Goal: Task Accomplishment & Management: Manage account settings

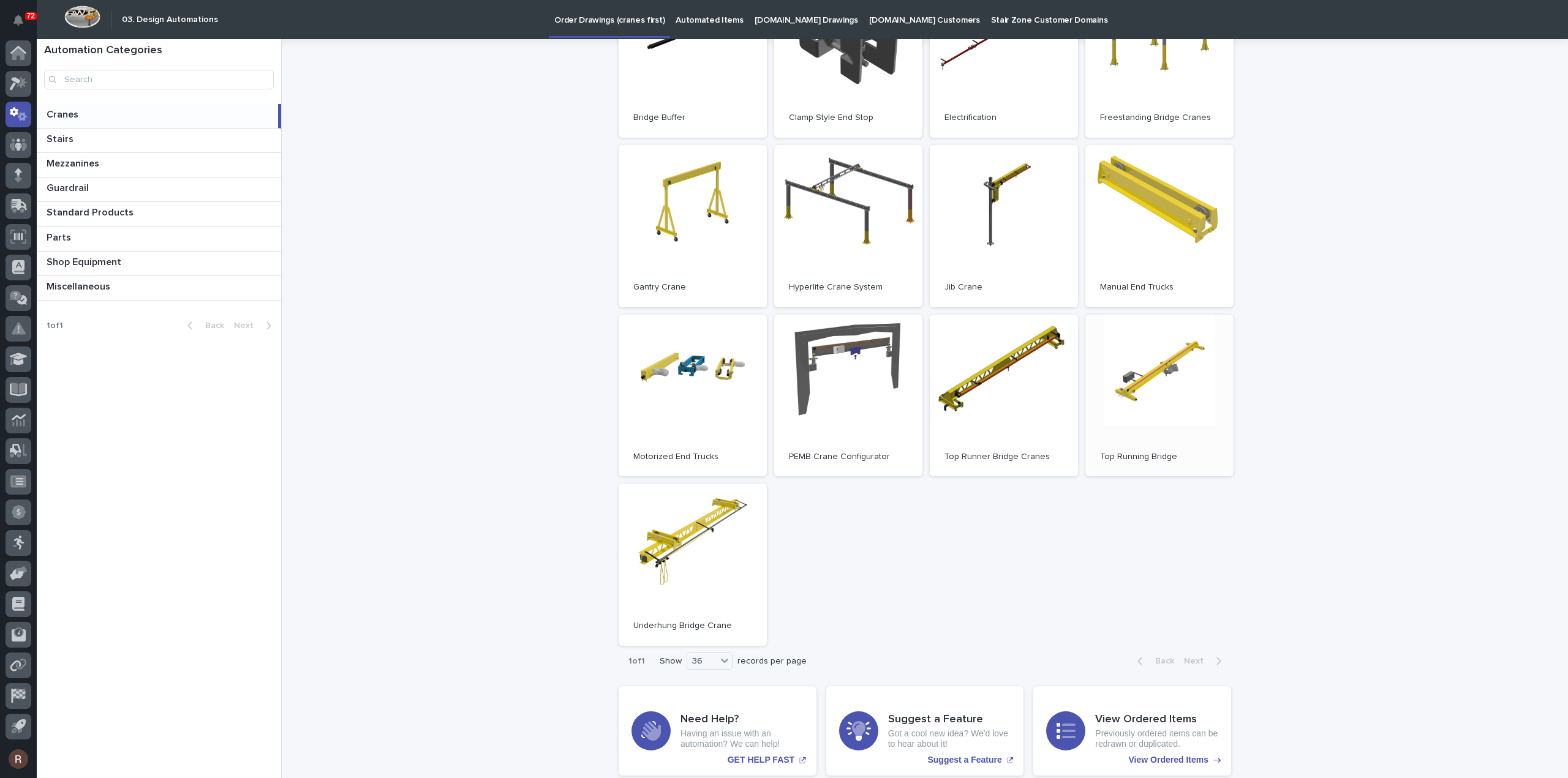
scroll to position [253, 0]
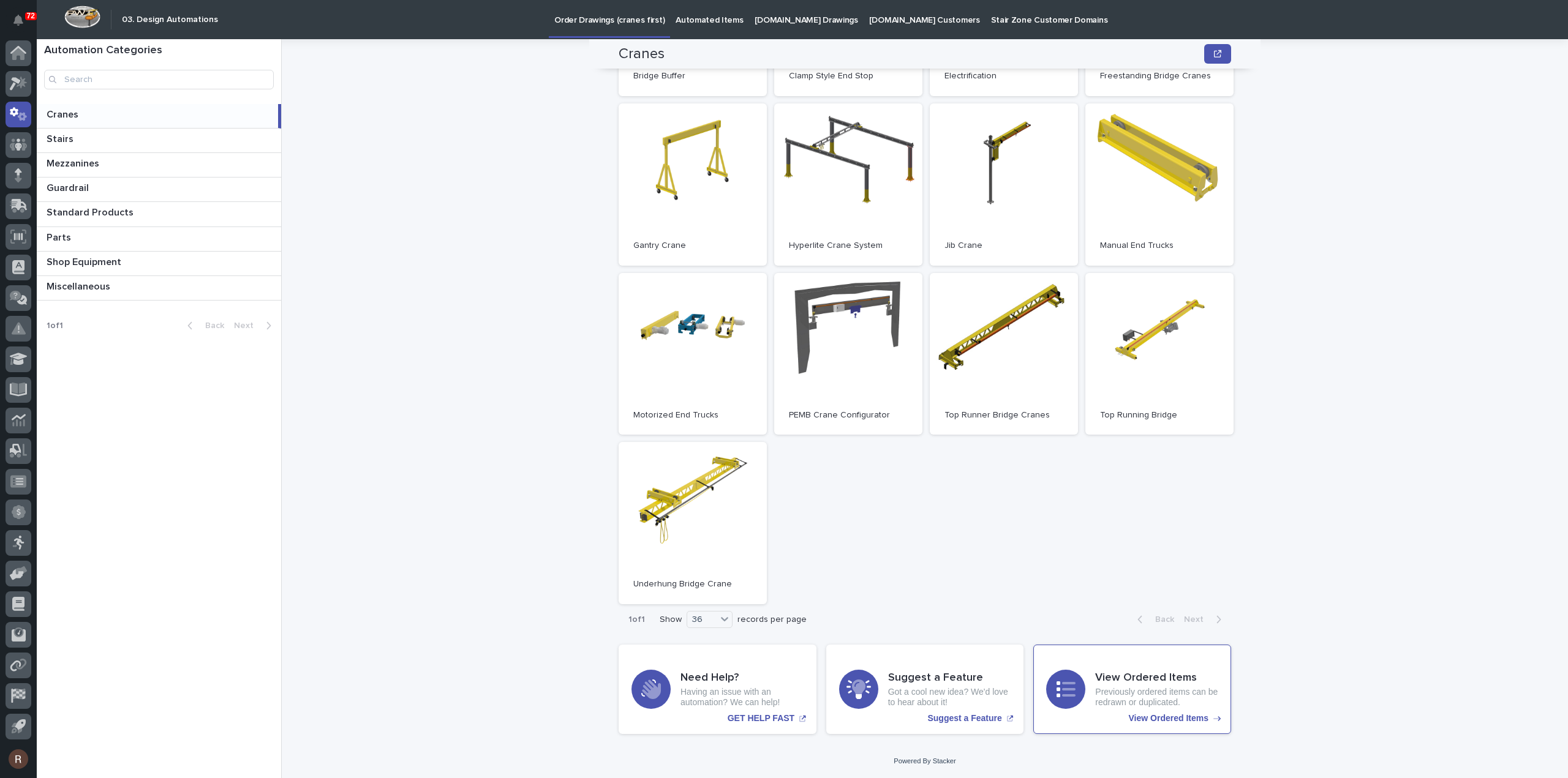
click at [1128, 693] on p "Previously ordered items can be redrawn or duplicated." at bounding box center [1157, 698] width 123 height 21
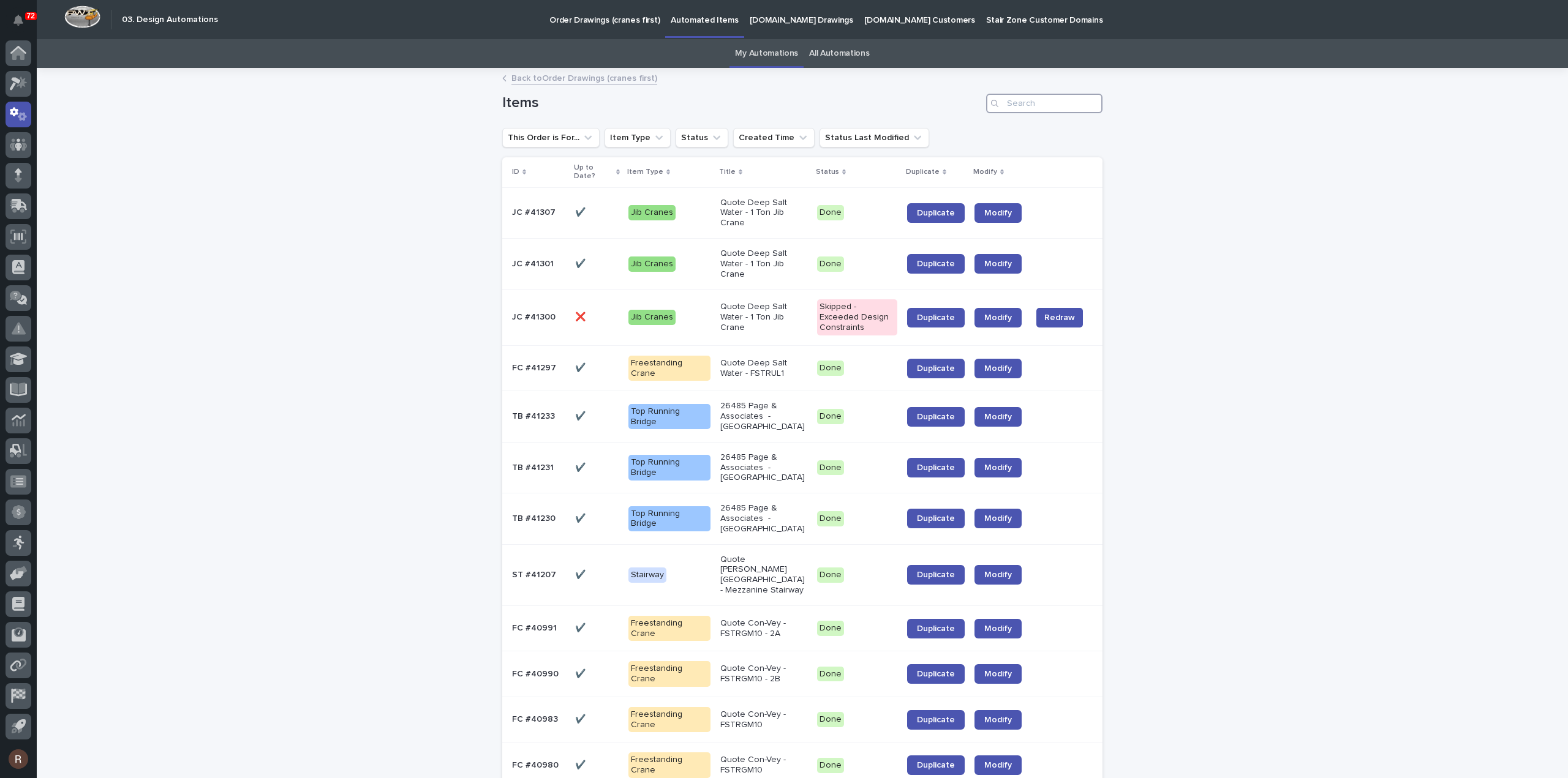
click at [1015, 103] on input "Search" at bounding box center [1044, 103] width 117 height 19
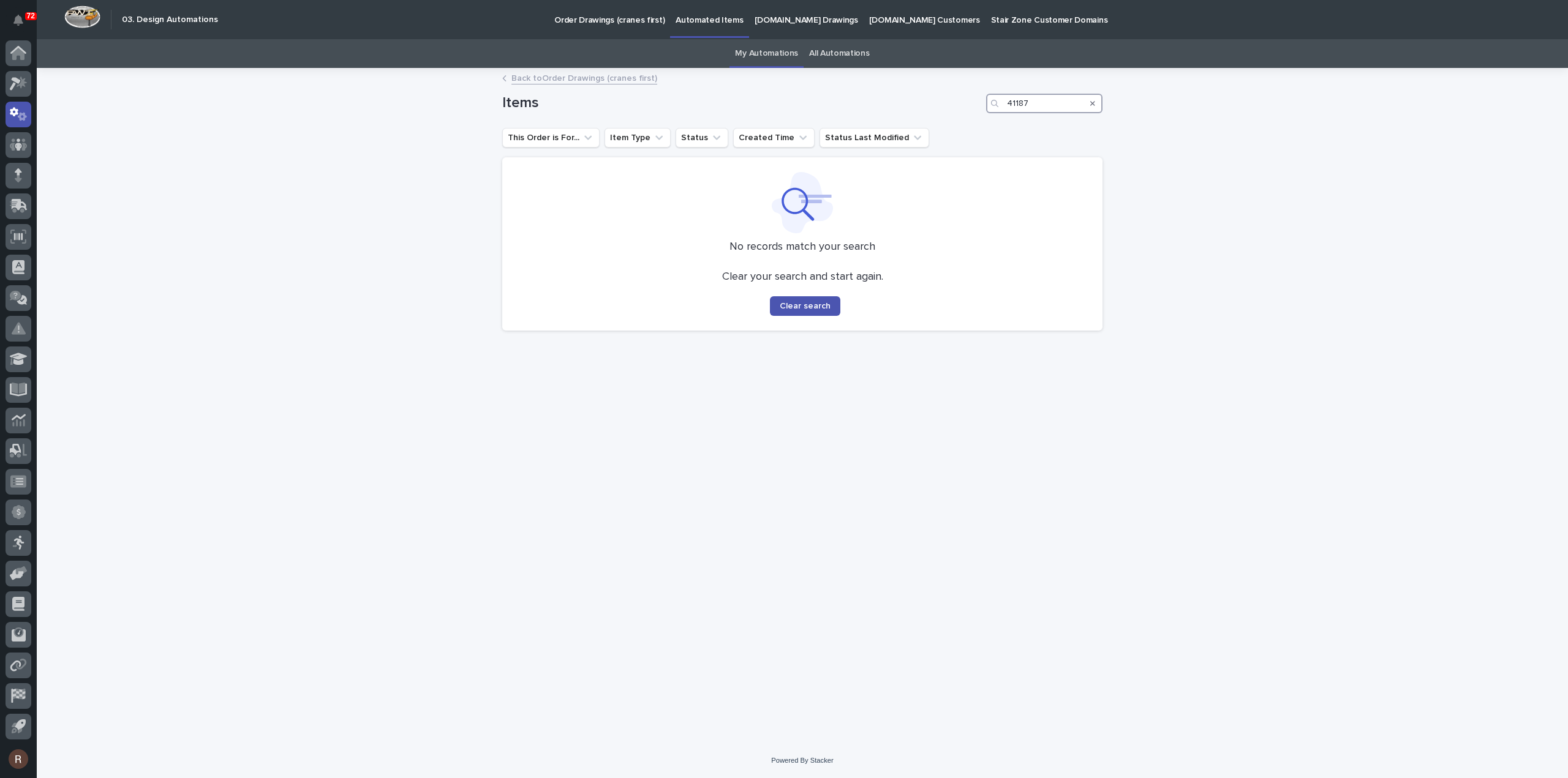
type input "41187"
click at [850, 54] on link "All Automations" at bounding box center [839, 54] width 60 height 29
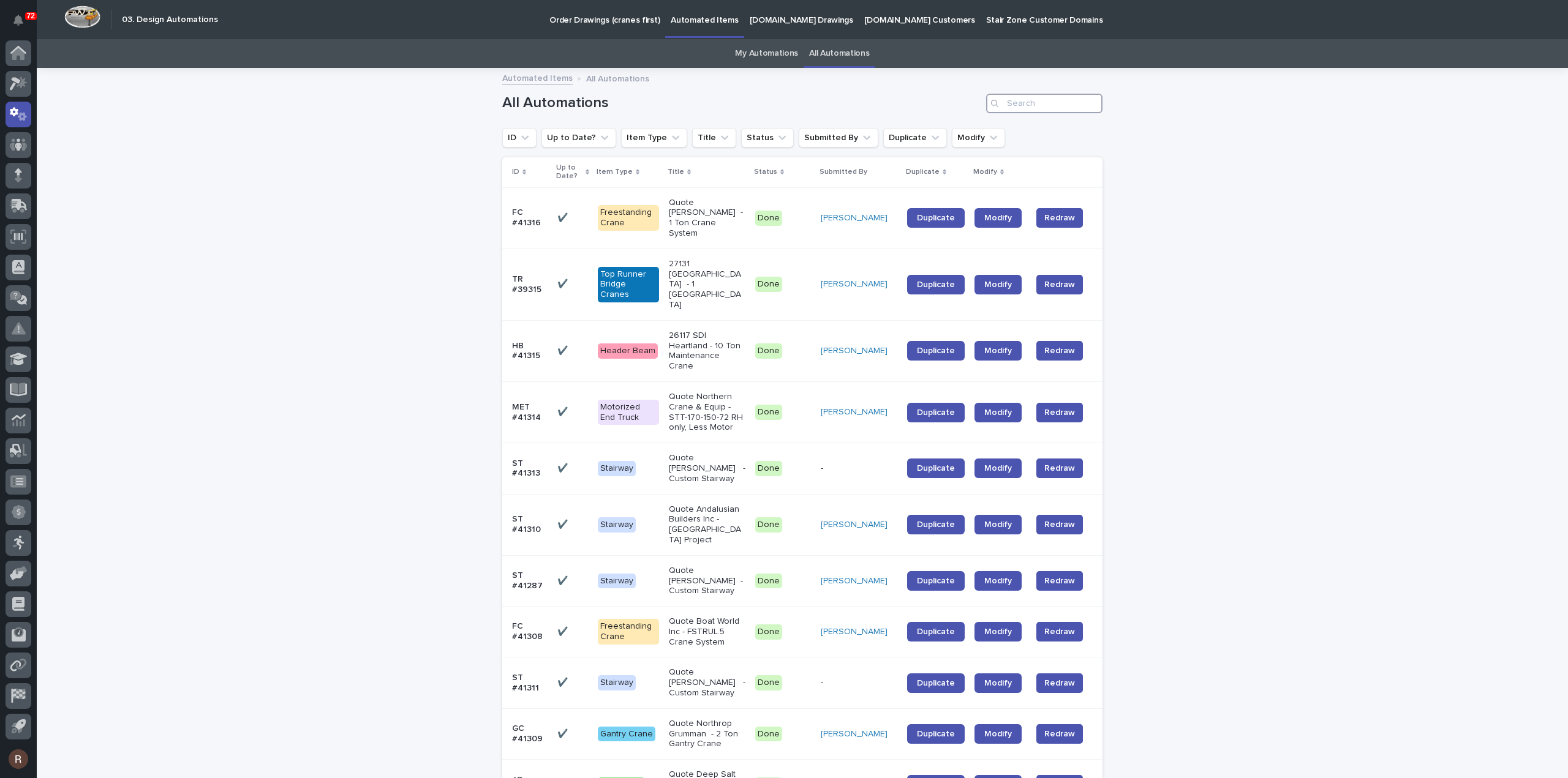
click at [1017, 103] on input "Search" at bounding box center [1044, 103] width 117 height 19
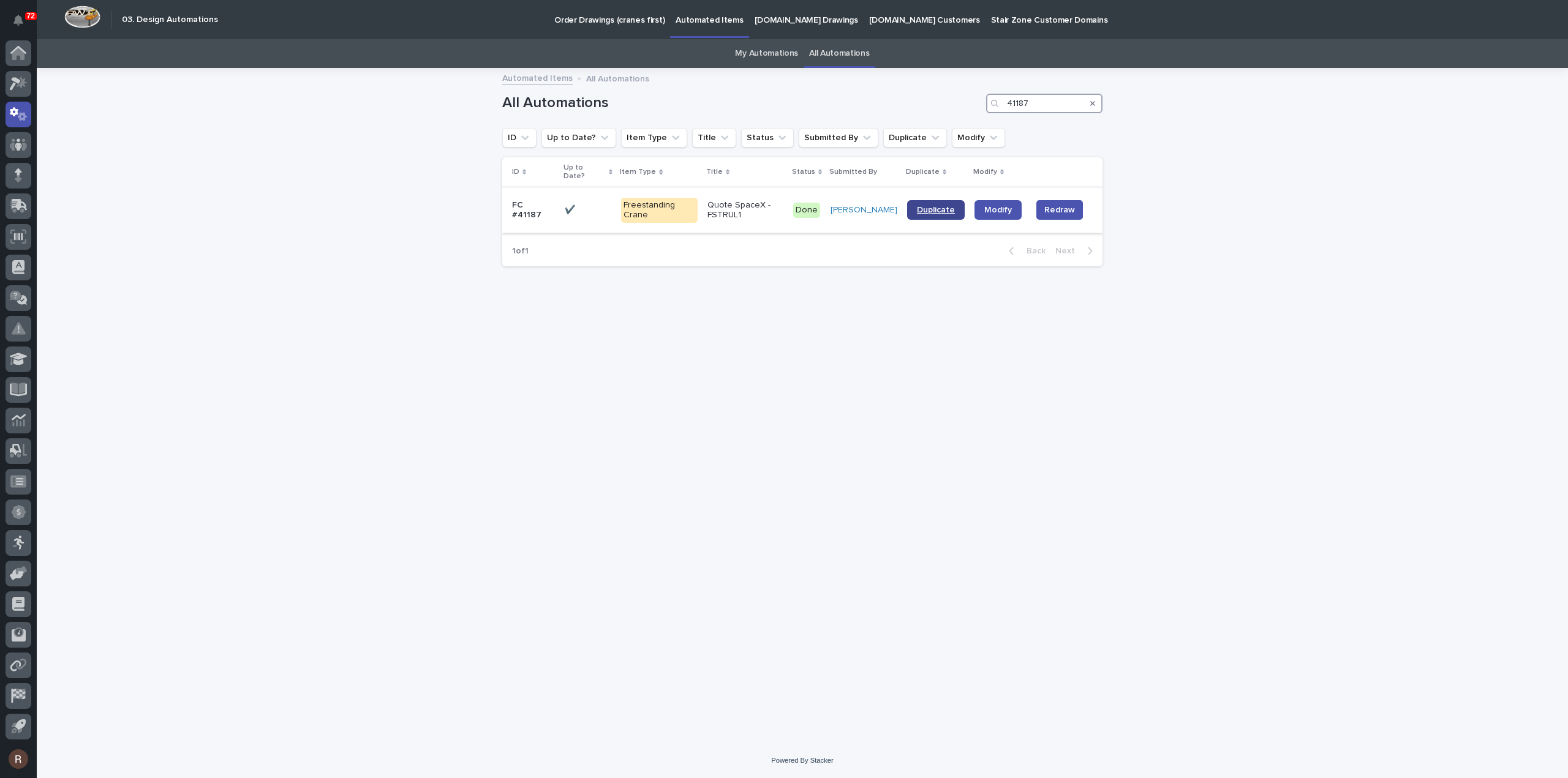
type input "41187"
click at [928, 205] on span "Duplicate" at bounding box center [935, 209] width 38 height 9
click at [23, 78] on icon at bounding box center [18, 83] width 17 height 14
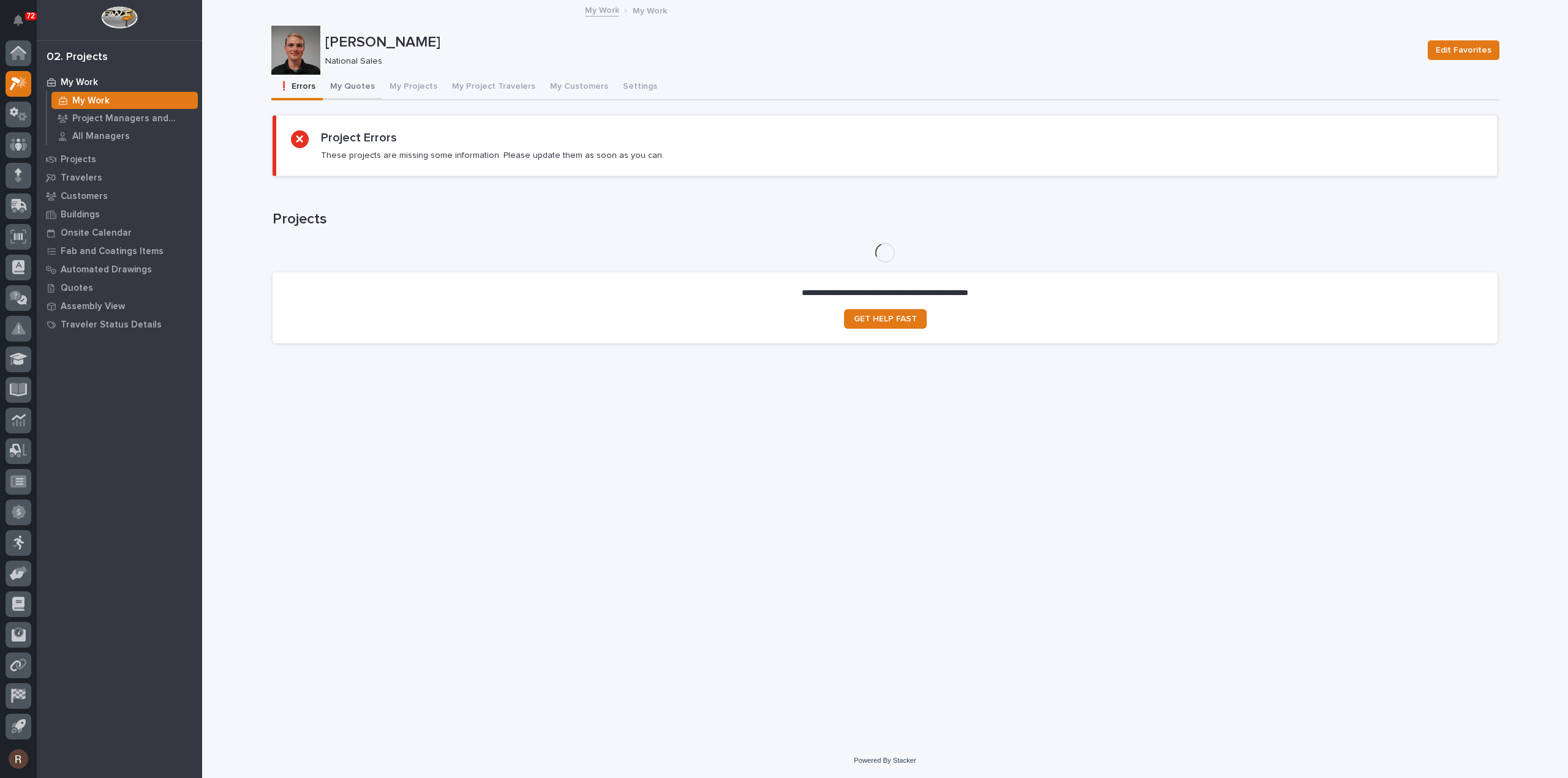
click at [357, 80] on button "My Quotes" at bounding box center [353, 88] width 60 height 26
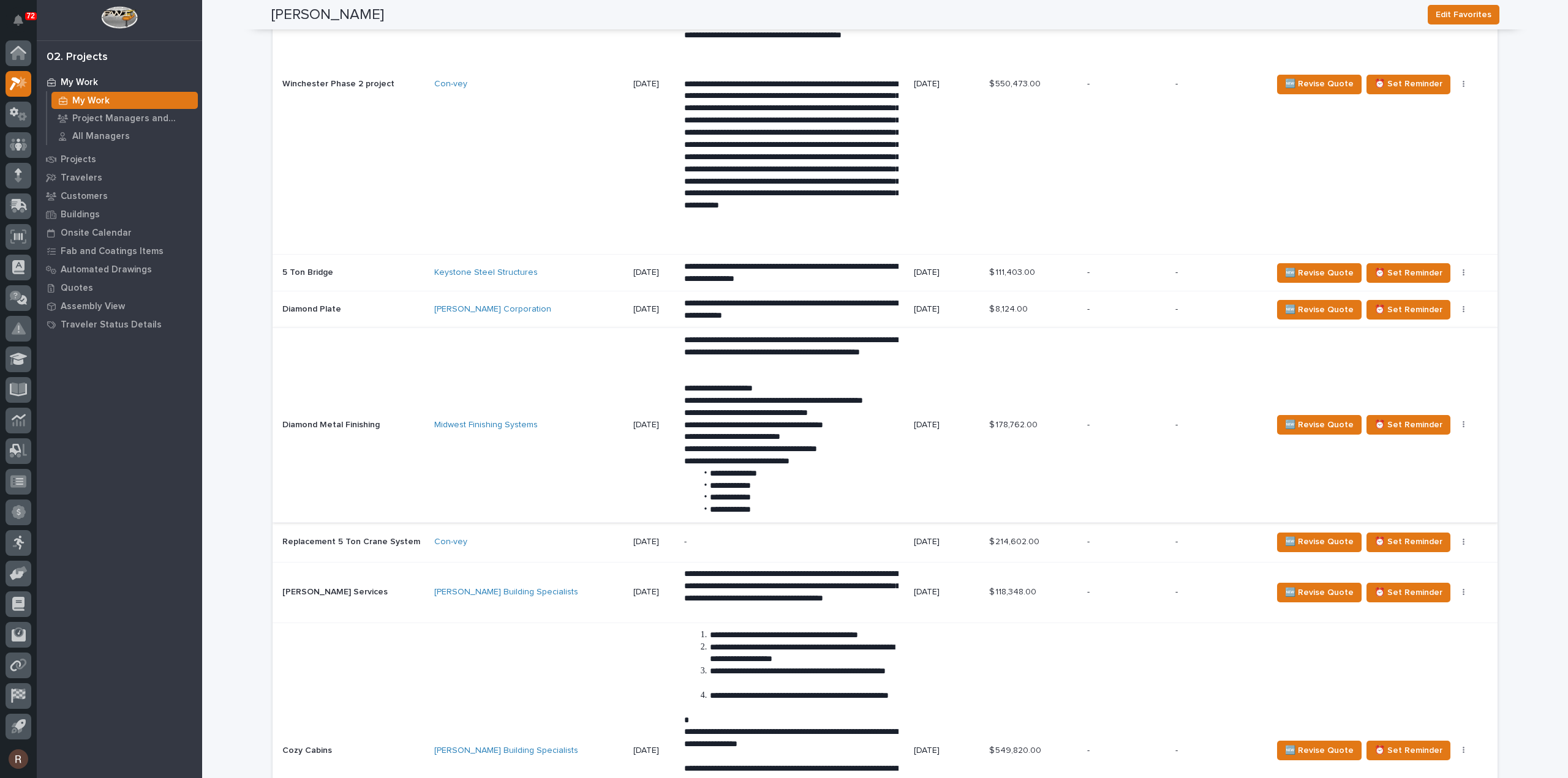
scroll to position [1089, 0]
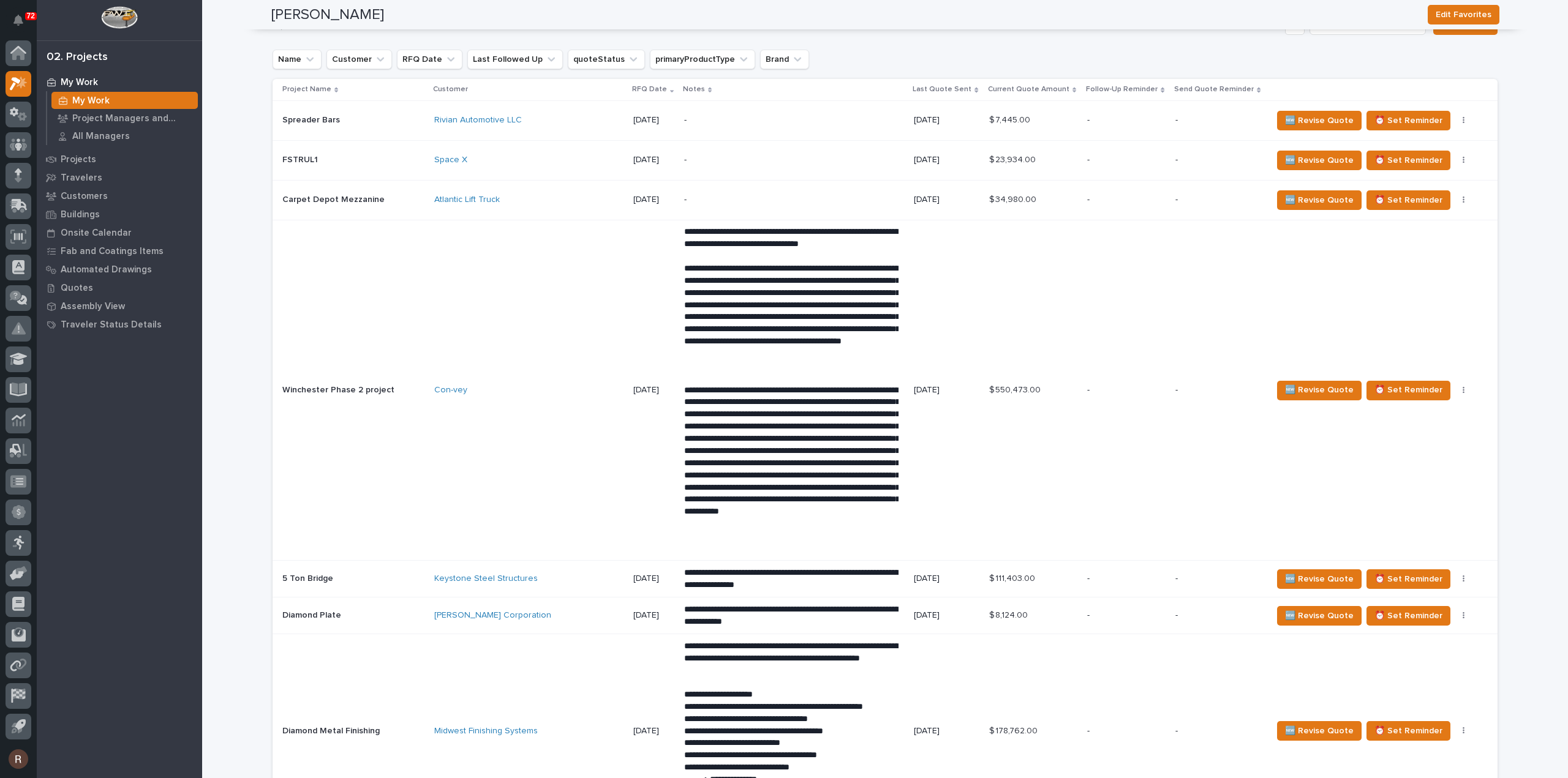
click at [703, 125] on p "-" at bounding box center [792, 120] width 214 height 11
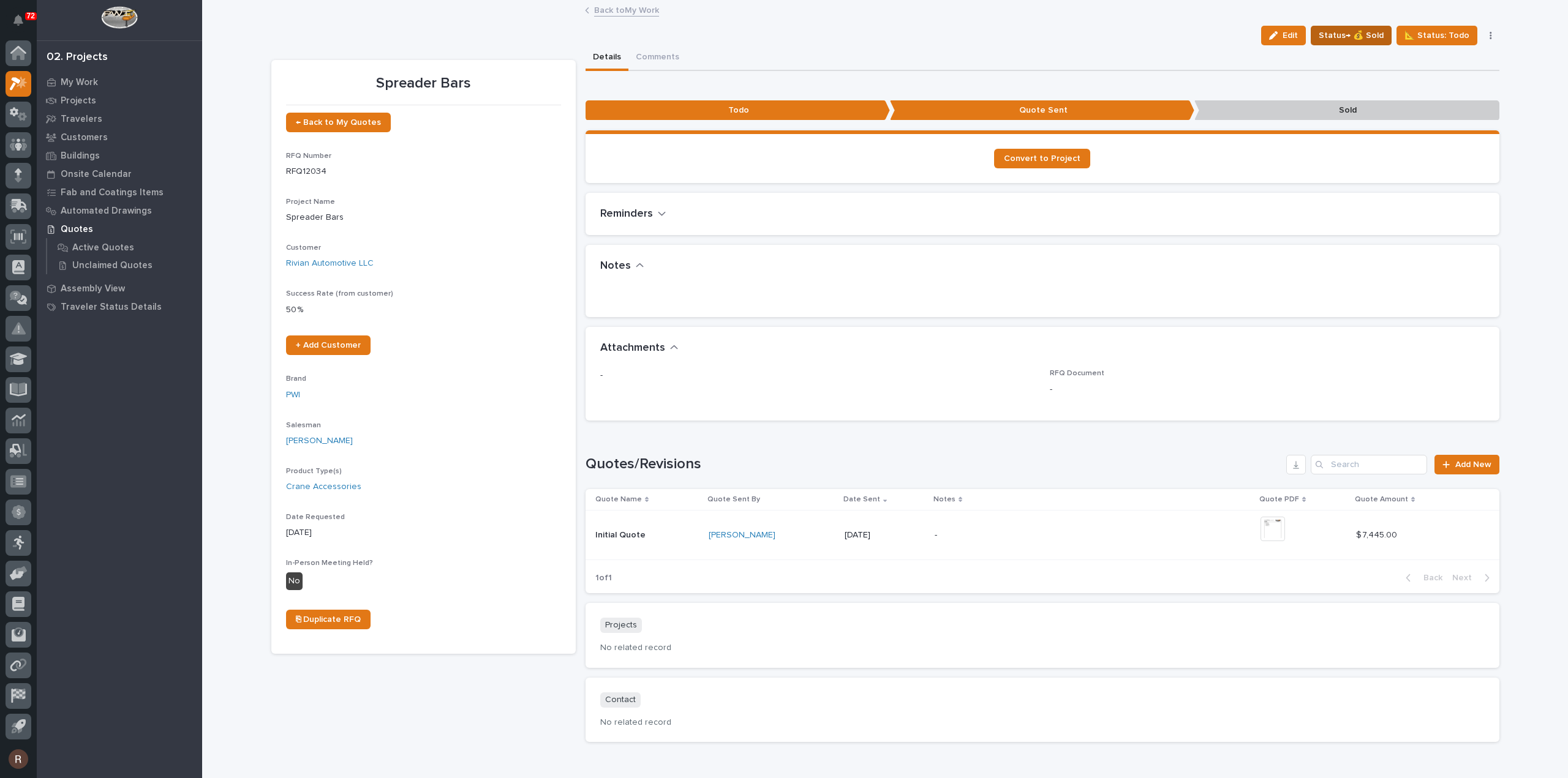
click at [1352, 29] on span "Status→ 💰 Sold" at bounding box center [1351, 35] width 65 height 14
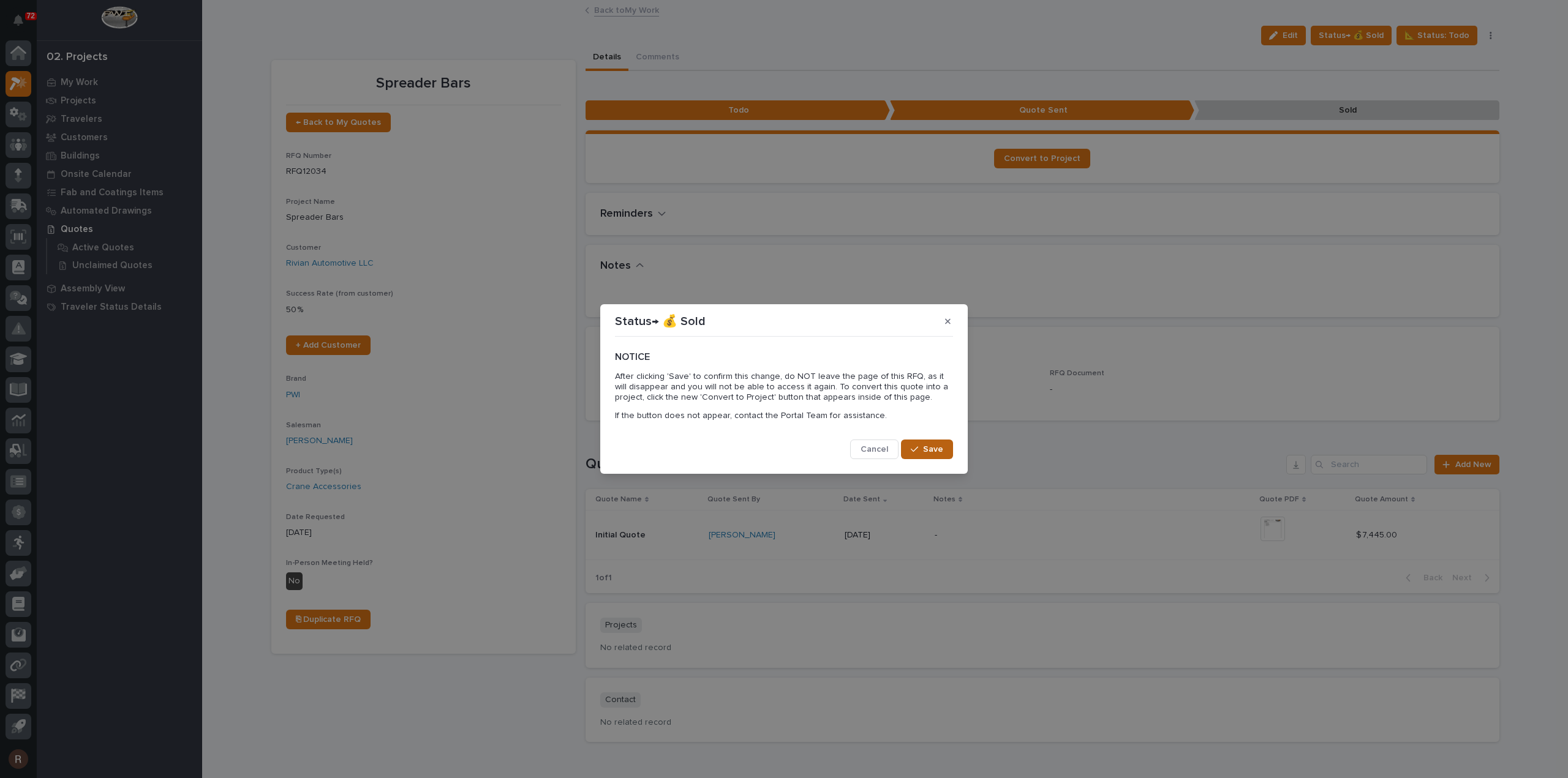
click at [932, 449] on span "Save" at bounding box center [933, 449] width 20 height 11
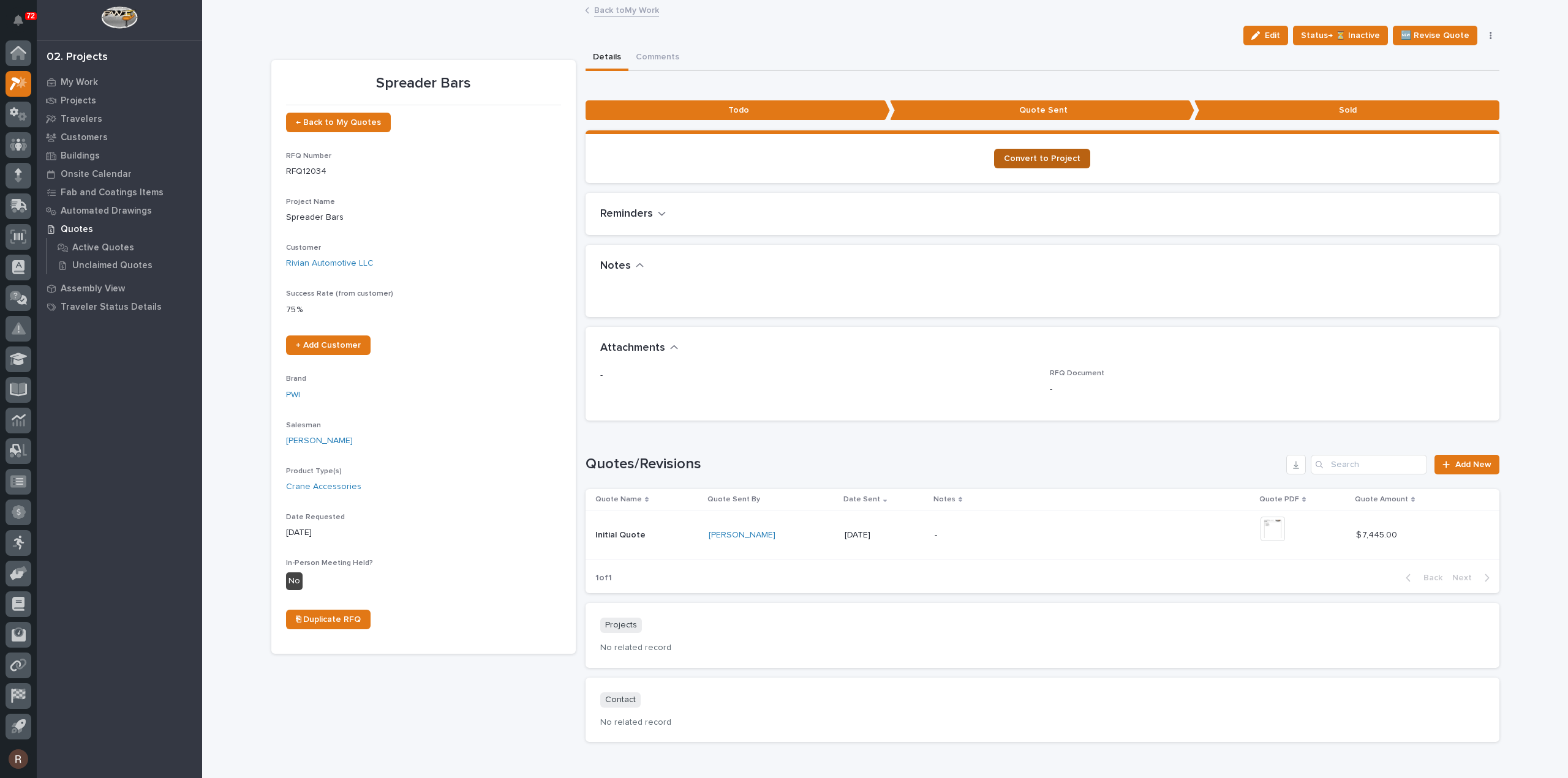
click at [1022, 163] on link "Convert to Project" at bounding box center [1042, 158] width 96 height 19
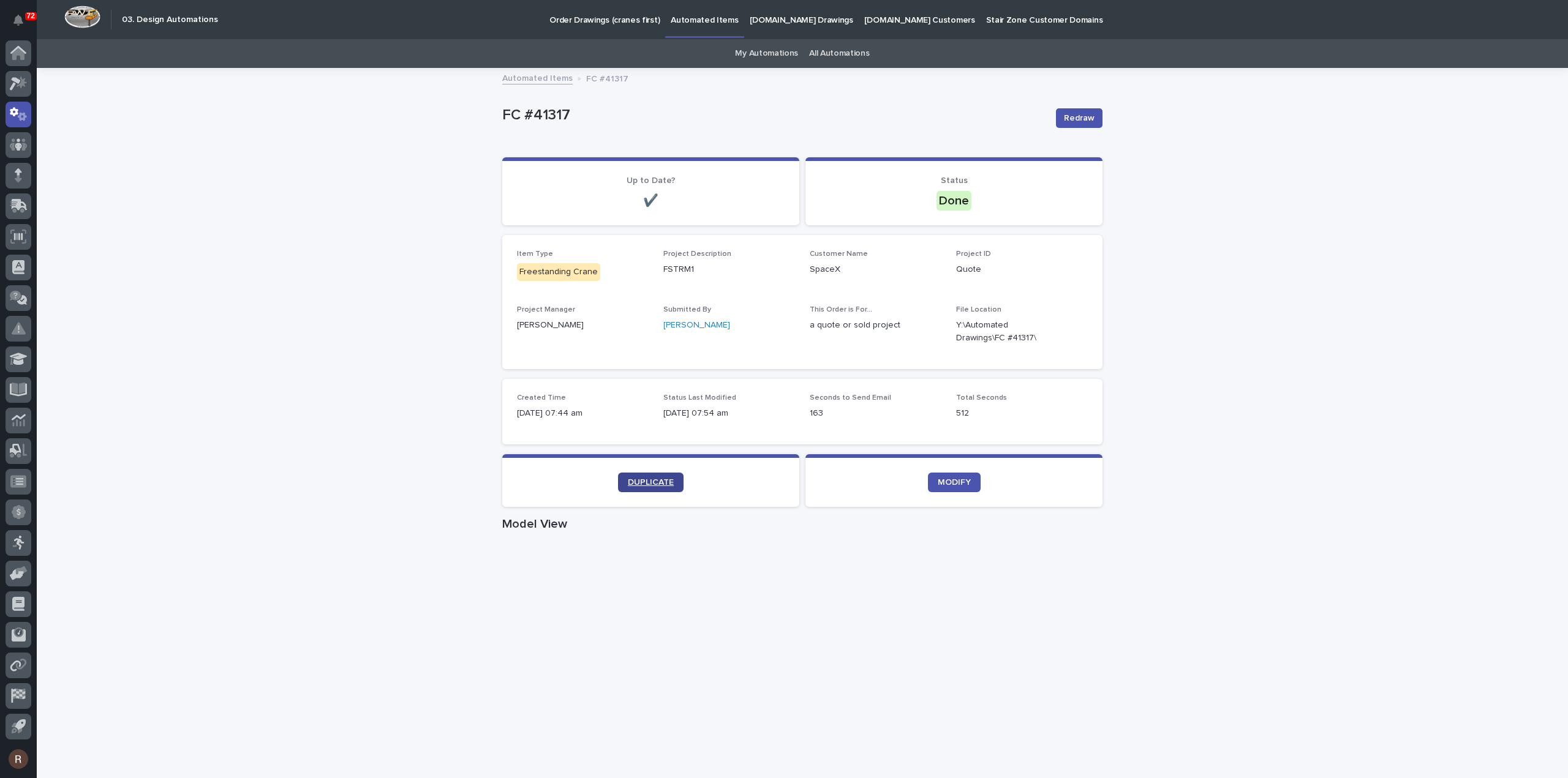
click at [656, 481] on span "DUPLICATE" at bounding box center [651, 482] width 46 height 9
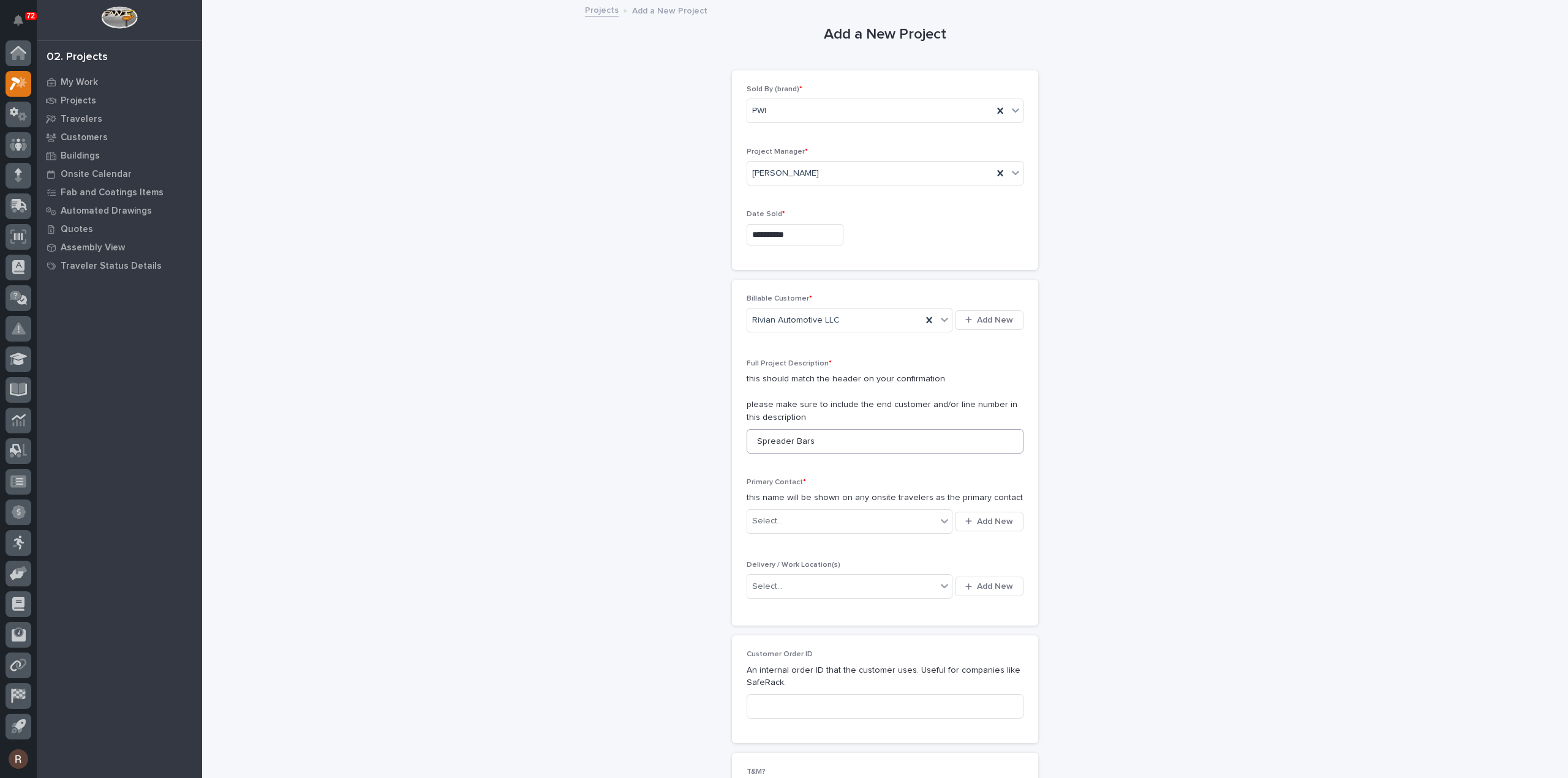
scroll to position [122, 0]
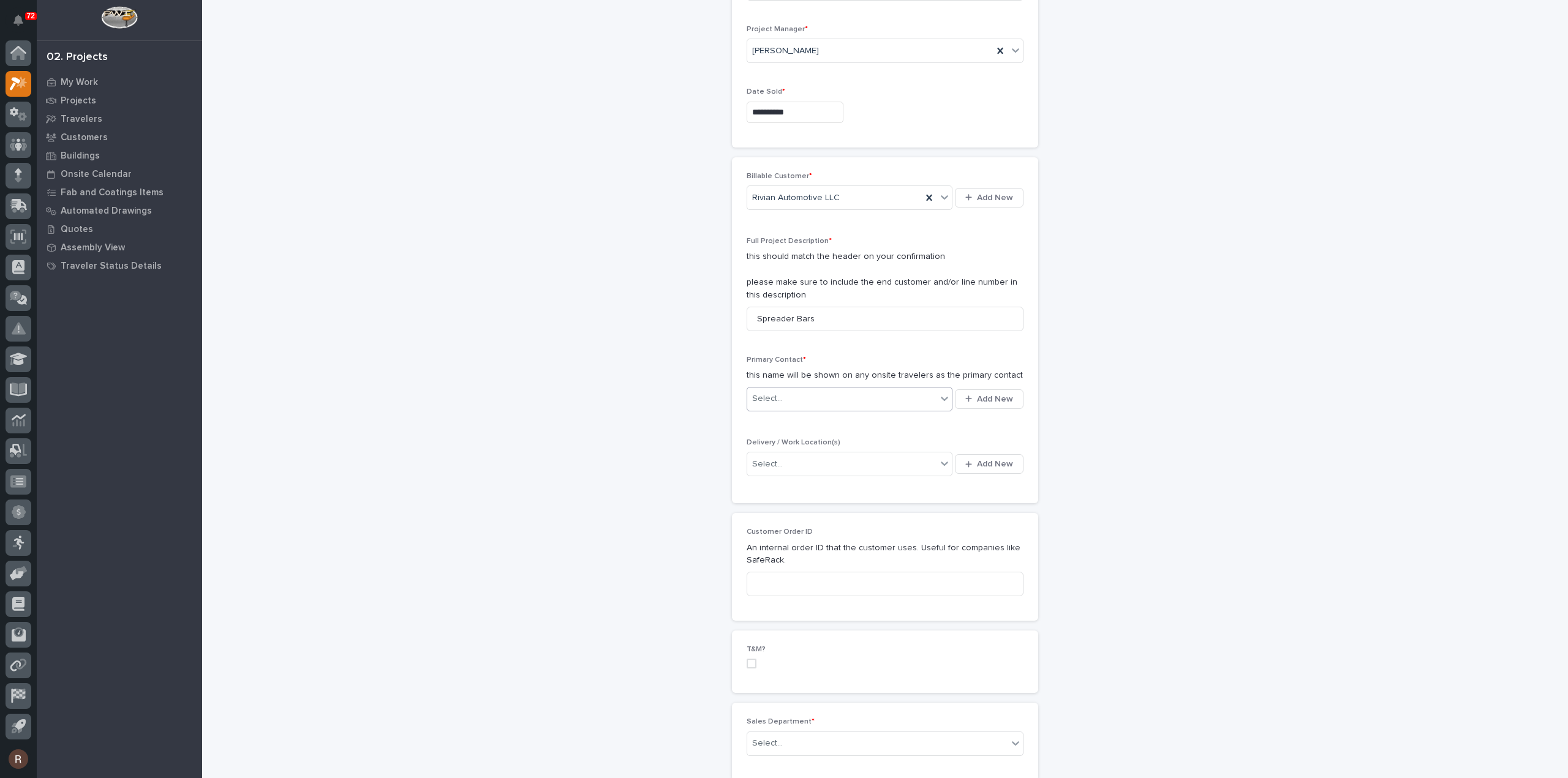
click at [785, 389] on div "Select..." at bounding box center [842, 398] width 189 height 20
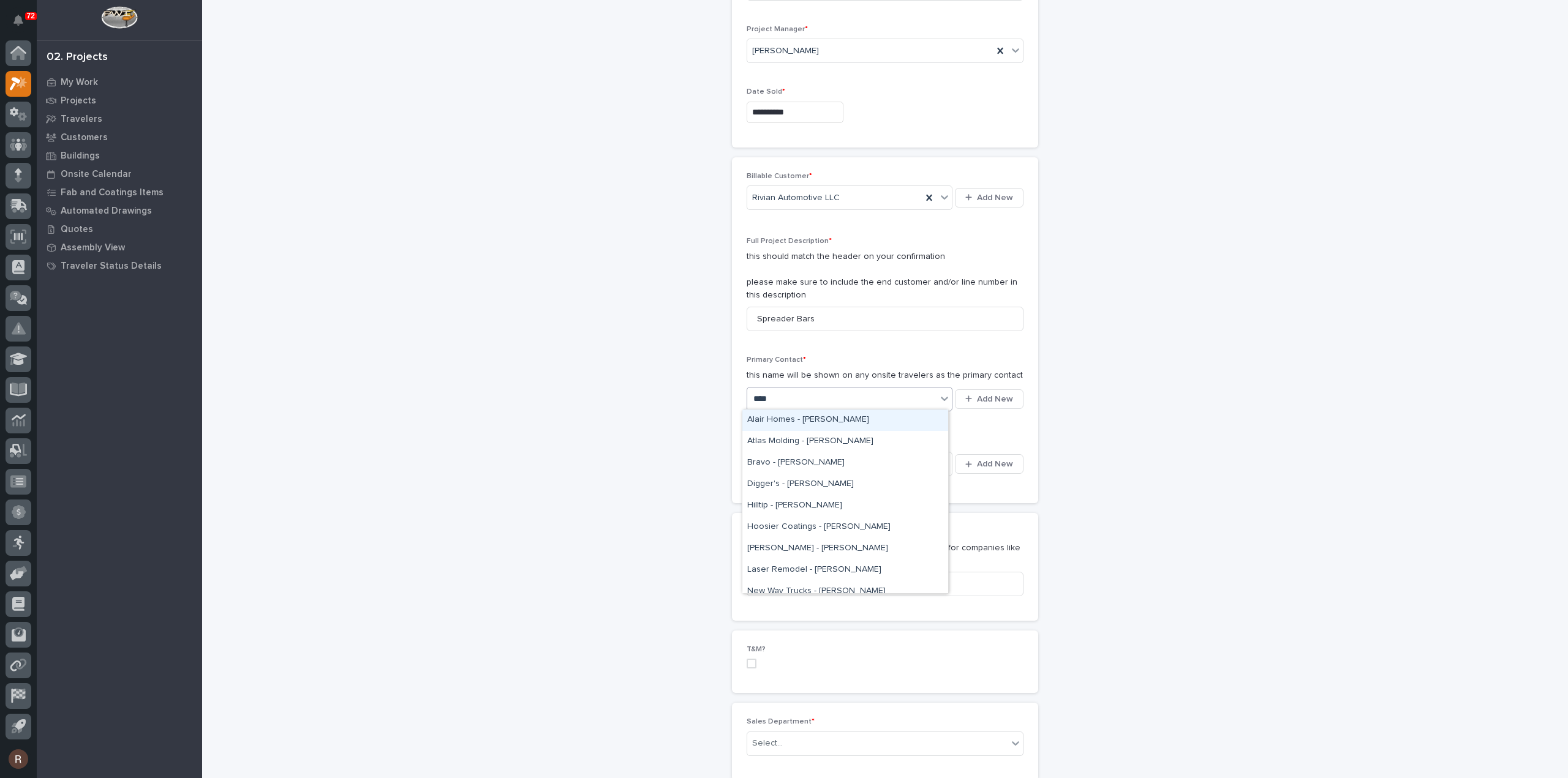
type input "*****"
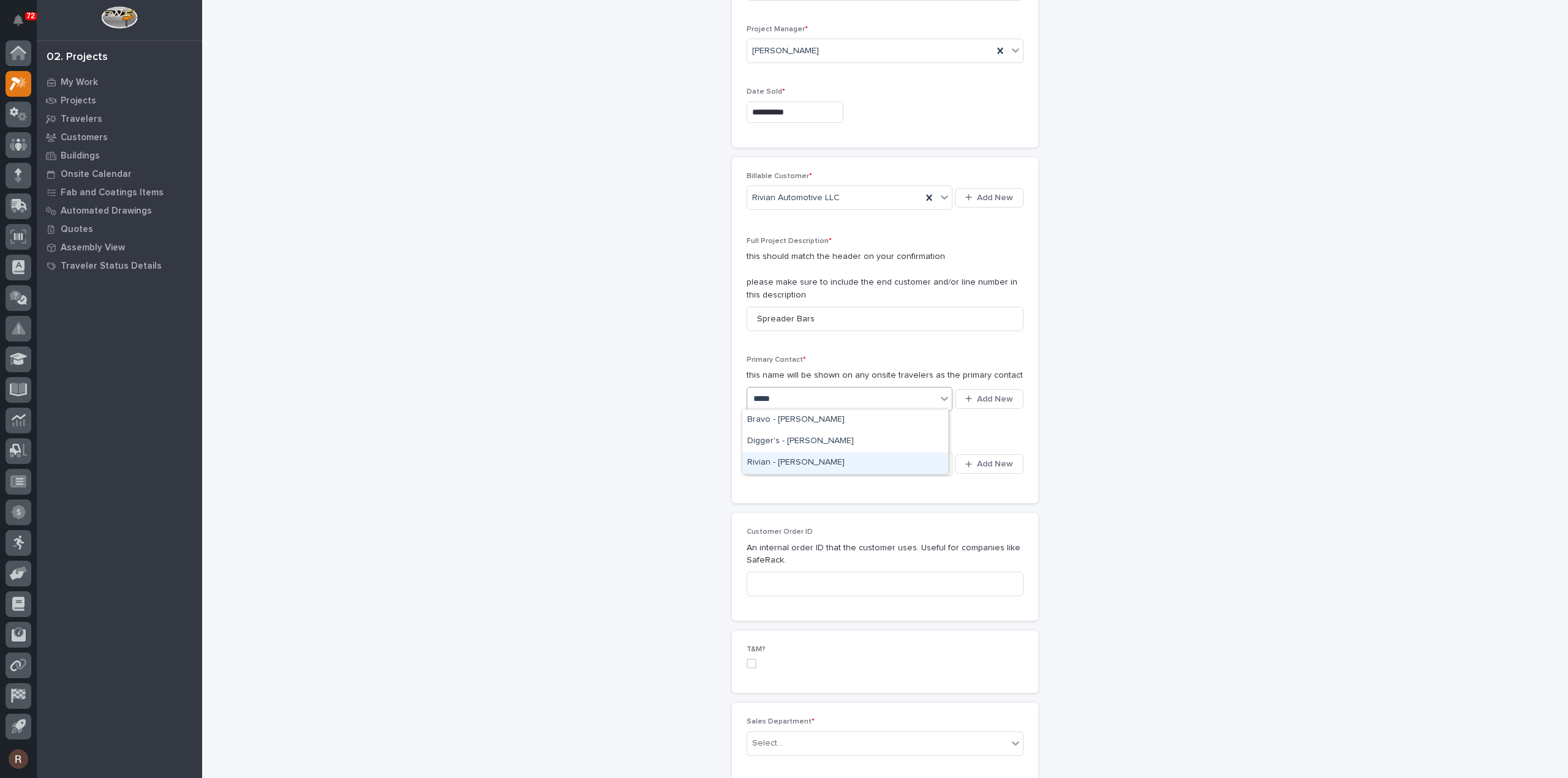
click at [798, 466] on div "Rivian - Jim Moceri" at bounding box center [845, 463] width 205 height 21
click at [798, 465] on div "Select..." at bounding box center [842, 464] width 189 height 20
type input "******"
click at [779, 481] on div "Rivian" at bounding box center [845, 485] width 205 height 21
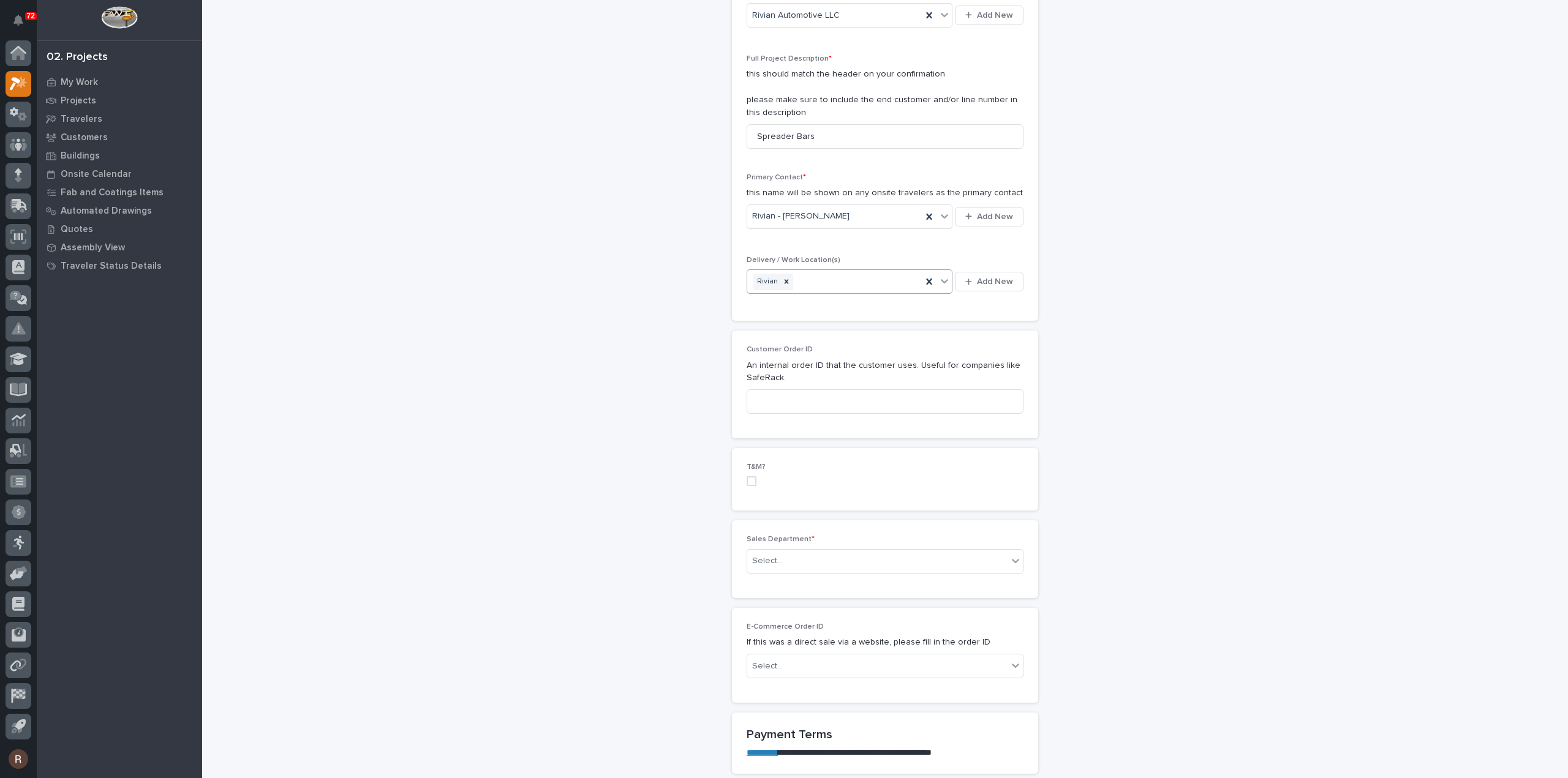
scroll to position [307, 0]
click at [787, 563] on div "Select..." at bounding box center [878, 560] width 260 height 20
click at [770, 579] on span "National Sales" at bounding box center [778, 580] width 62 height 13
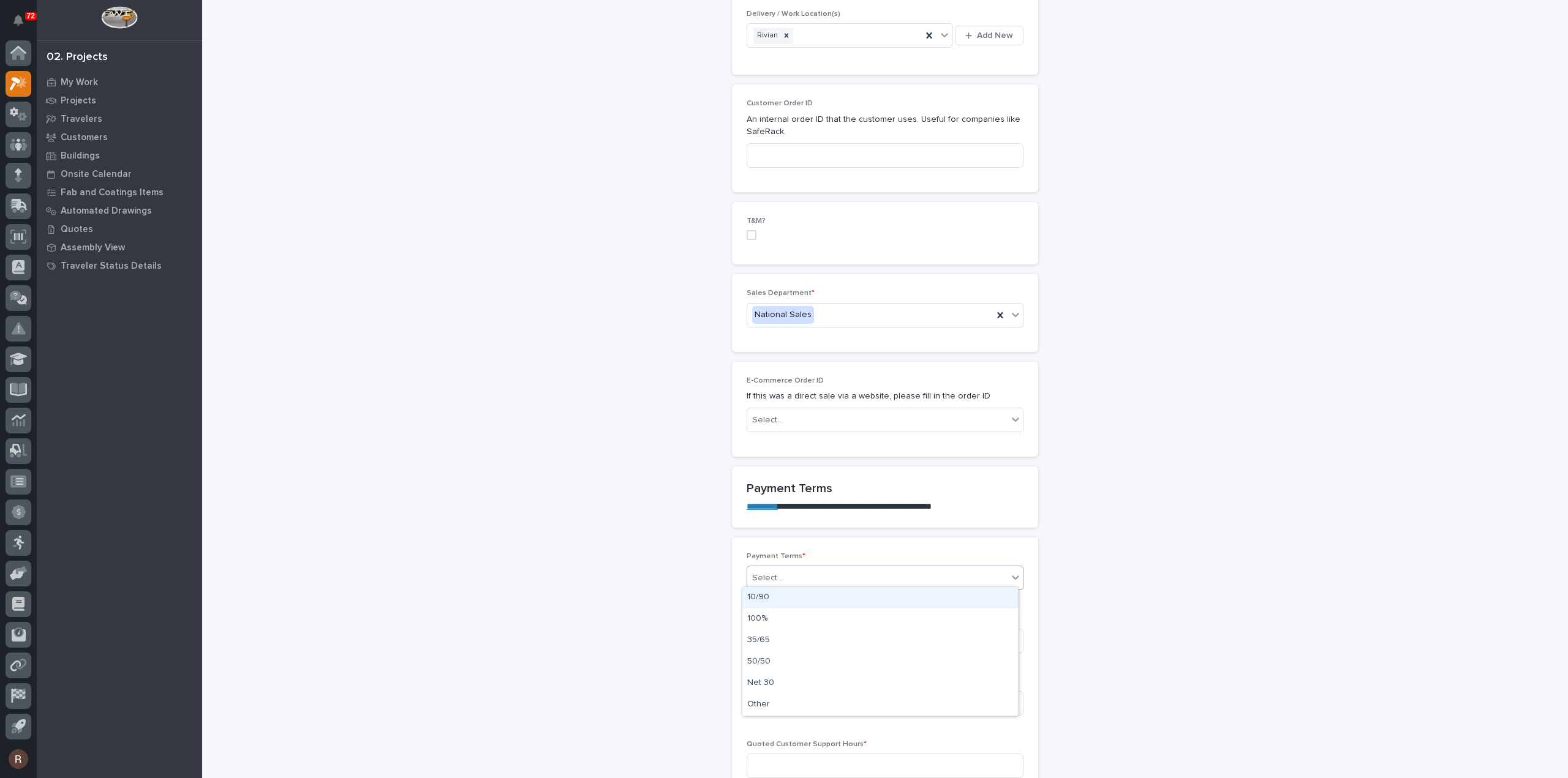
click at [786, 574] on div "Select..." at bounding box center [878, 578] width 260 height 20
click at [773, 636] on div "35/65" at bounding box center [880, 641] width 276 height 21
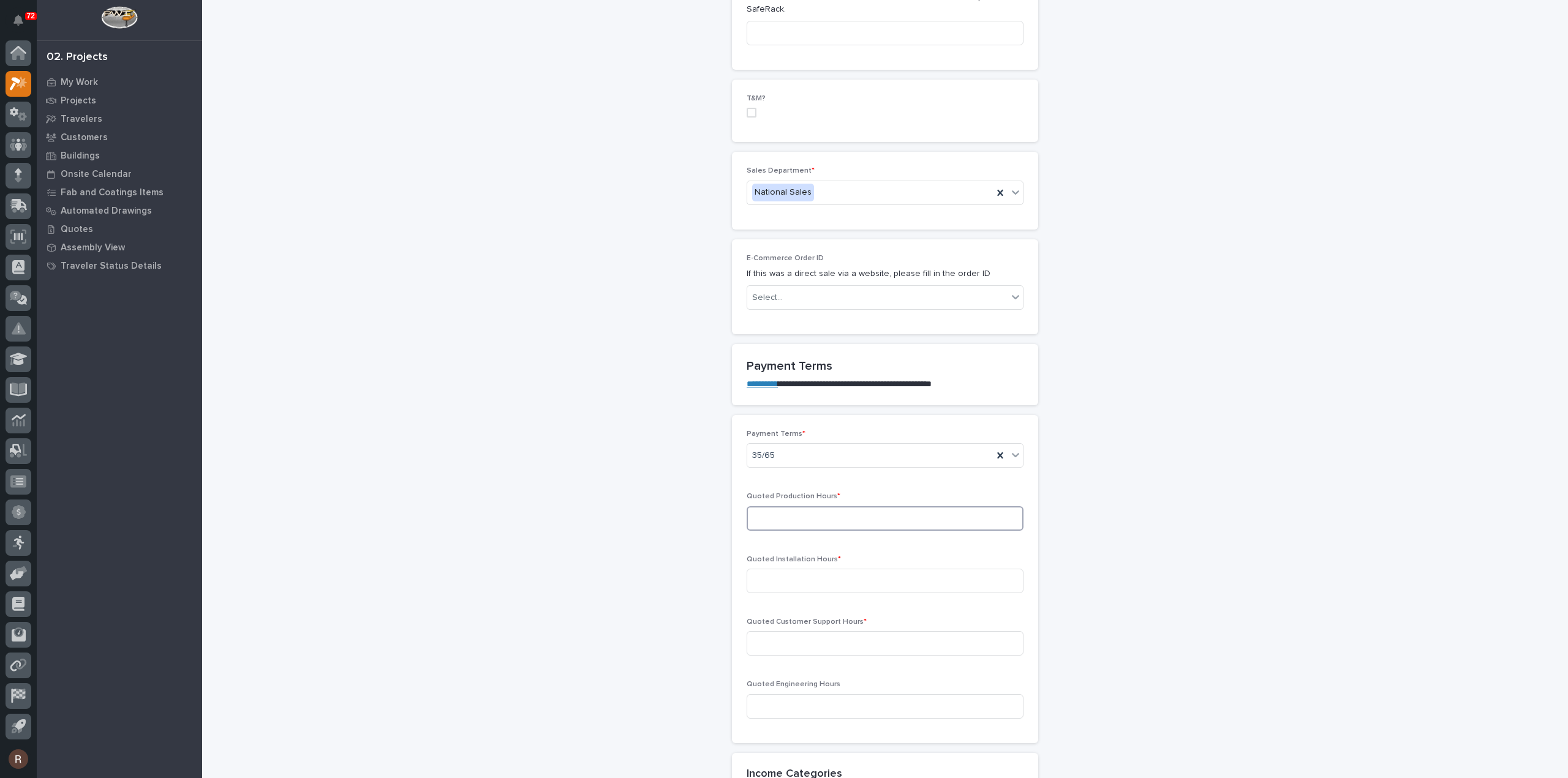
click at [784, 515] on input at bounding box center [884, 518] width 277 height 24
type input "30"
click at [759, 577] on input at bounding box center [884, 580] width 277 height 24
type input "0"
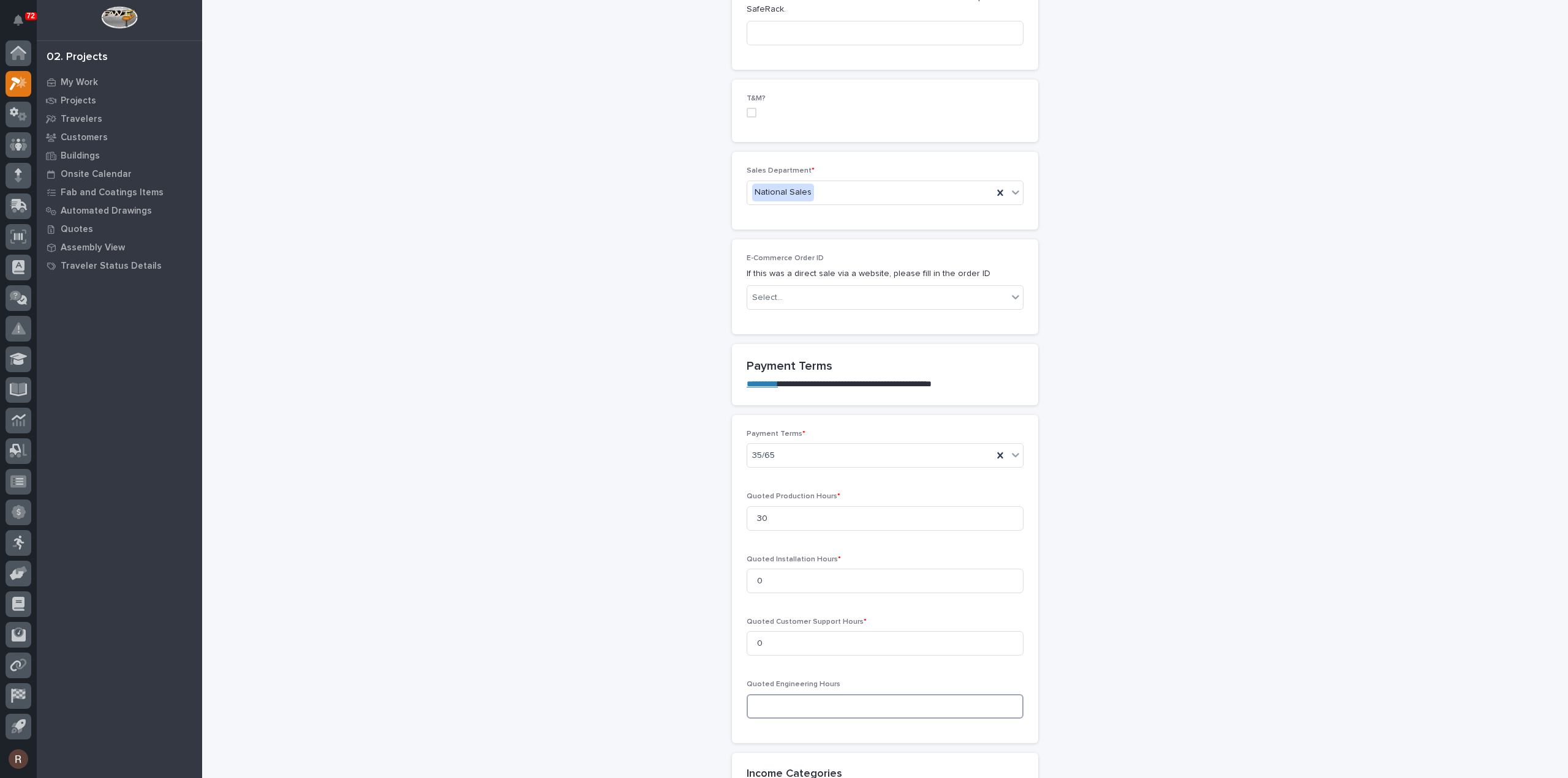
click at [789, 703] on input at bounding box center [884, 706] width 277 height 24
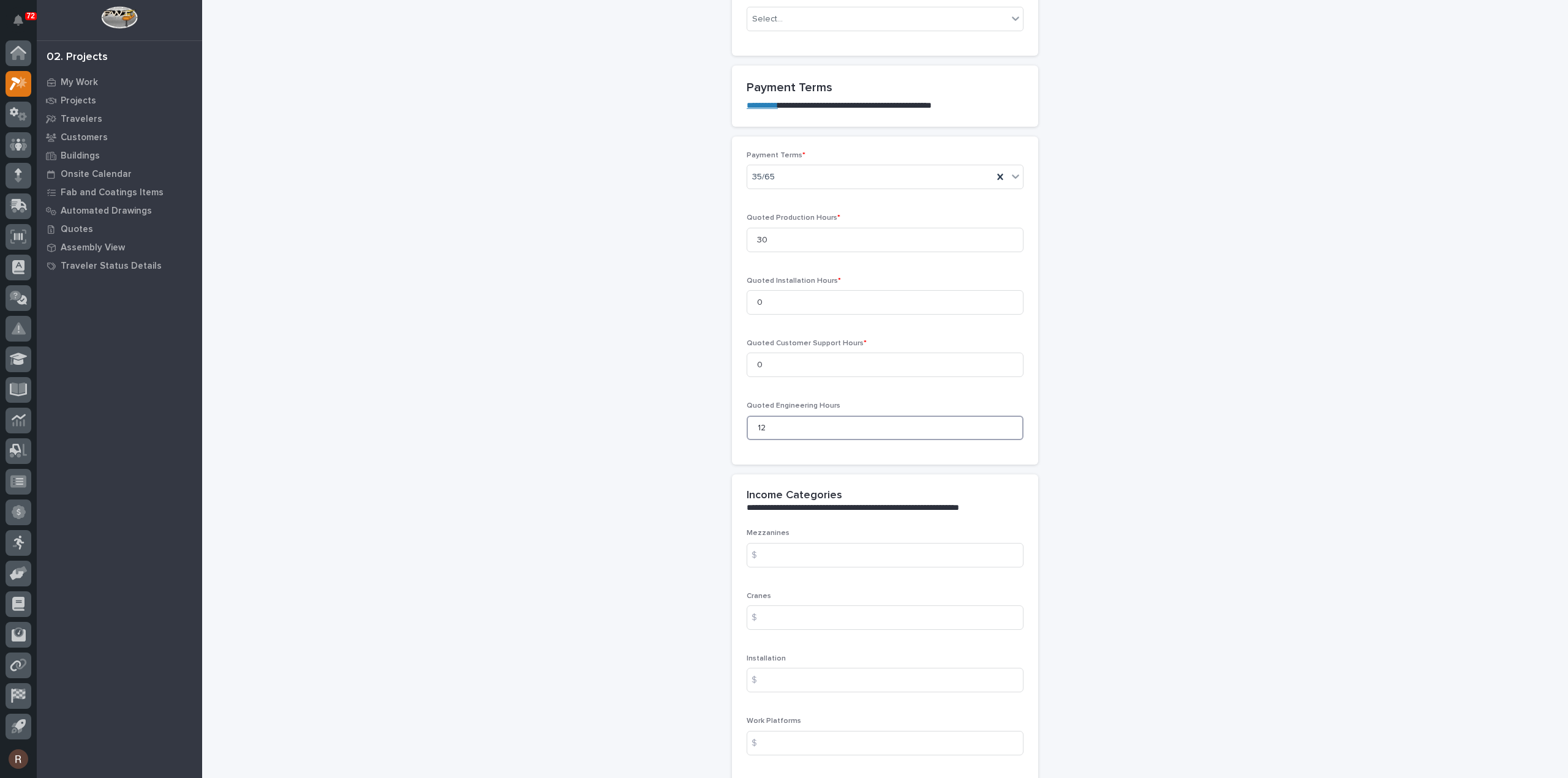
scroll to position [980, 0]
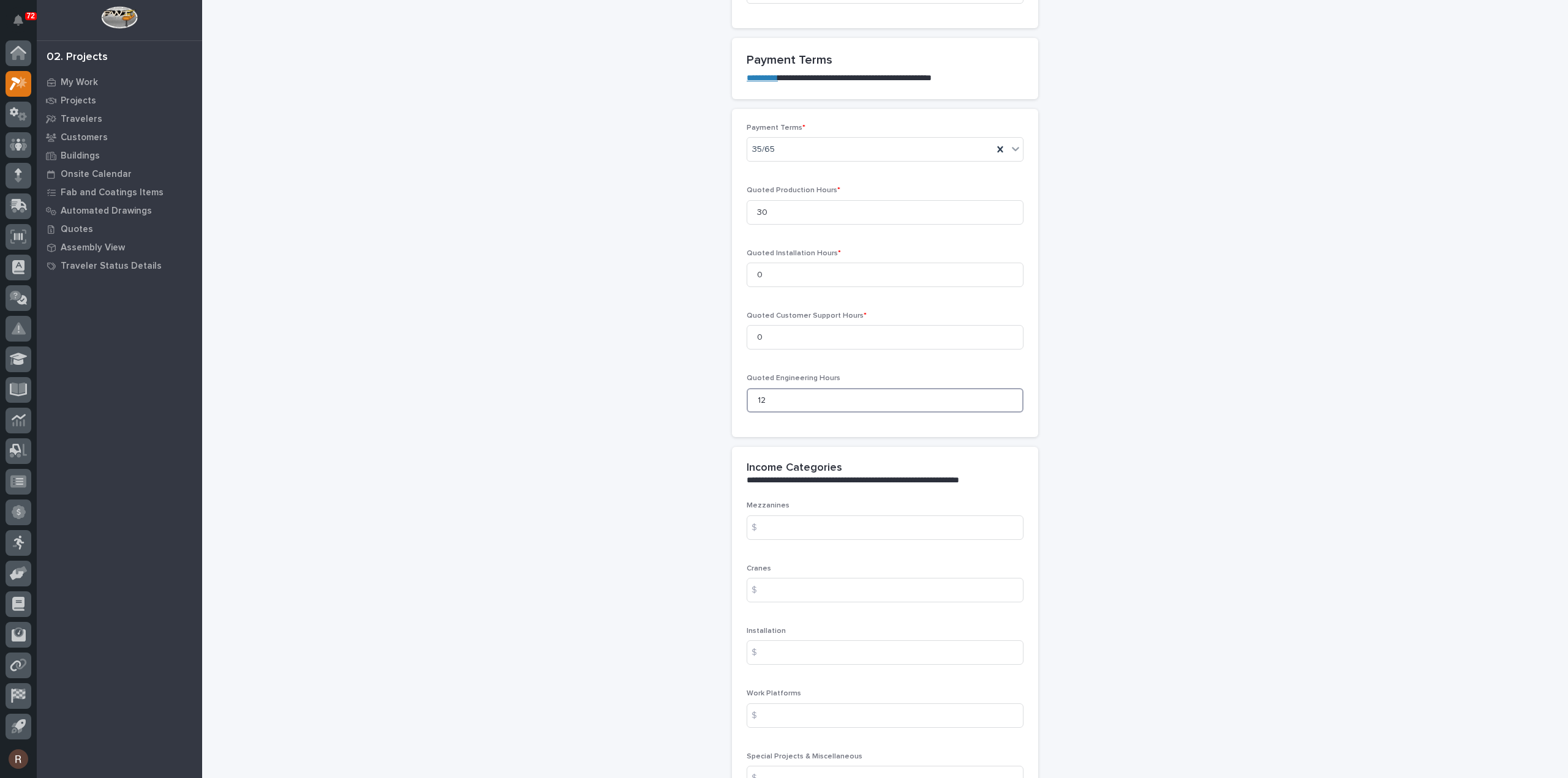
type input "12"
click at [780, 586] on input at bounding box center [884, 590] width 277 height 24
click at [775, 587] on input "744.71" at bounding box center [884, 590] width 277 height 24
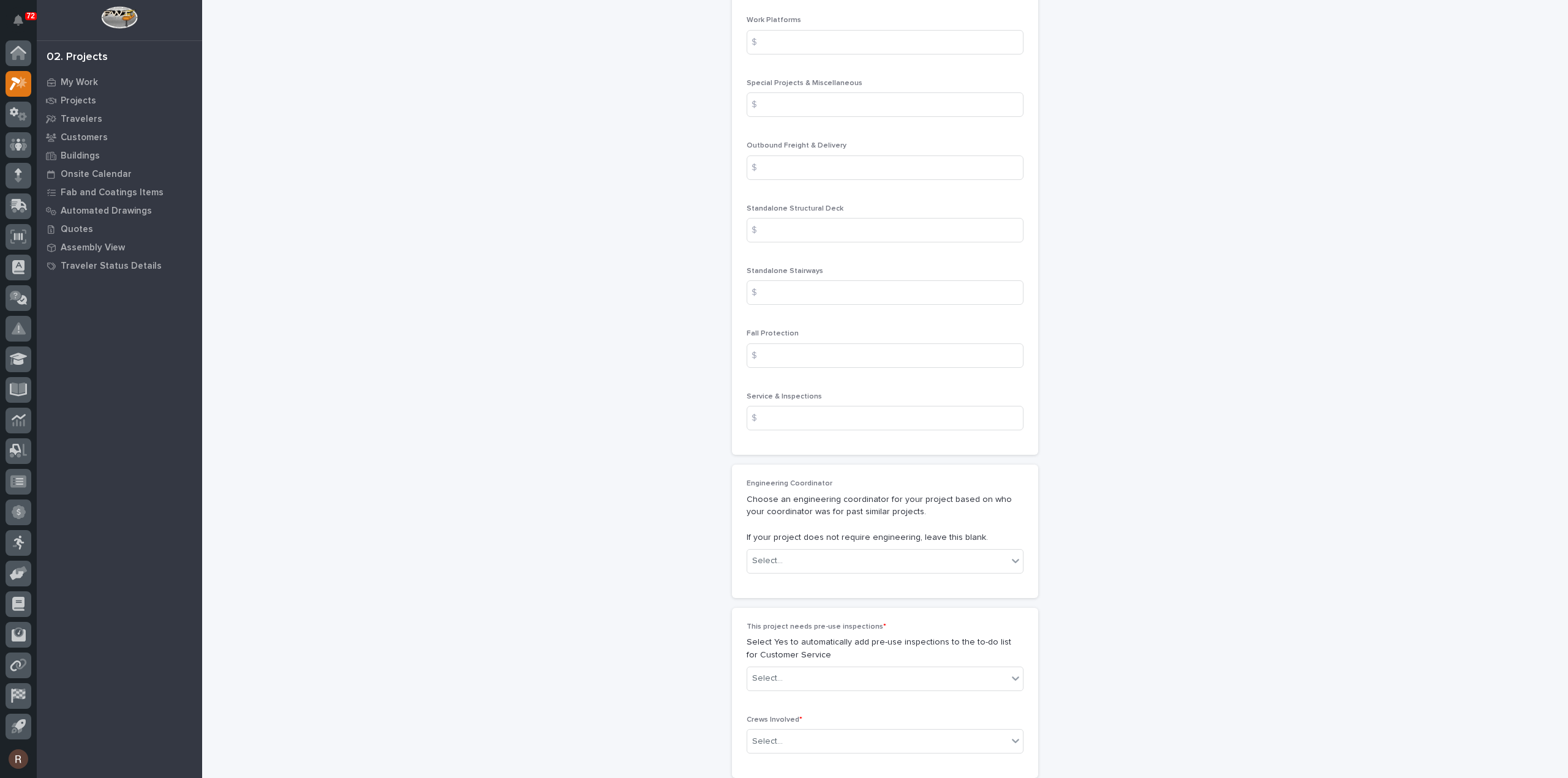
scroll to position [1776, 0]
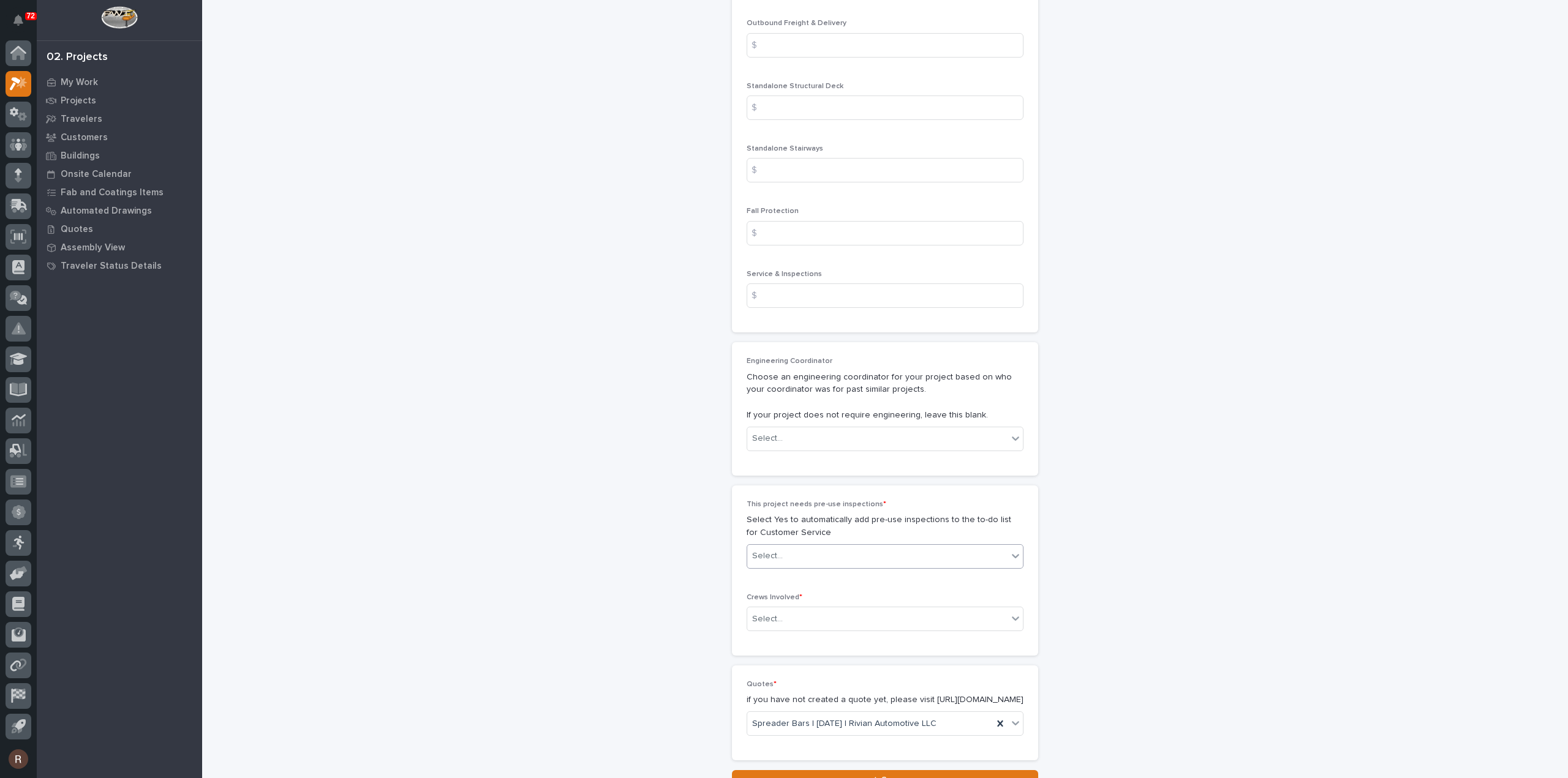
type input "7444.71"
click at [798, 560] on div "Select..." at bounding box center [878, 556] width 260 height 20
click at [769, 596] on div "No" at bounding box center [880, 597] width 276 height 21
click at [784, 614] on input "text" at bounding box center [784, 619] width 1 height 11
click at [777, 632] on div "Production" at bounding box center [880, 638] width 276 height 21
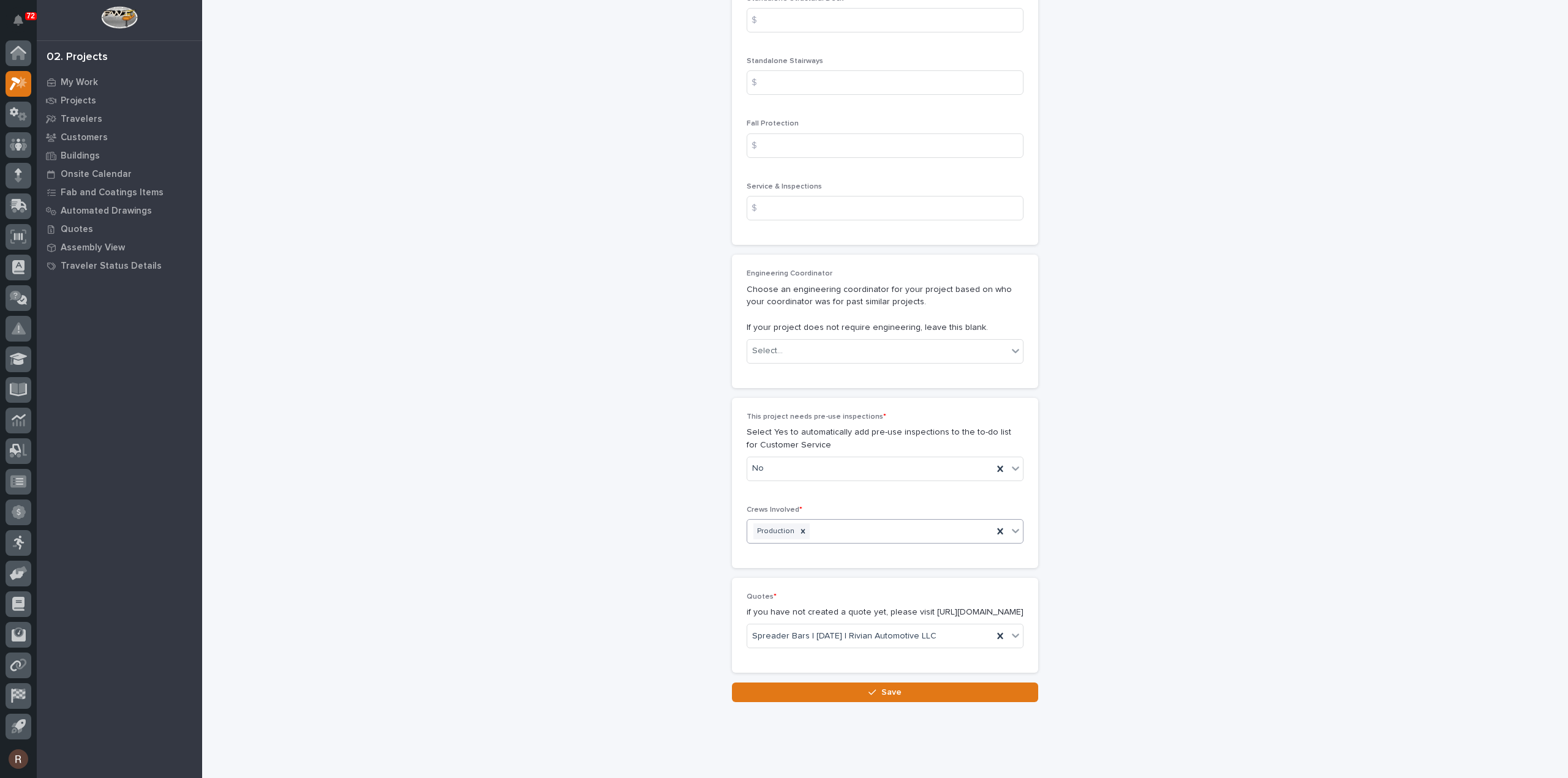
scroll to position [1891, 0]
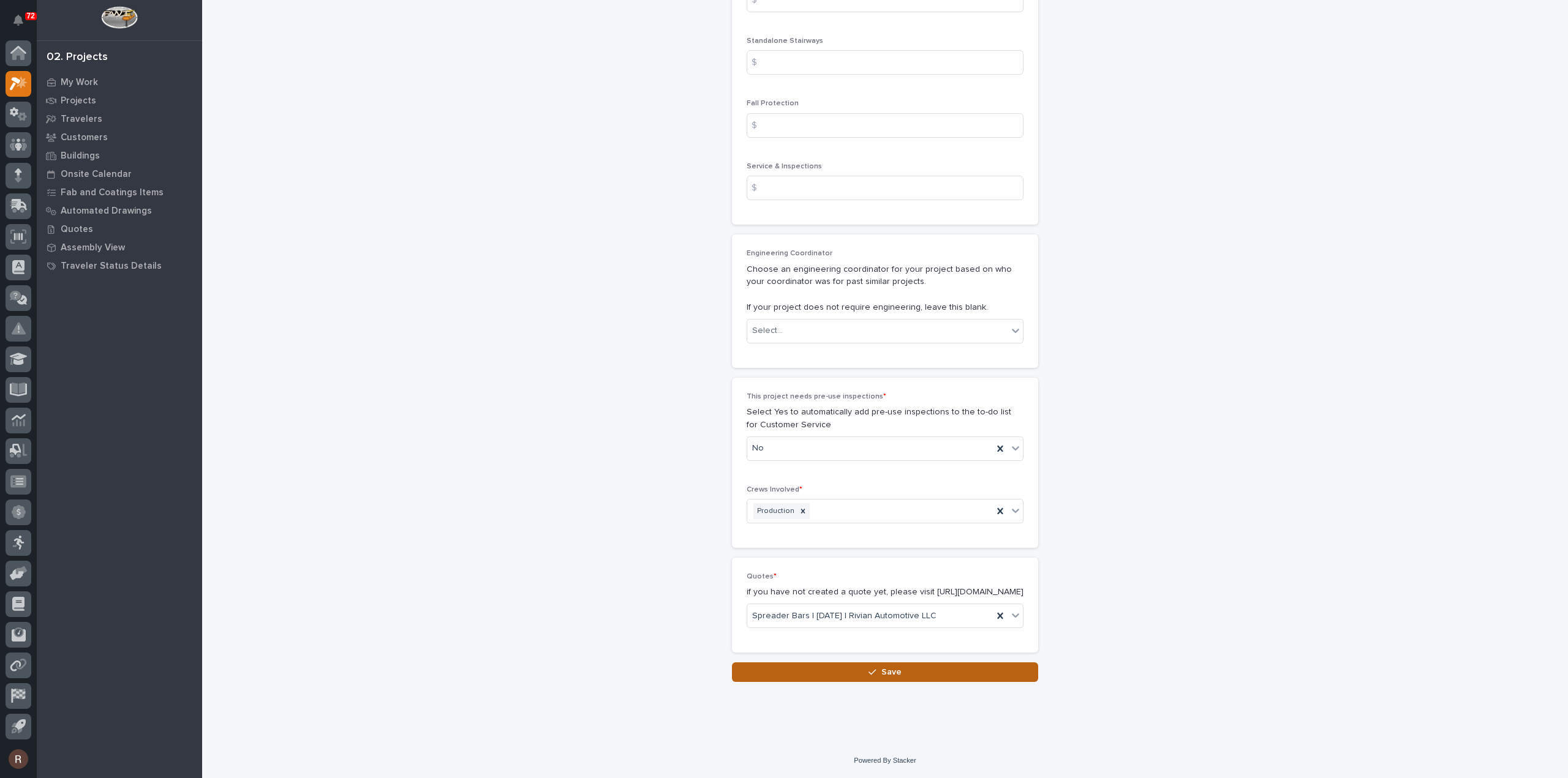
click at [842, 667] on button "Save" at bounding box center [885, 672] width 307 height 19
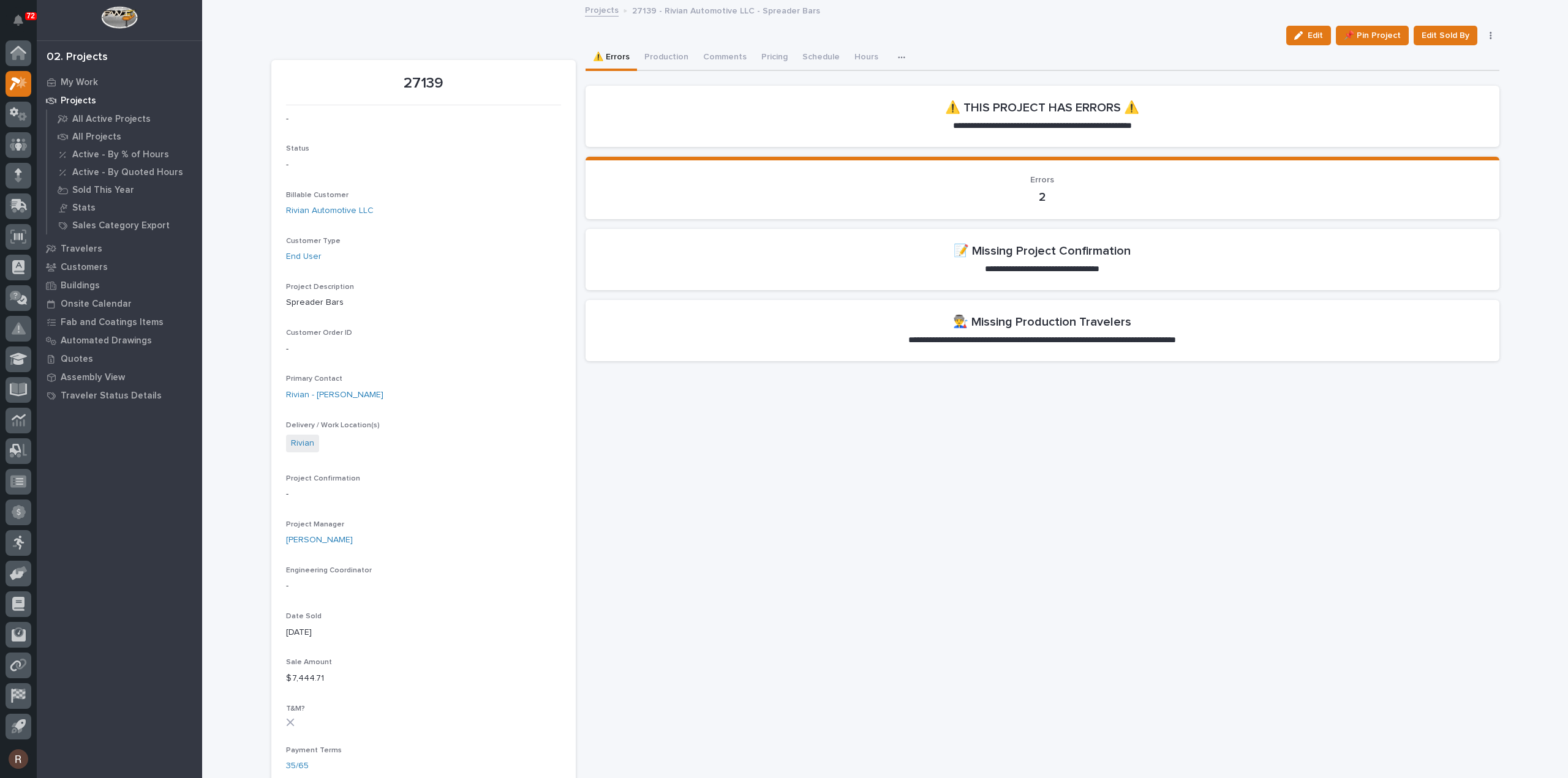
drag, startPoint x: 1291, startPoint y: 38, endPoint x: 730, endPoint y: 363, distance: 648.3
click at [1291, 38] on button "Edit" at bounding box center [1309, 36] width 44 height 19
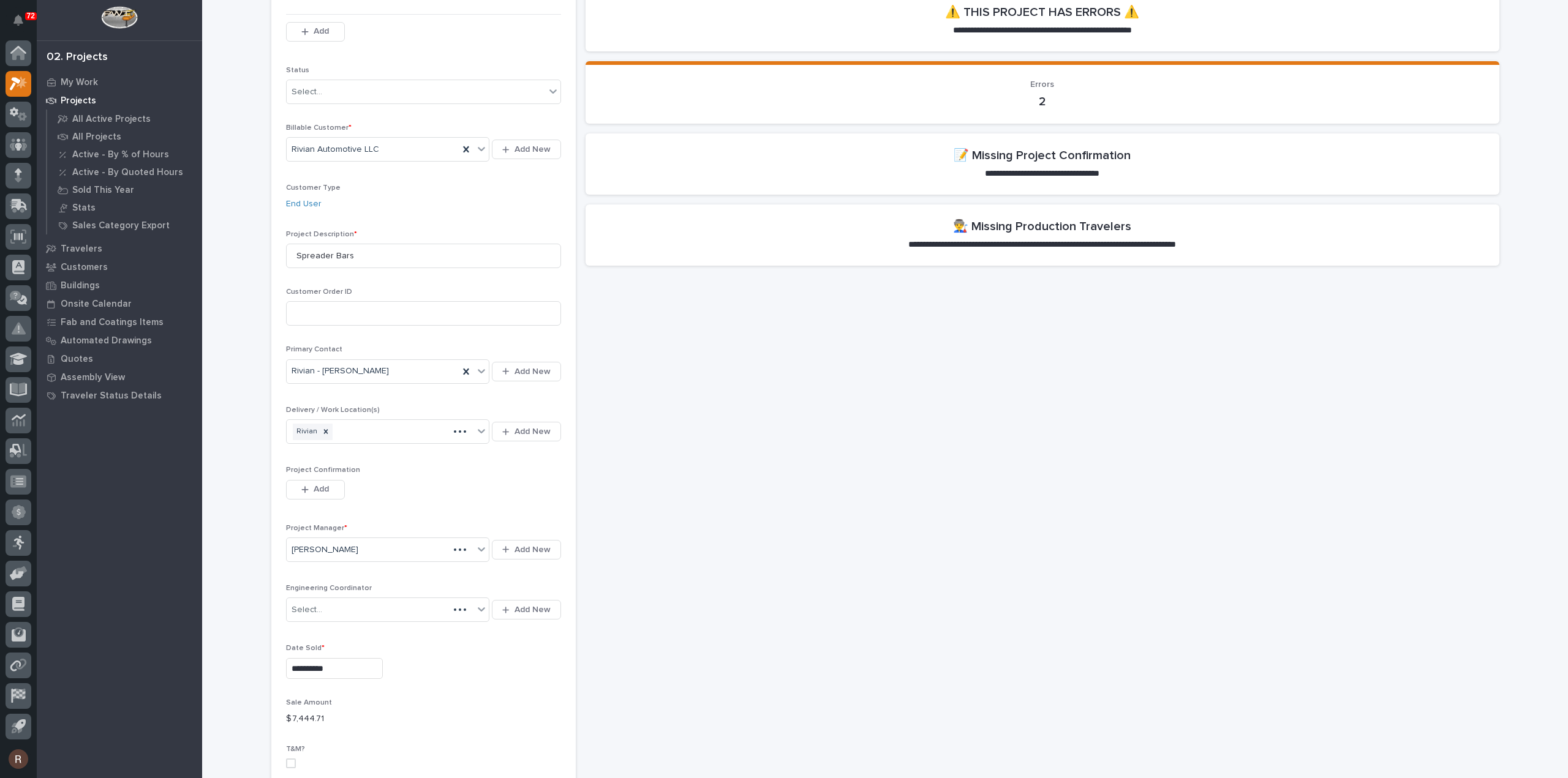
scroll to position [184, 0]
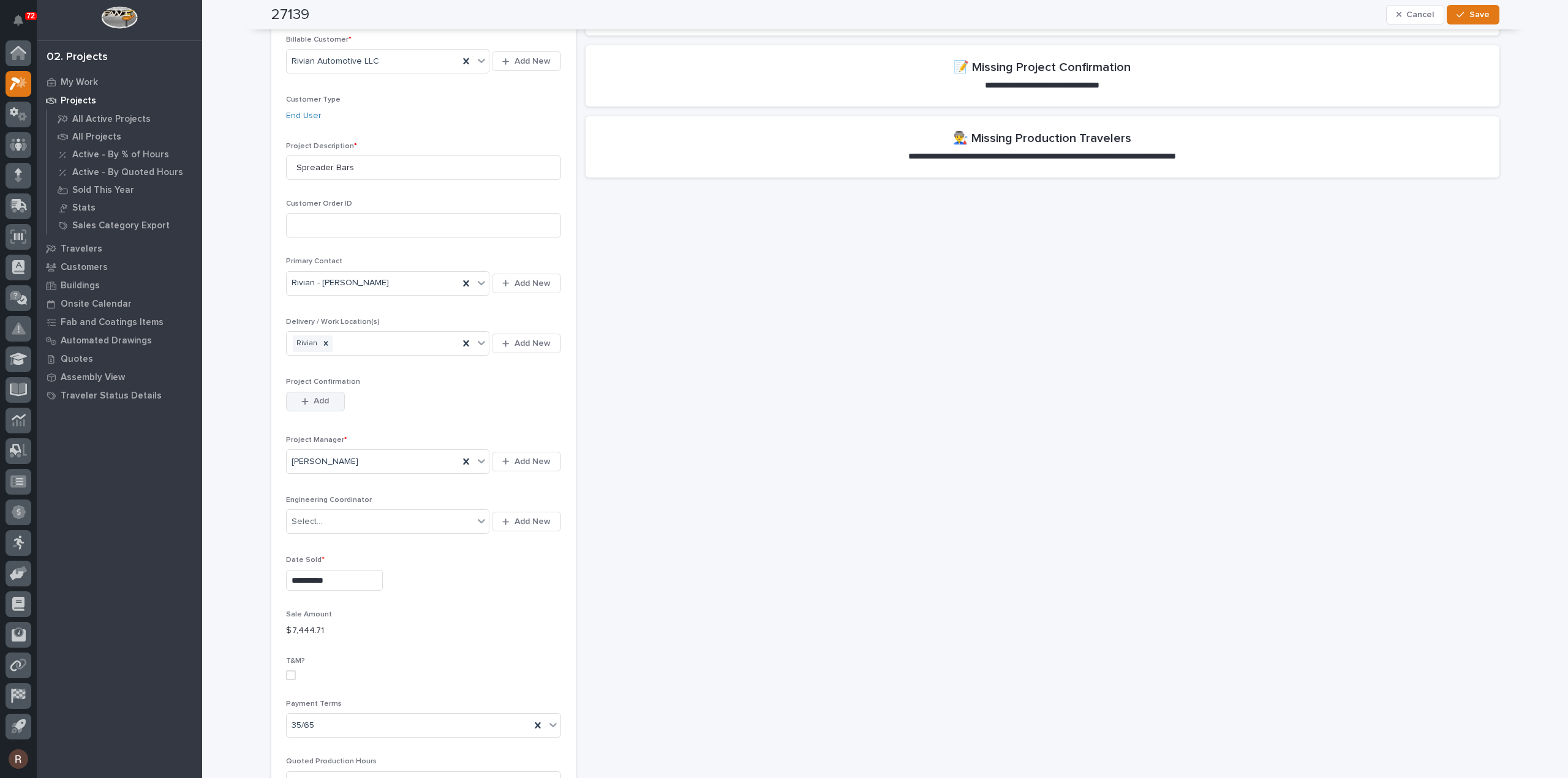
click at [303, 397] on icon "button" at bounding box center [306, 401] width 8 height 9
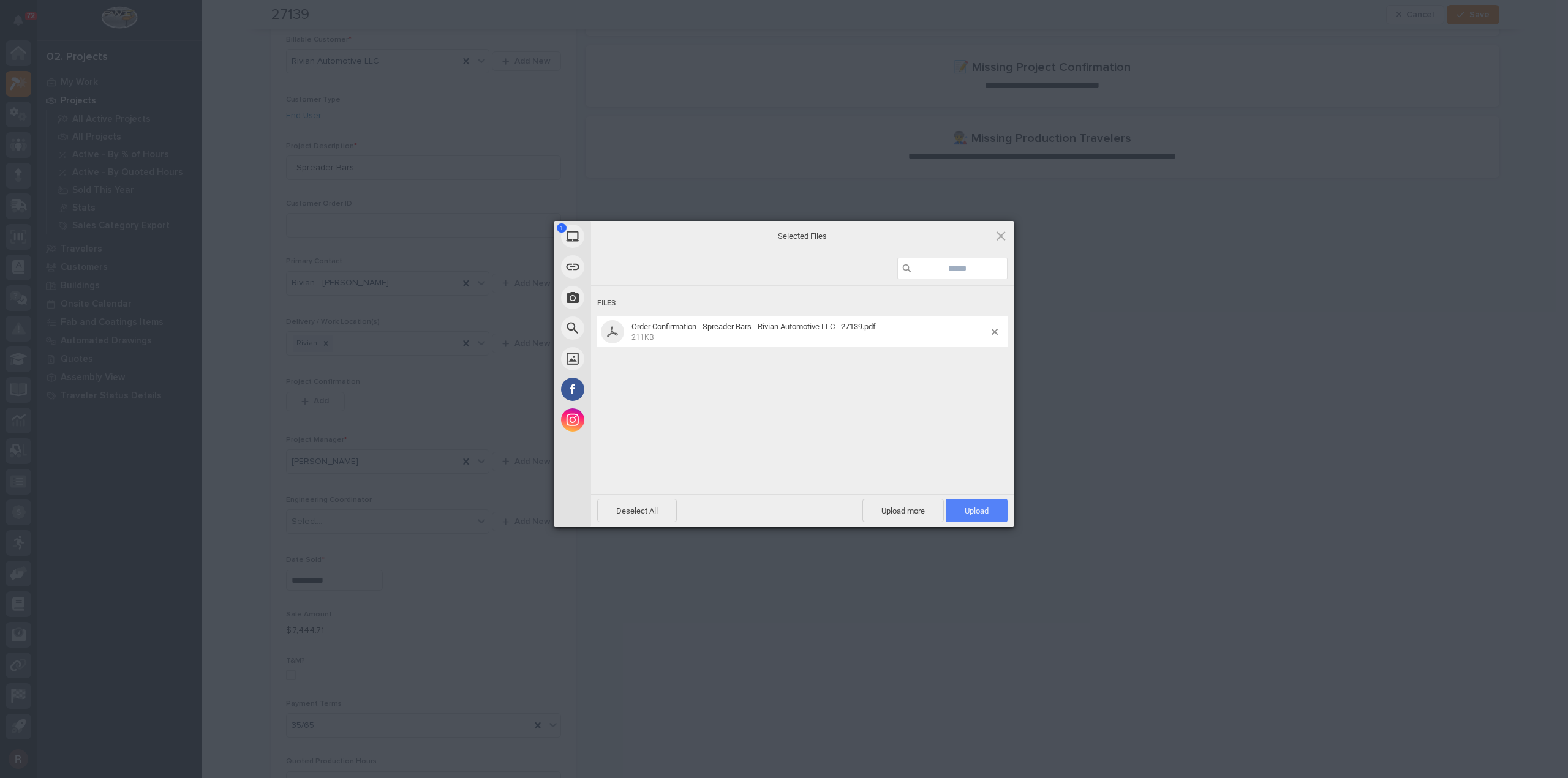
click at [979, 502] on span "Upload 1" at bounding box center [977, 511] width 62 height 23
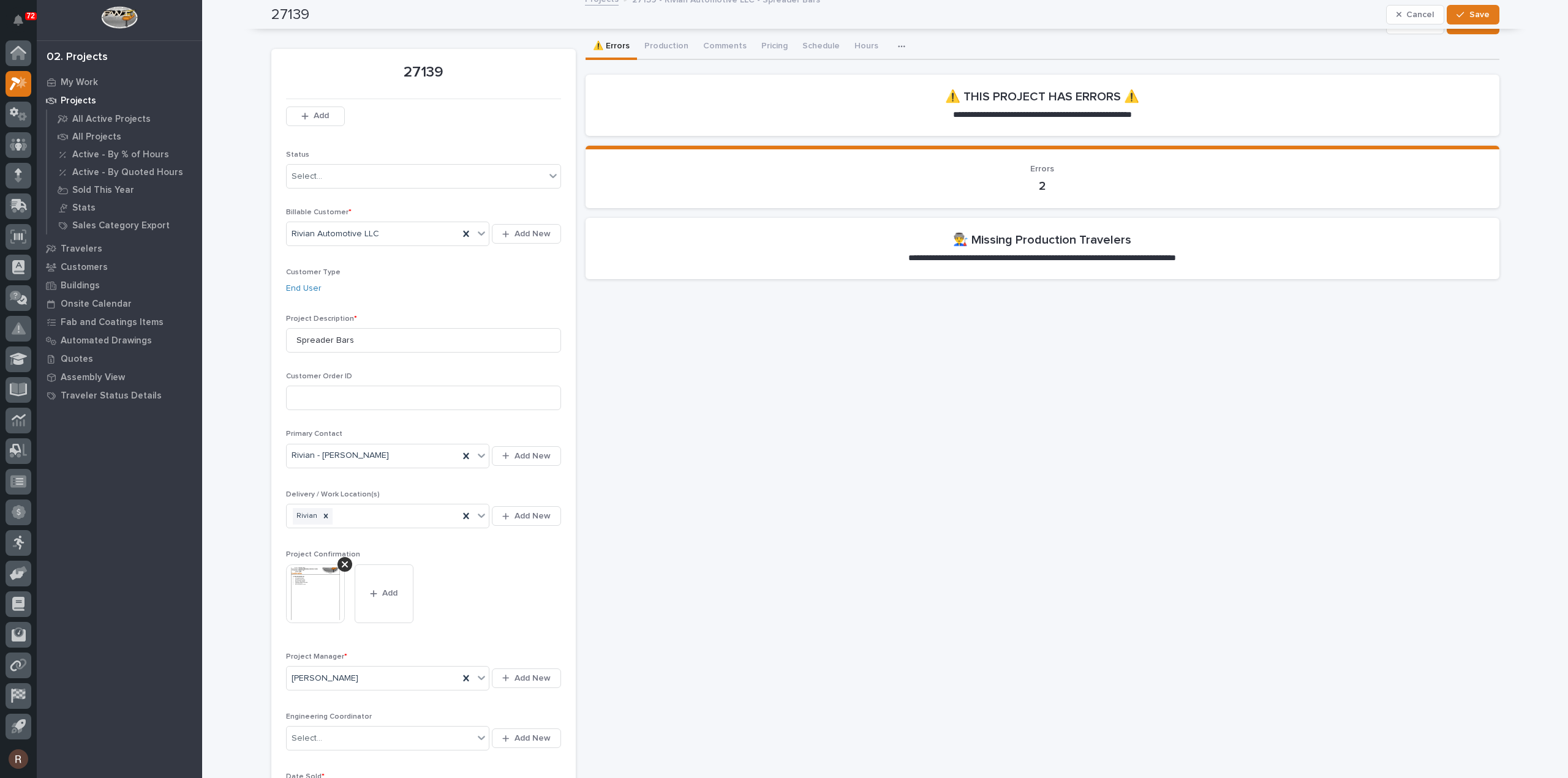
scroll to position [0, 0]
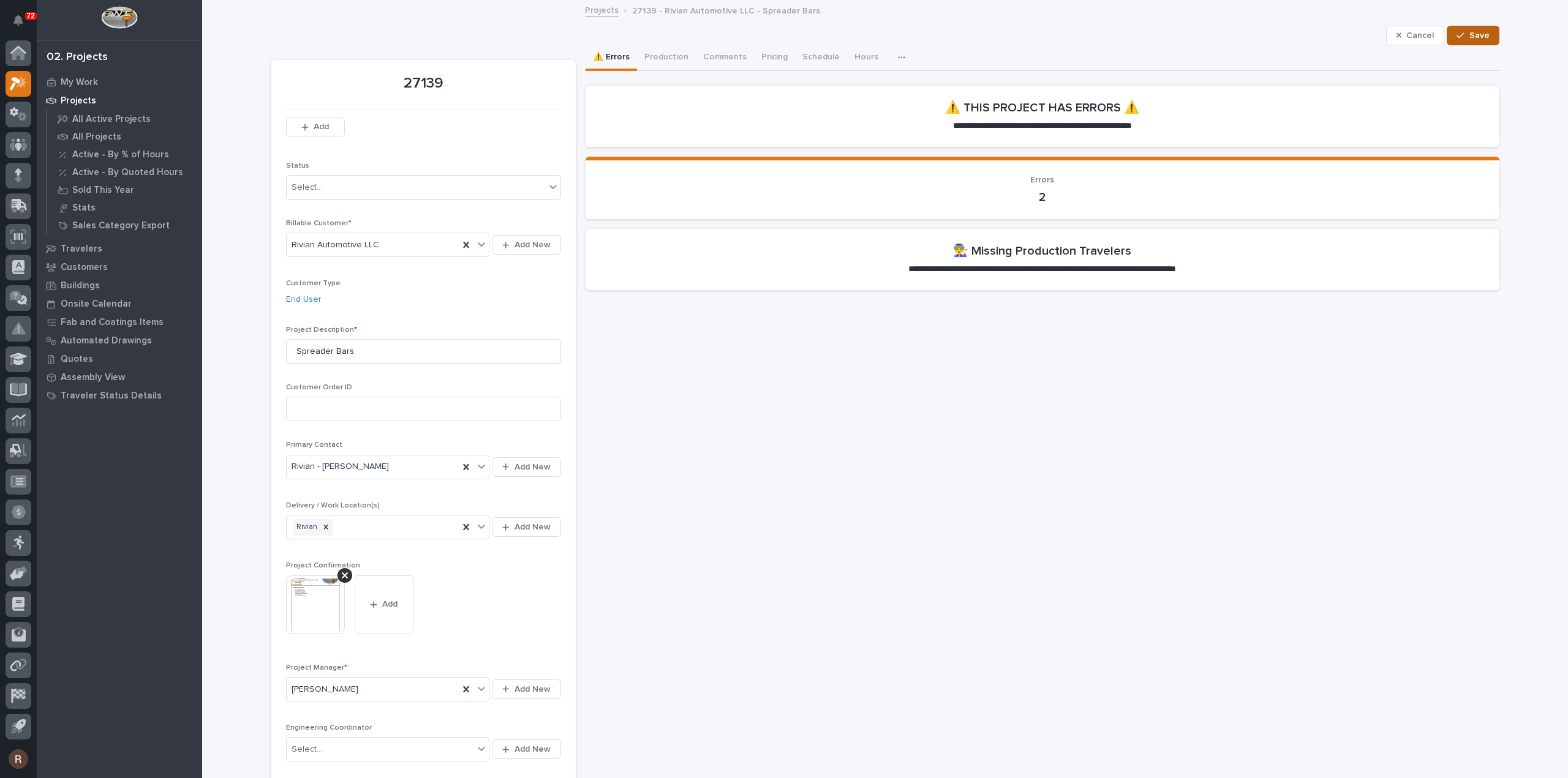
click at [1471, 33] on span "Save" at bounding box center [1479, 35] width 20 height 11
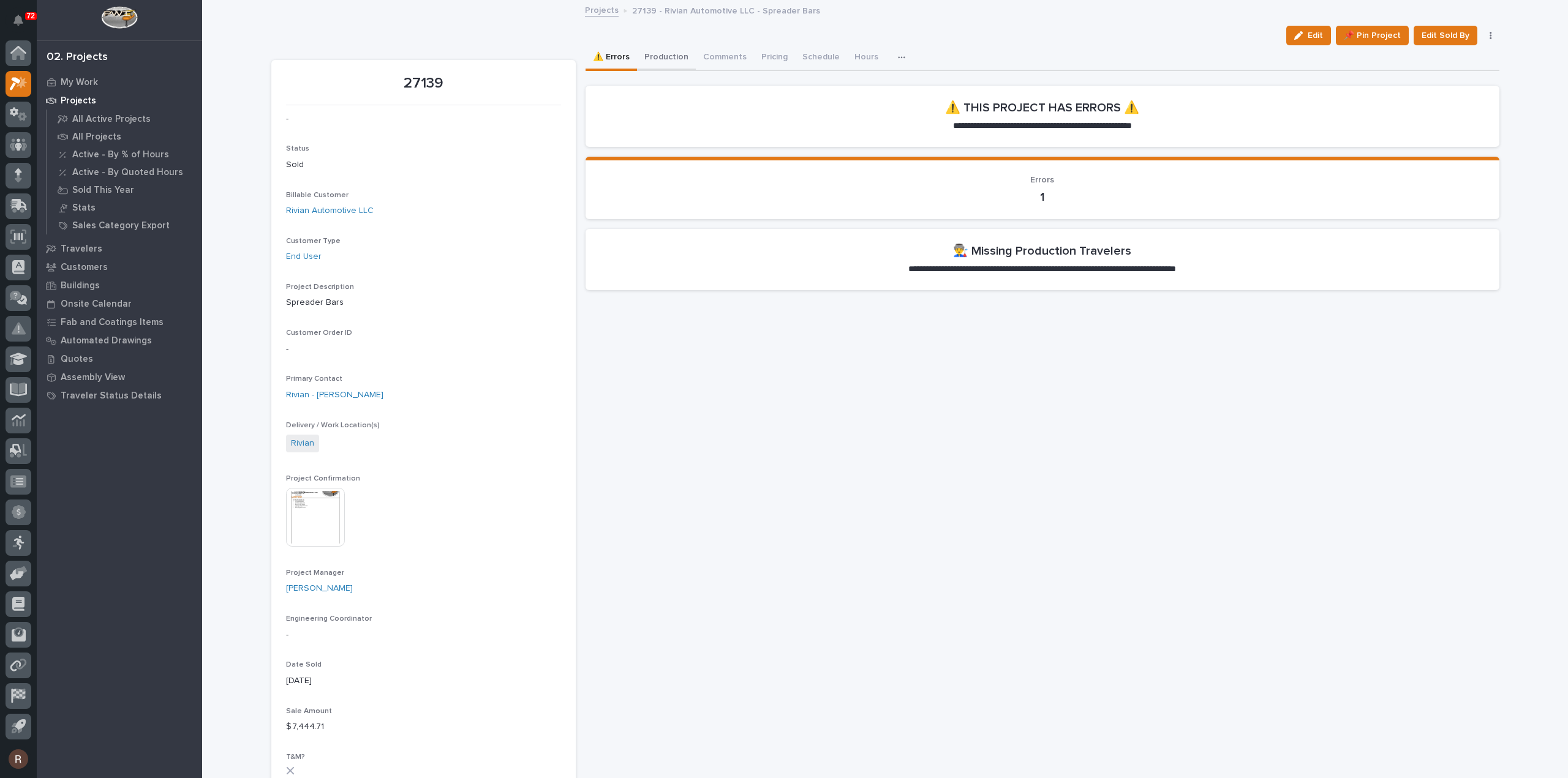
click at [659, 55] on button "Production" at bounding box center [666, 58] width 59 height 26
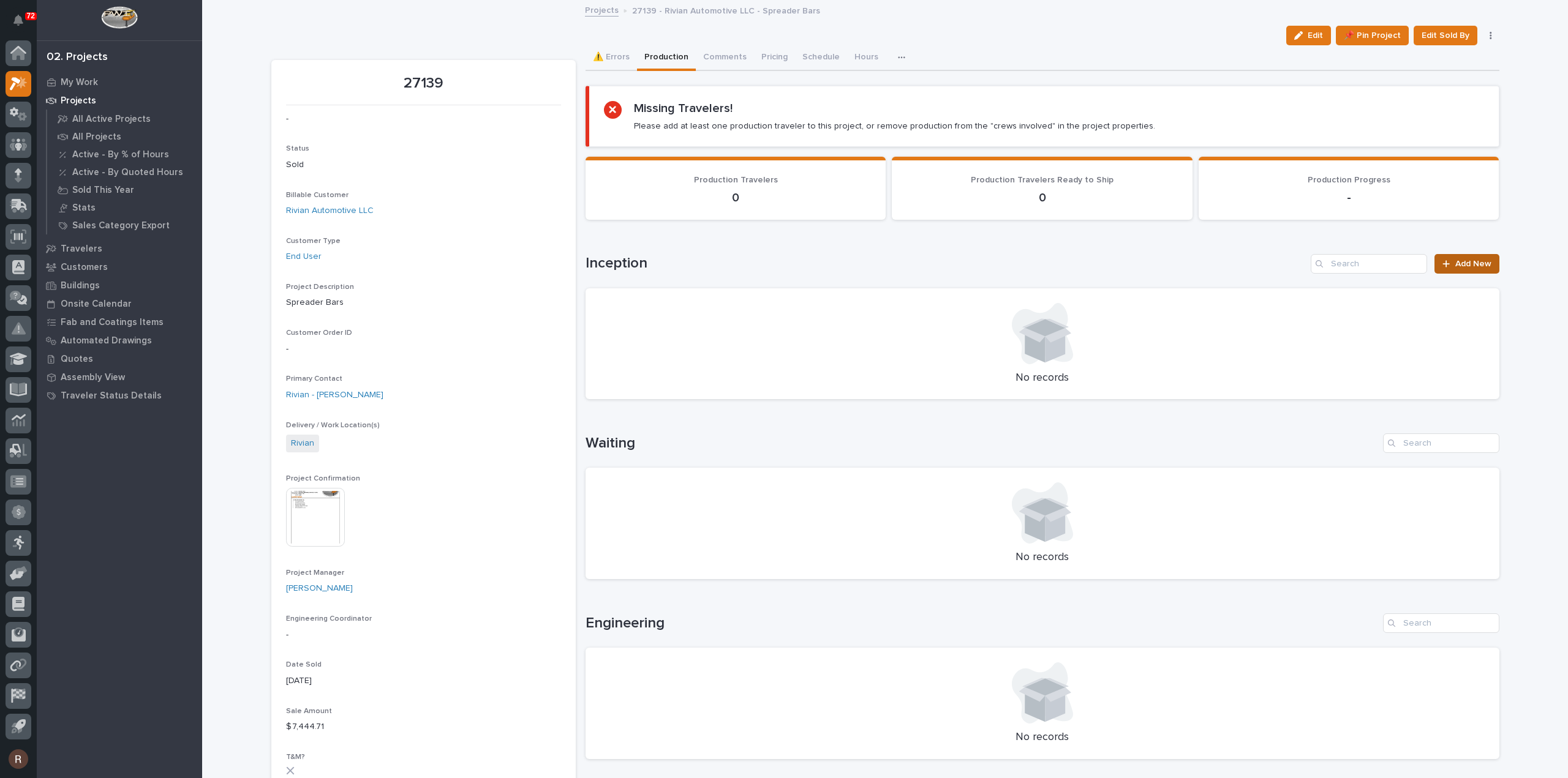
click at [1460, 259] on span "Add New" at bounding box center [1473, 263] width 36 height 9
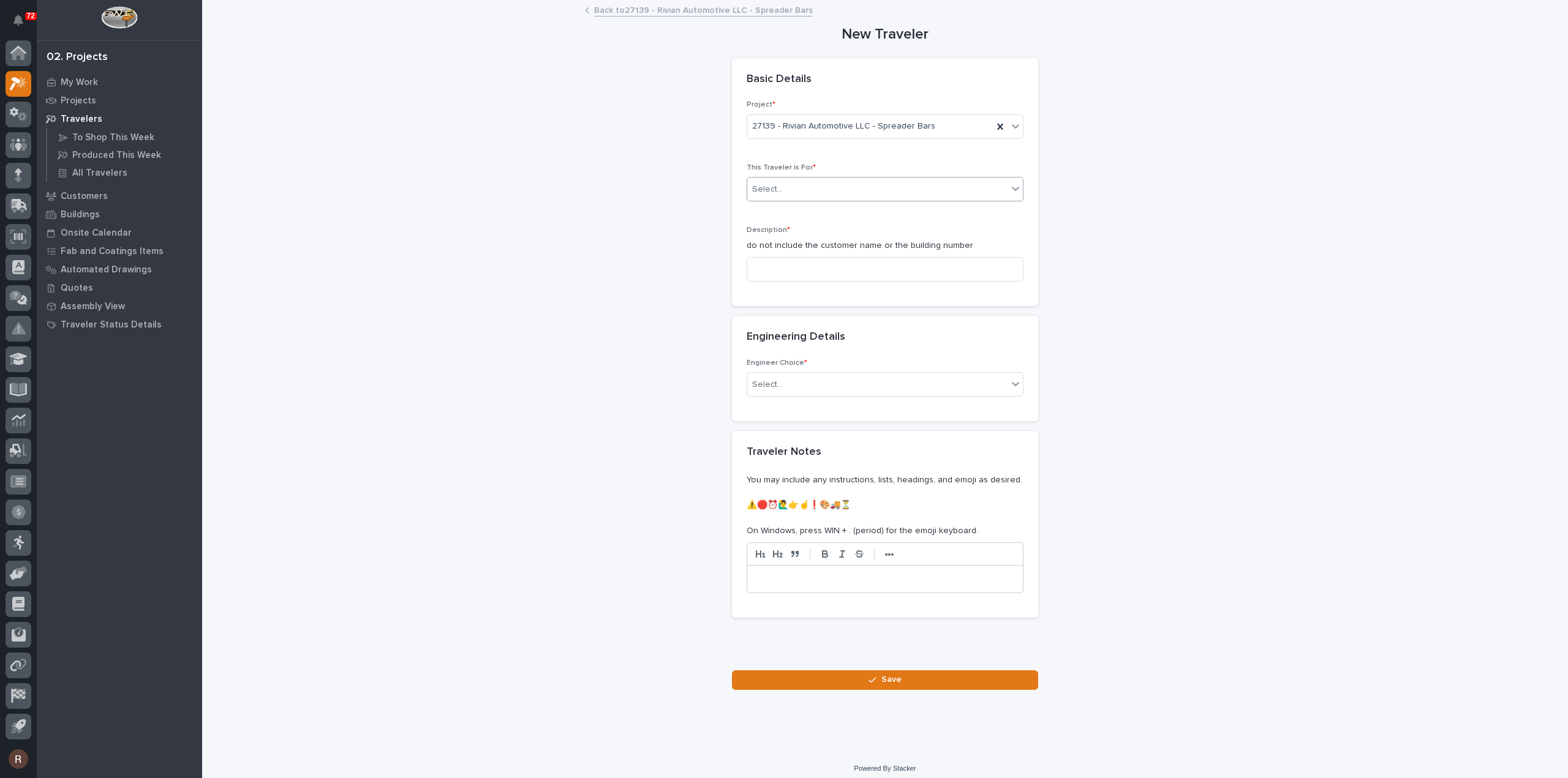
click at [798, 186] on div "Select..." at bounding box center [878, 189] width 260 height 20
click at [767, 209] on span "Production" at bounding box center [770, 211] width 47 height 13
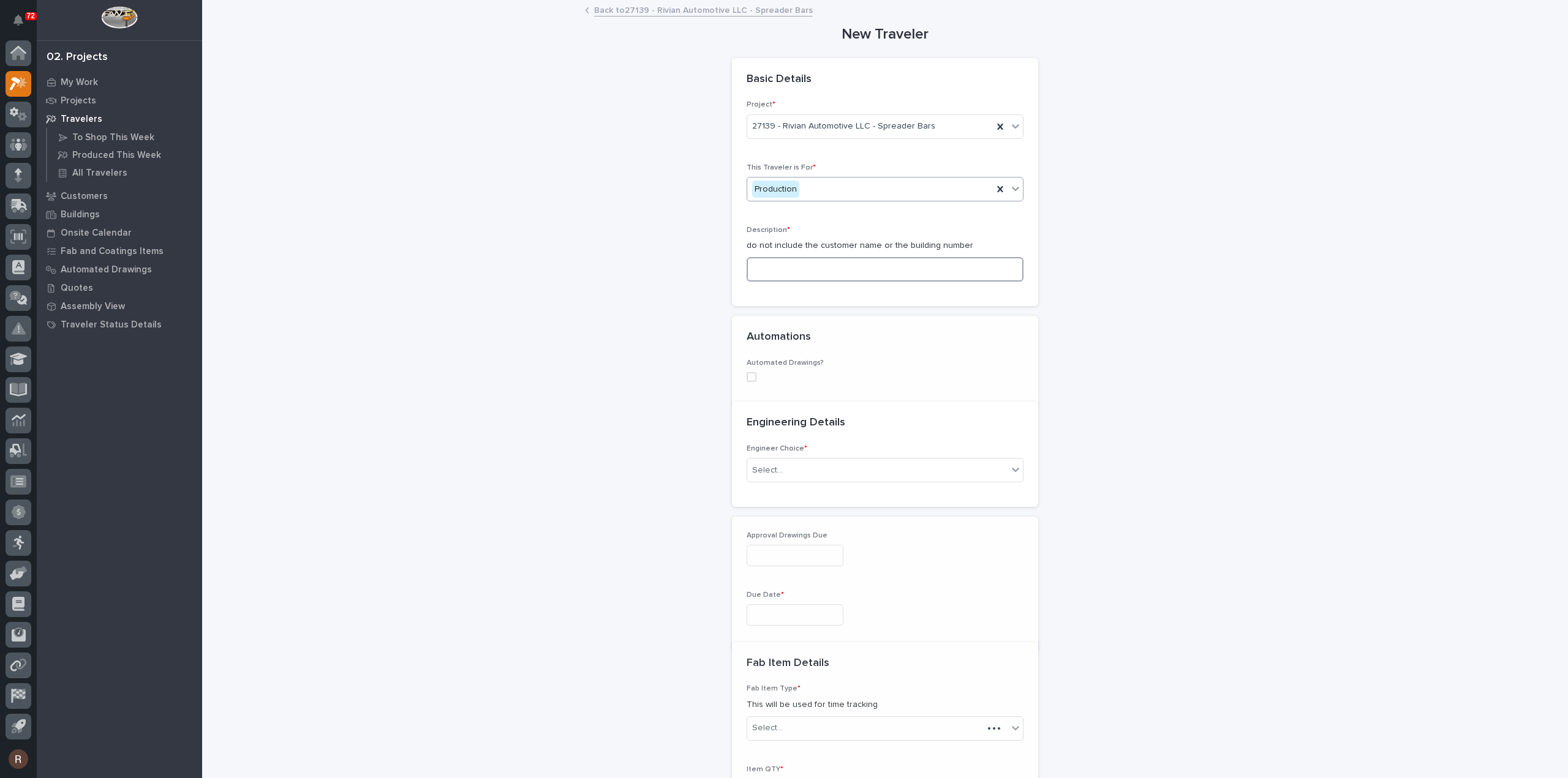
click at [776, 273] on input at bounding box center [884, 269] width 277 height 24
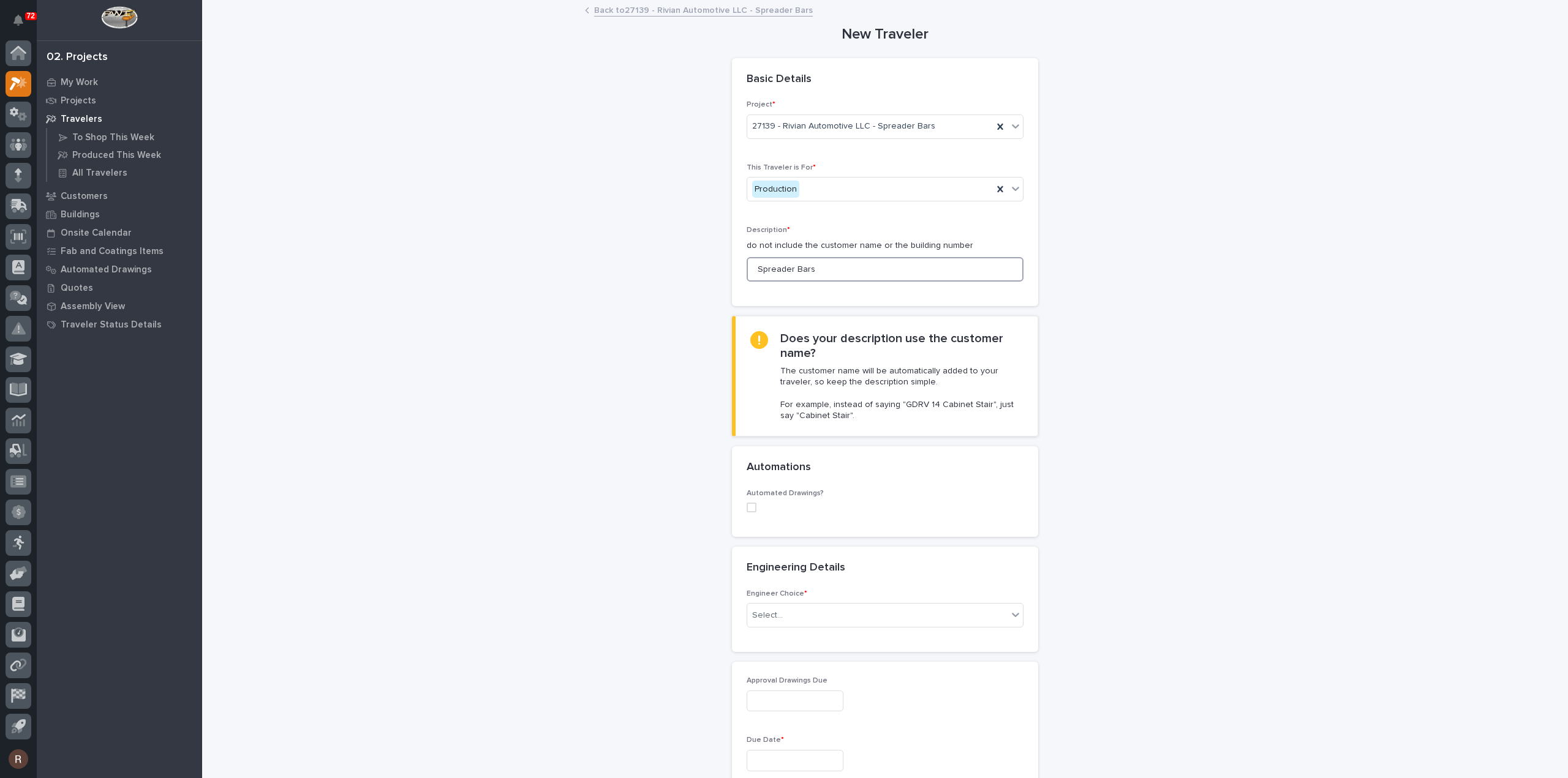
scroll to position [122, 0]
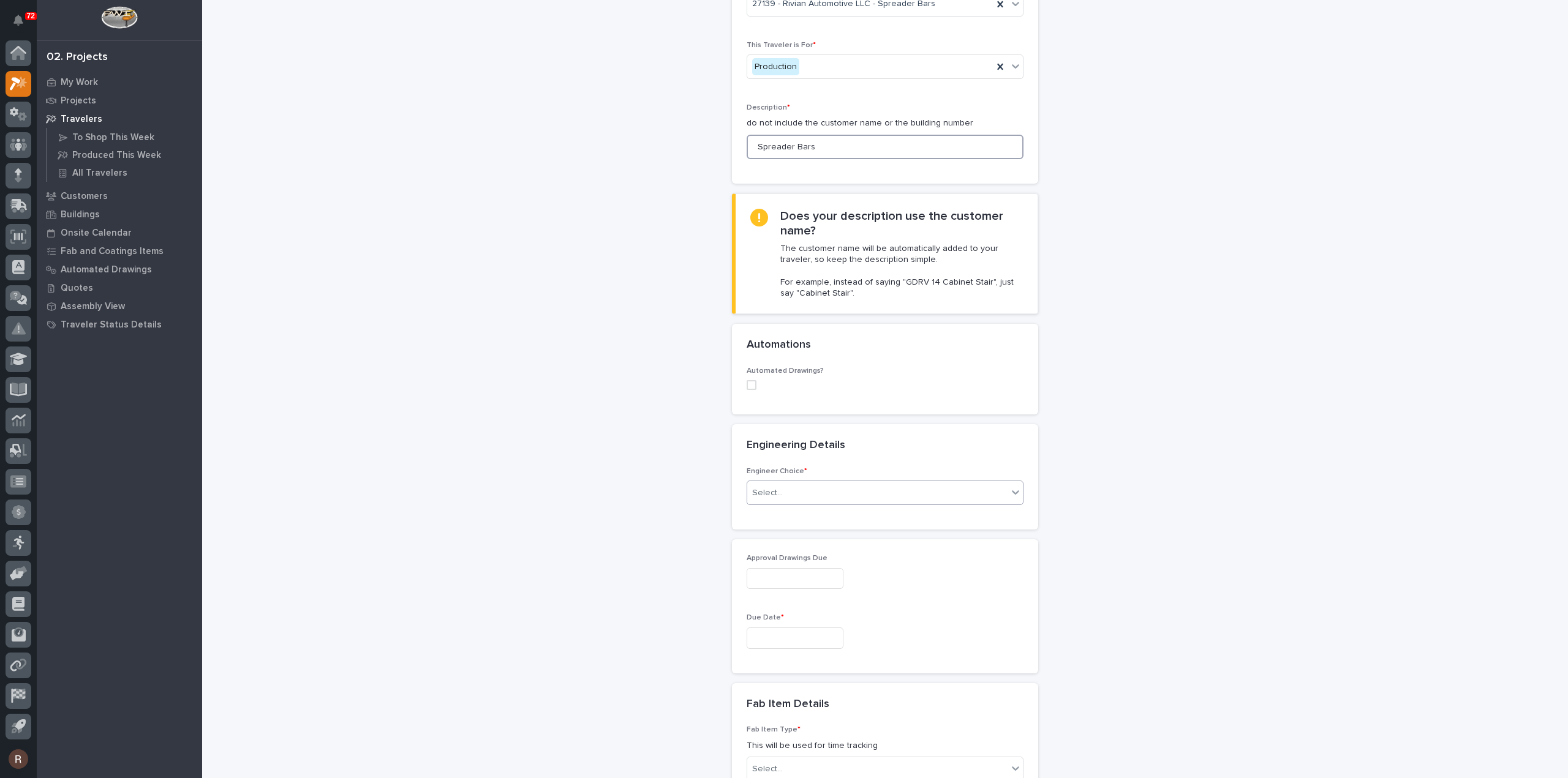
type input "Spreader Bars"
click at [767, 483] on div "Select..." at bounding box center [878, 493] width 260 height 20
click at [772, 534] on div "I want my coordinator to choose an engineer" at bounding box center [880, 536] width 276 height 21
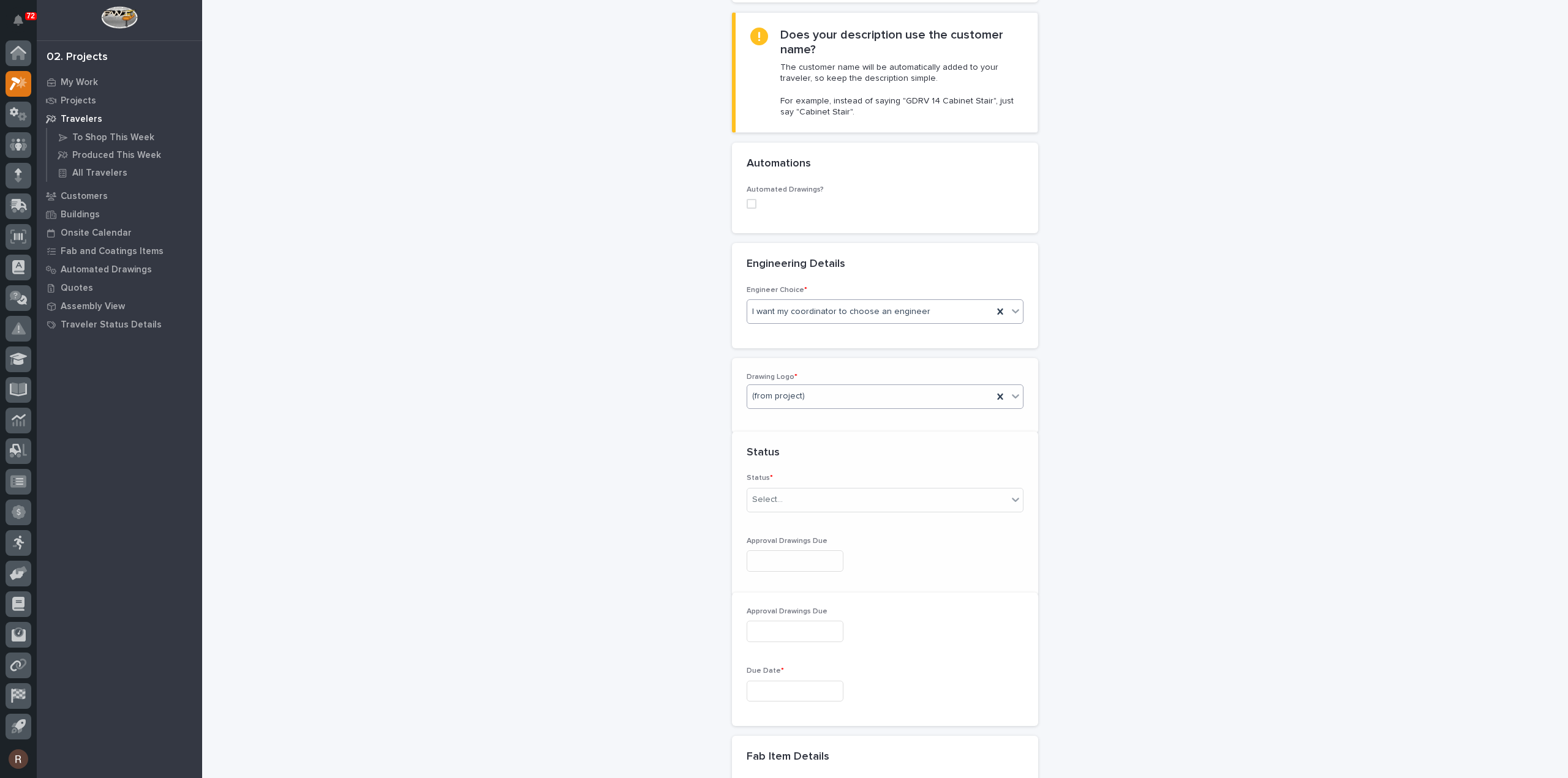
scroll to position [313, 0]
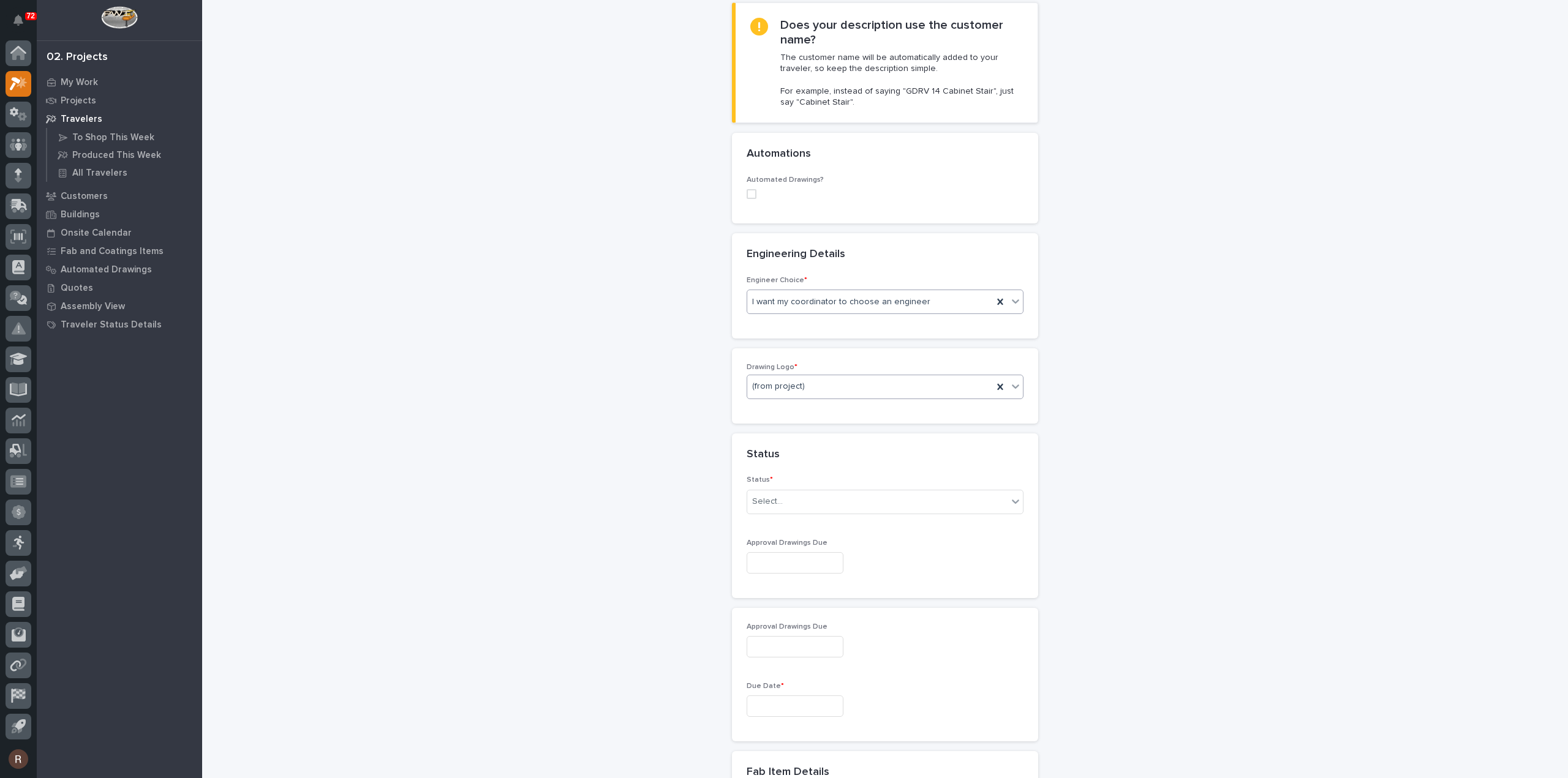
click at [785, 377] on div "(from project)" at bounding box center [870, 387] width 246 height 20
click at [770, 447] on div "PWI" at bounding box center [880, 451] width 276 height 21
click at [766, 497] on div "Select..." at bounding box center [768, 501] width 31 height 13
click at [773, 538] on div "To Engineer" at bounding box center [880, 544] width 276 height 21
click at [770, 559] on input "text" at bounding box center [795, 563] width 96 height 21
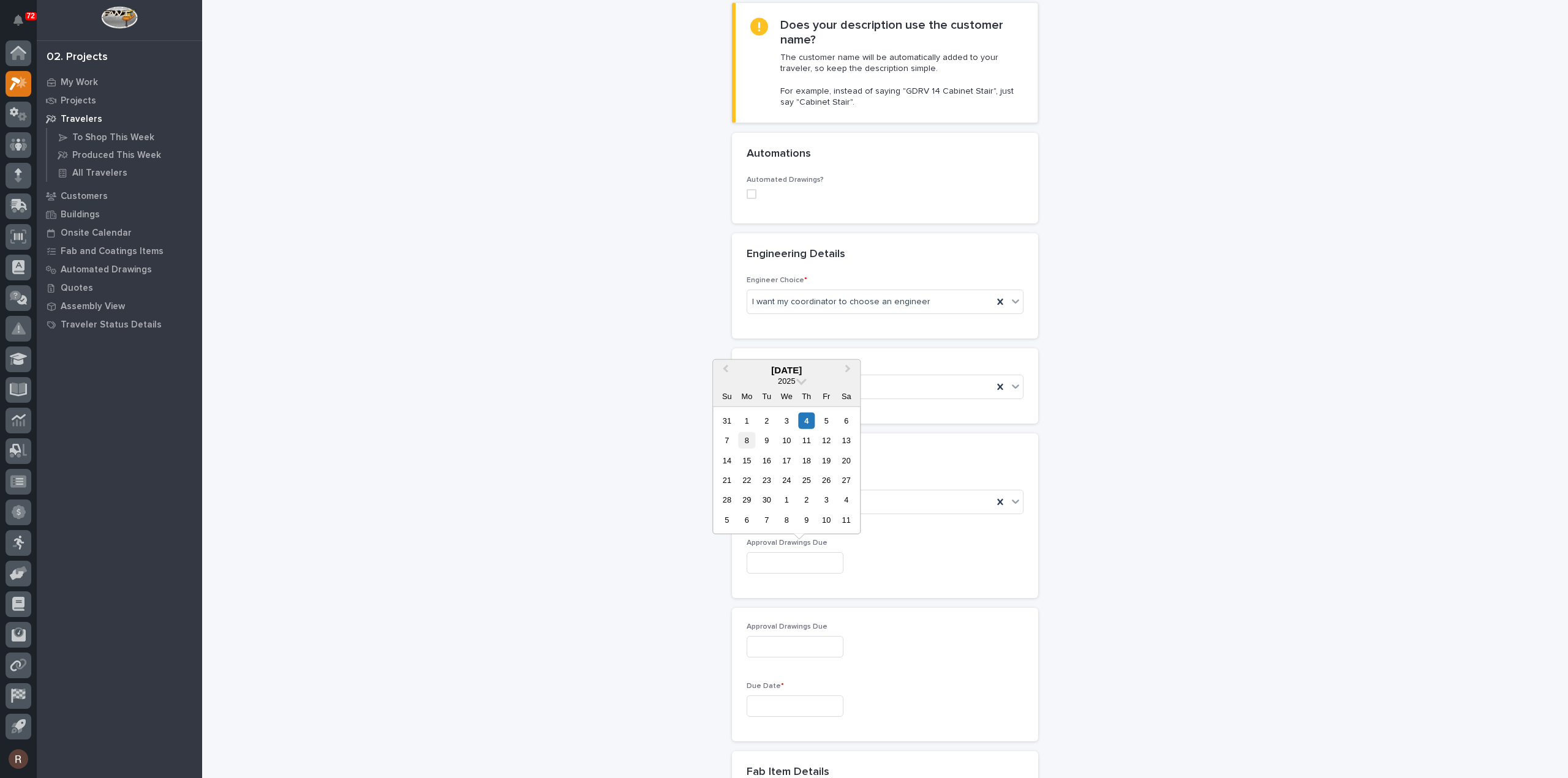
click at [752, 443] on div "8" at bounding box center [746, 441] width 16 height 16
type input "**********"
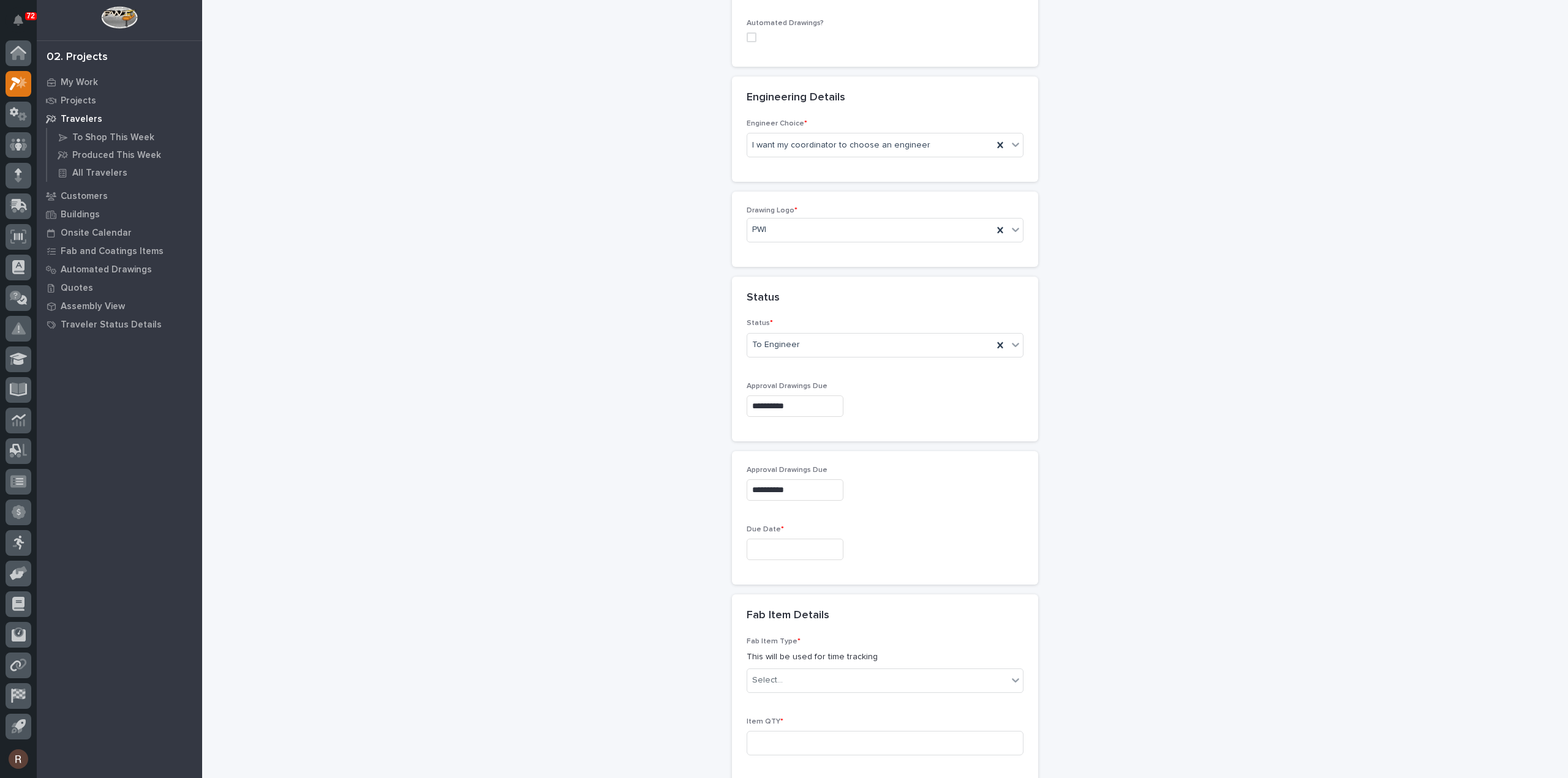
scroll to position [497, 0]
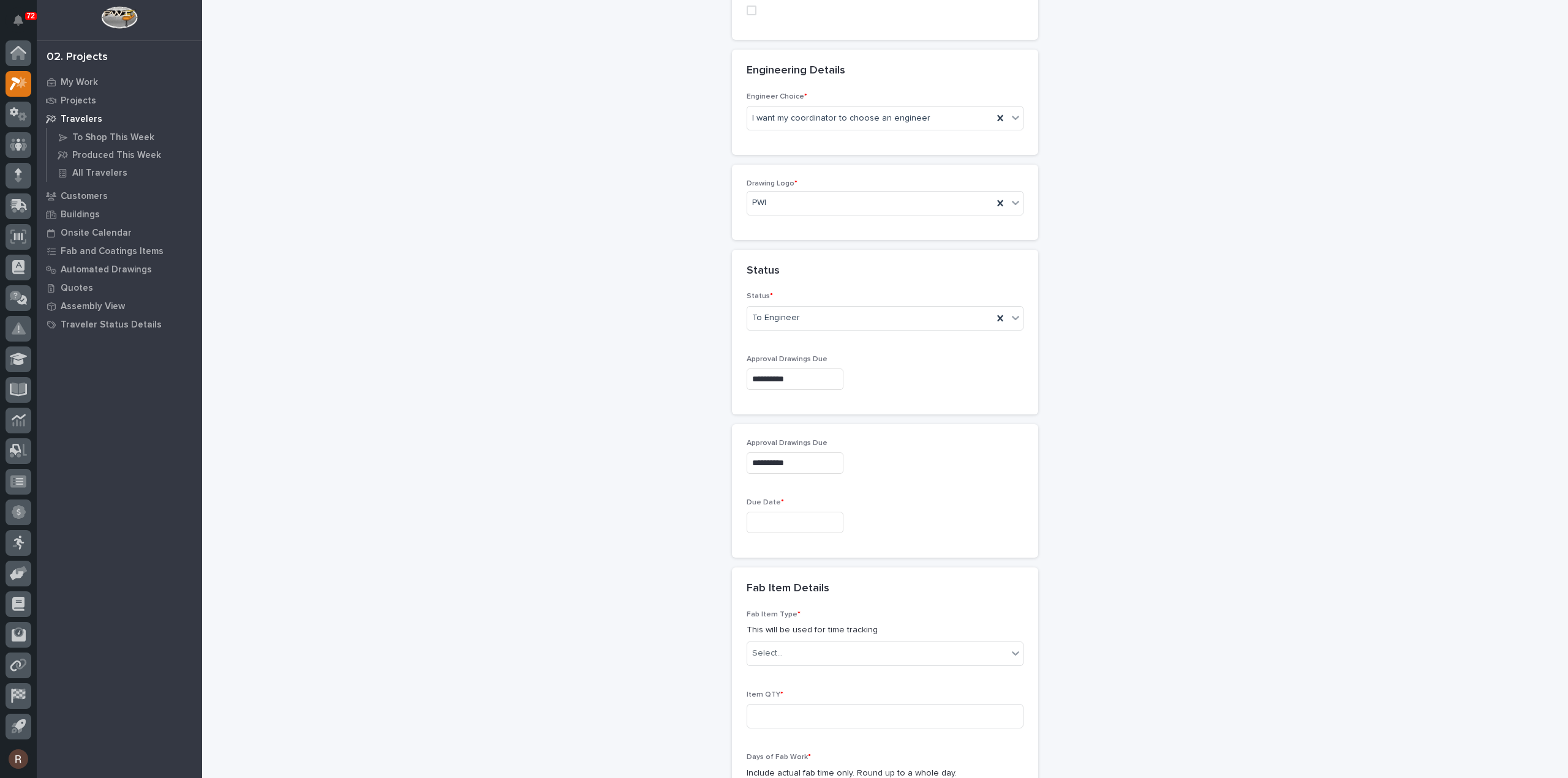
click at [784, 522] on input "text" at bounding box center [795, 523] width 96 height 21
click at [848, 327] on span "Next Month" at bounding box center [848, 329] width 0 height 16
click at [730, 334] on button "Previous Month" at bounding box center [724, 330] width 19 height 19
click at [747, 459] on div "29" at bounding box center [746, 459] width 16 height 16
type input "**********"
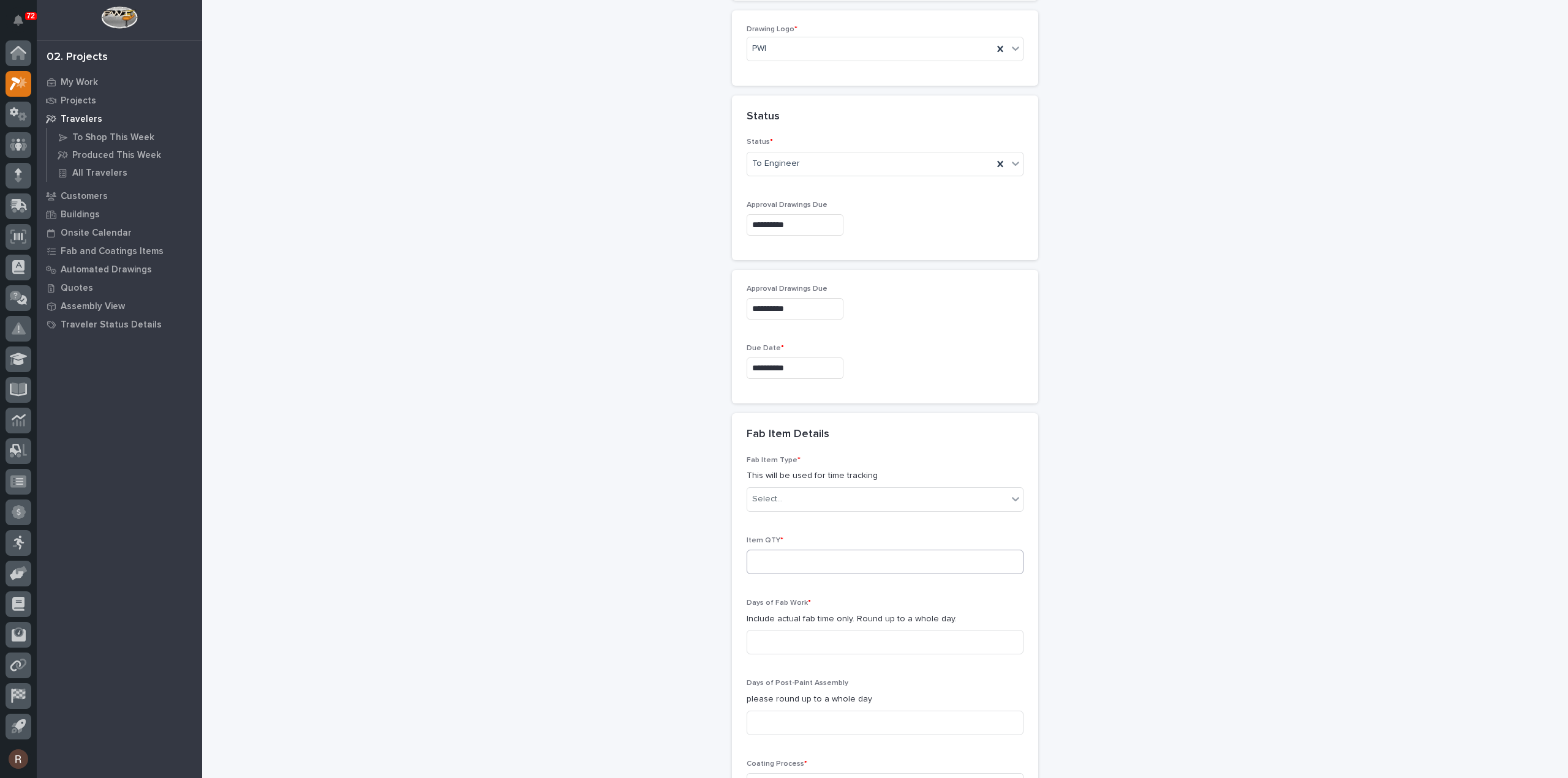
scroll to position [742, 0]
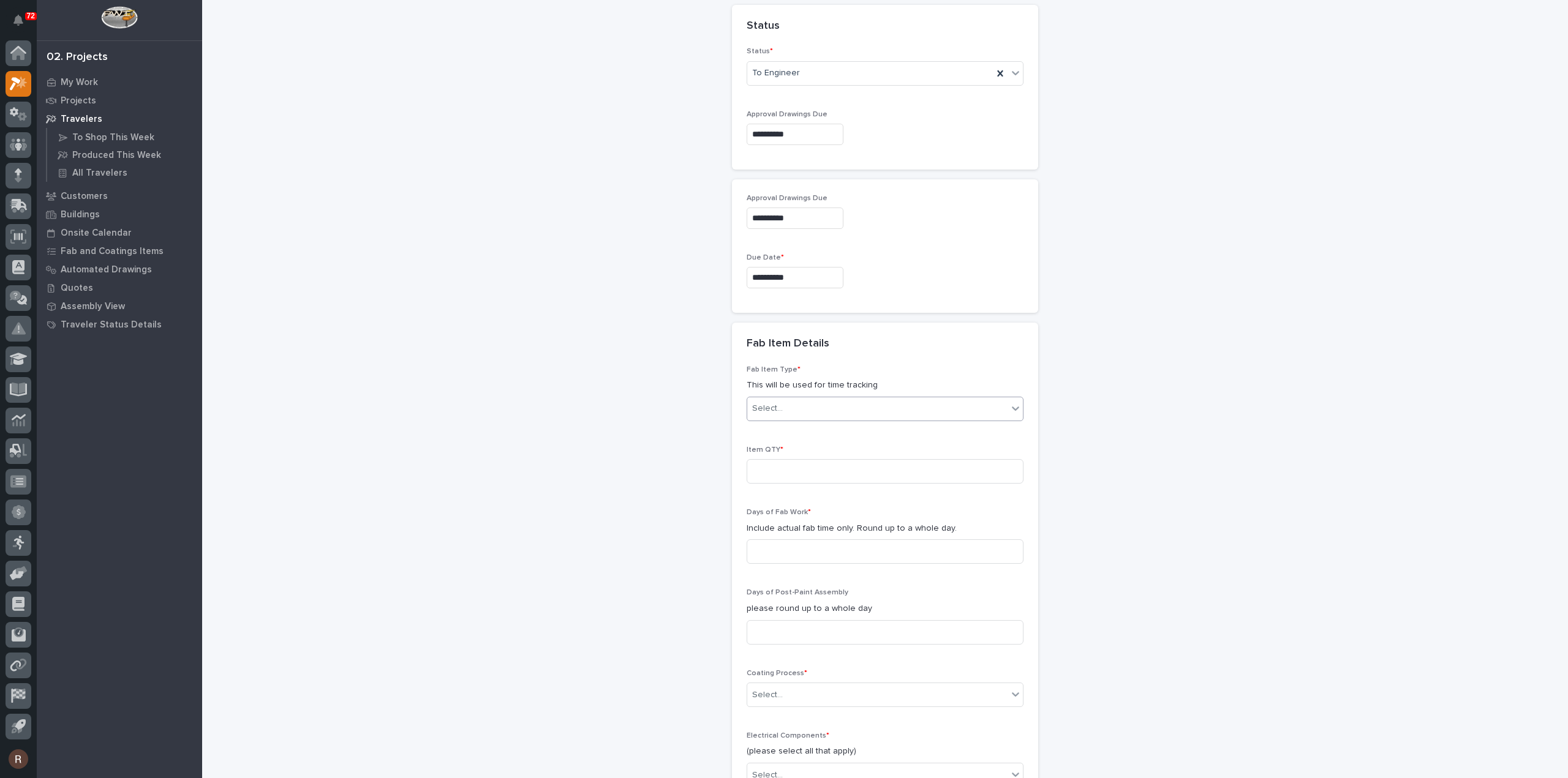
click at [787, 401] on div "Select..." at bounding box center [878, 409] width 260 height 20
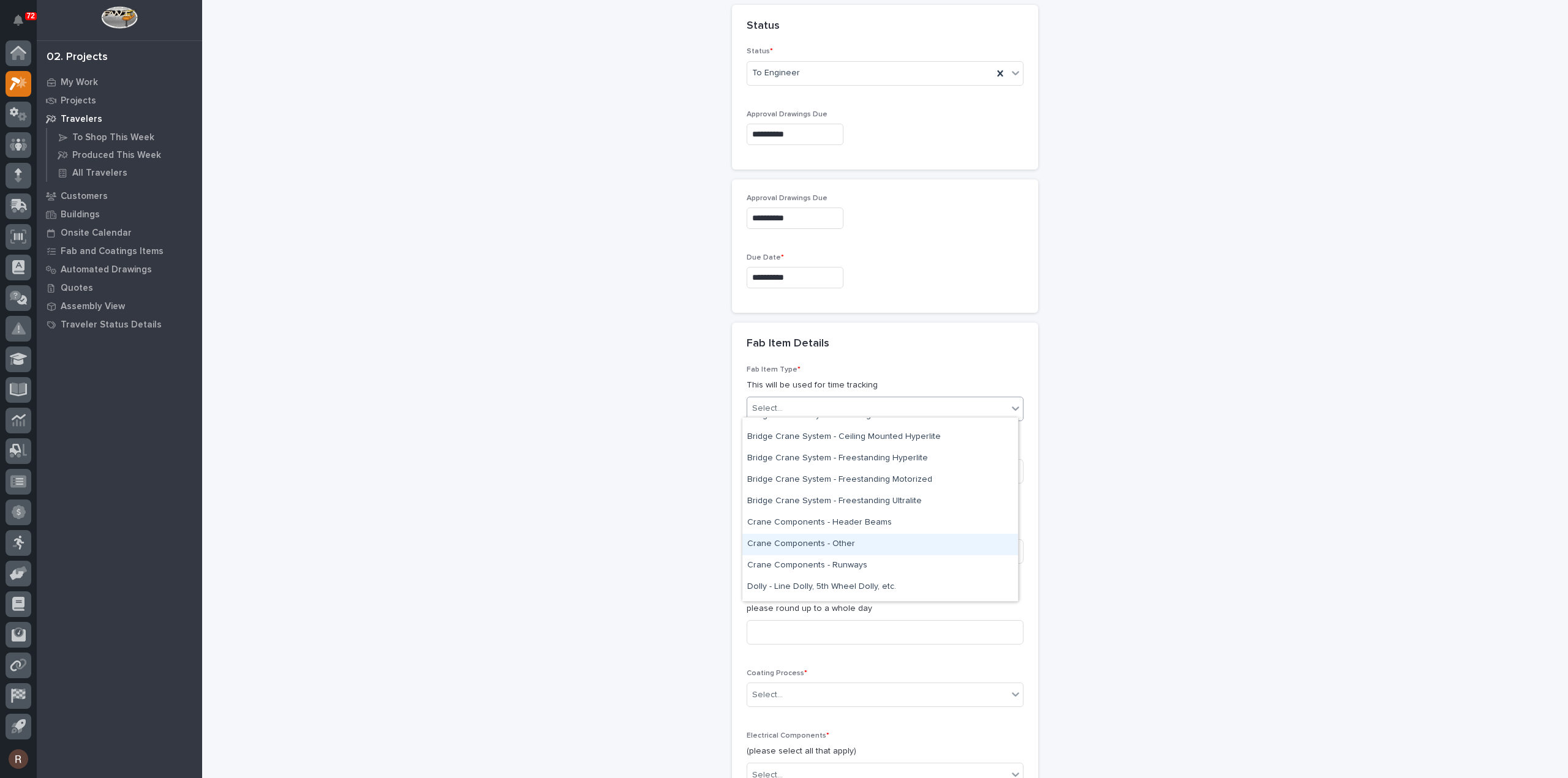
scroll to position [245, 0]
click at [804, 485] on div "Crane Components - Other" at bounding box center [880, 483] width 276 height 21
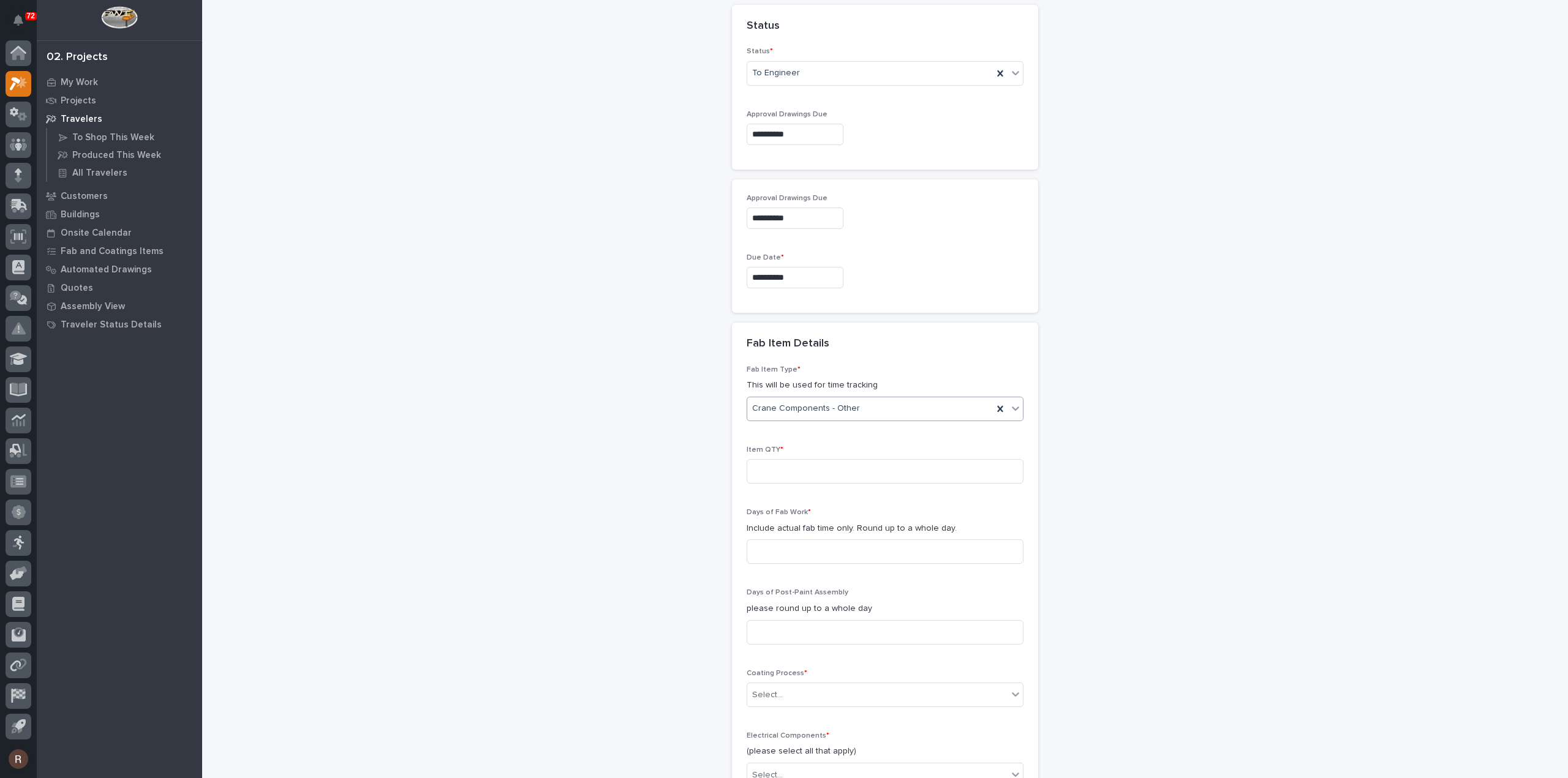
scroll to position [804, 0]
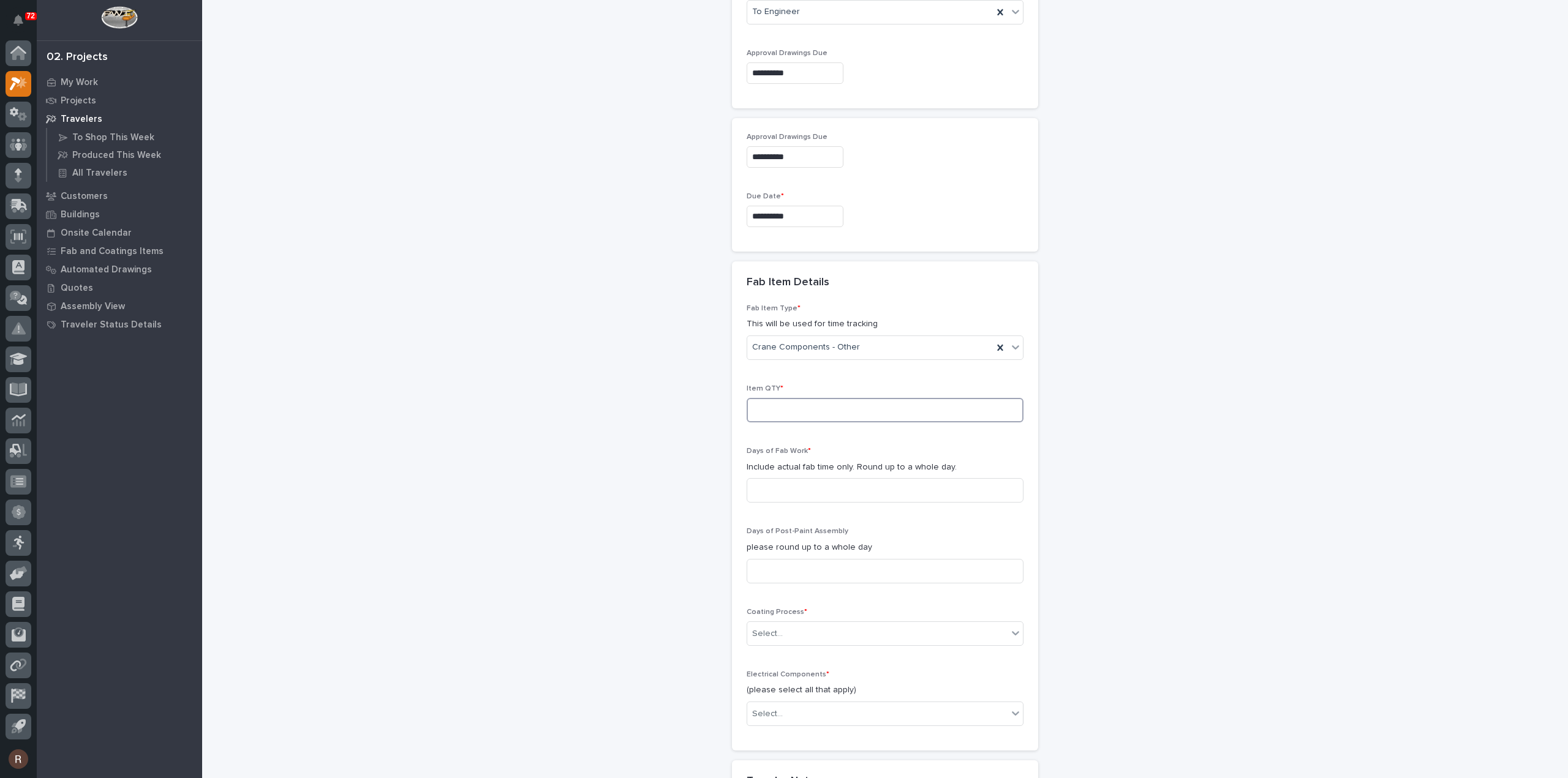
click at [792, 416] on input at bounding box center [884, 410] width 277 height 24
type input "3"
type input "2"
type input "1"
click at [820, 635] on div "Select..." at bounding box center [865, 633] width 236 height 20
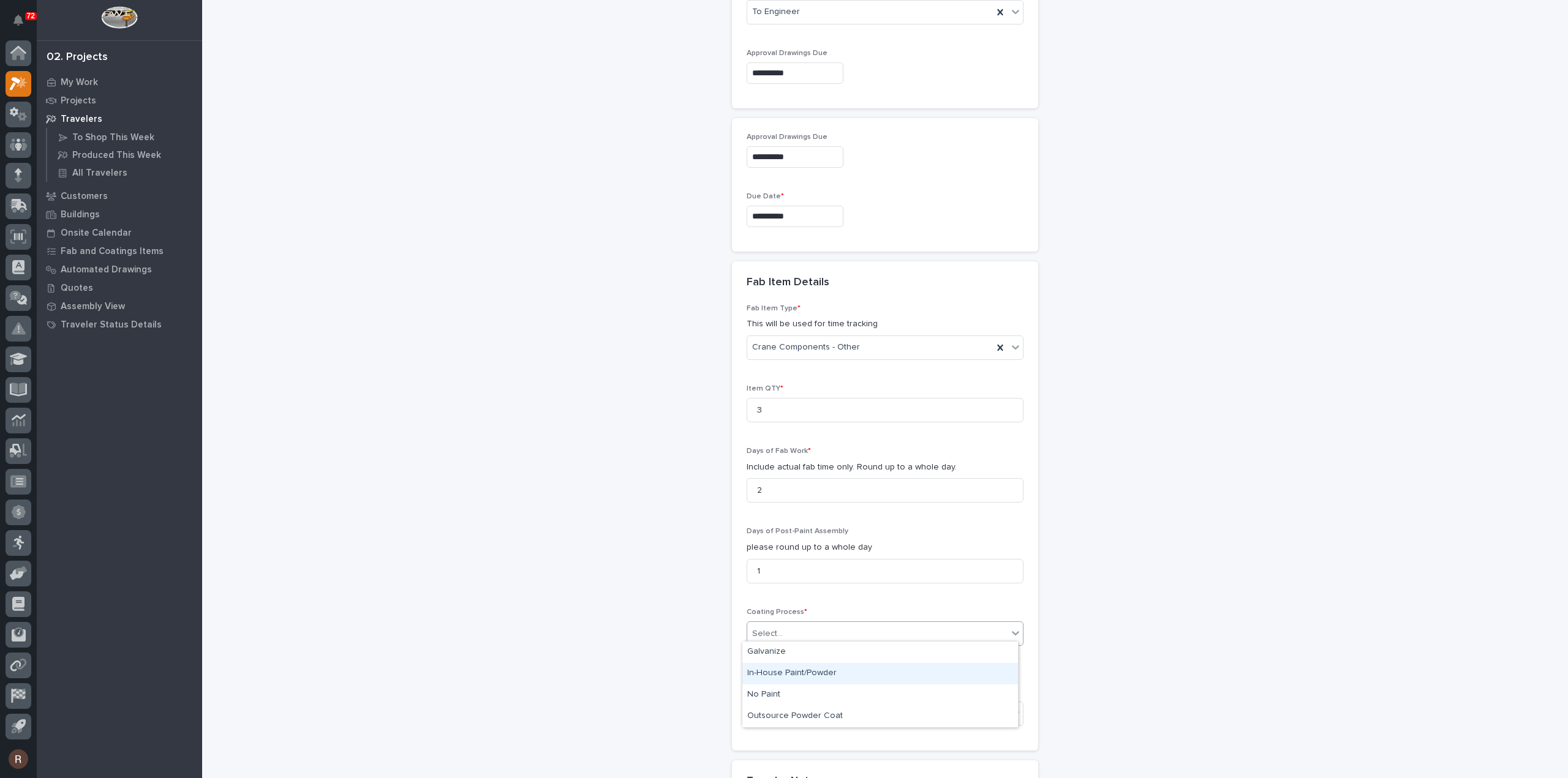
click at [766, 674] on div "In-House Paint/Powder" at bounding box center [880, 674] width 276 height 21
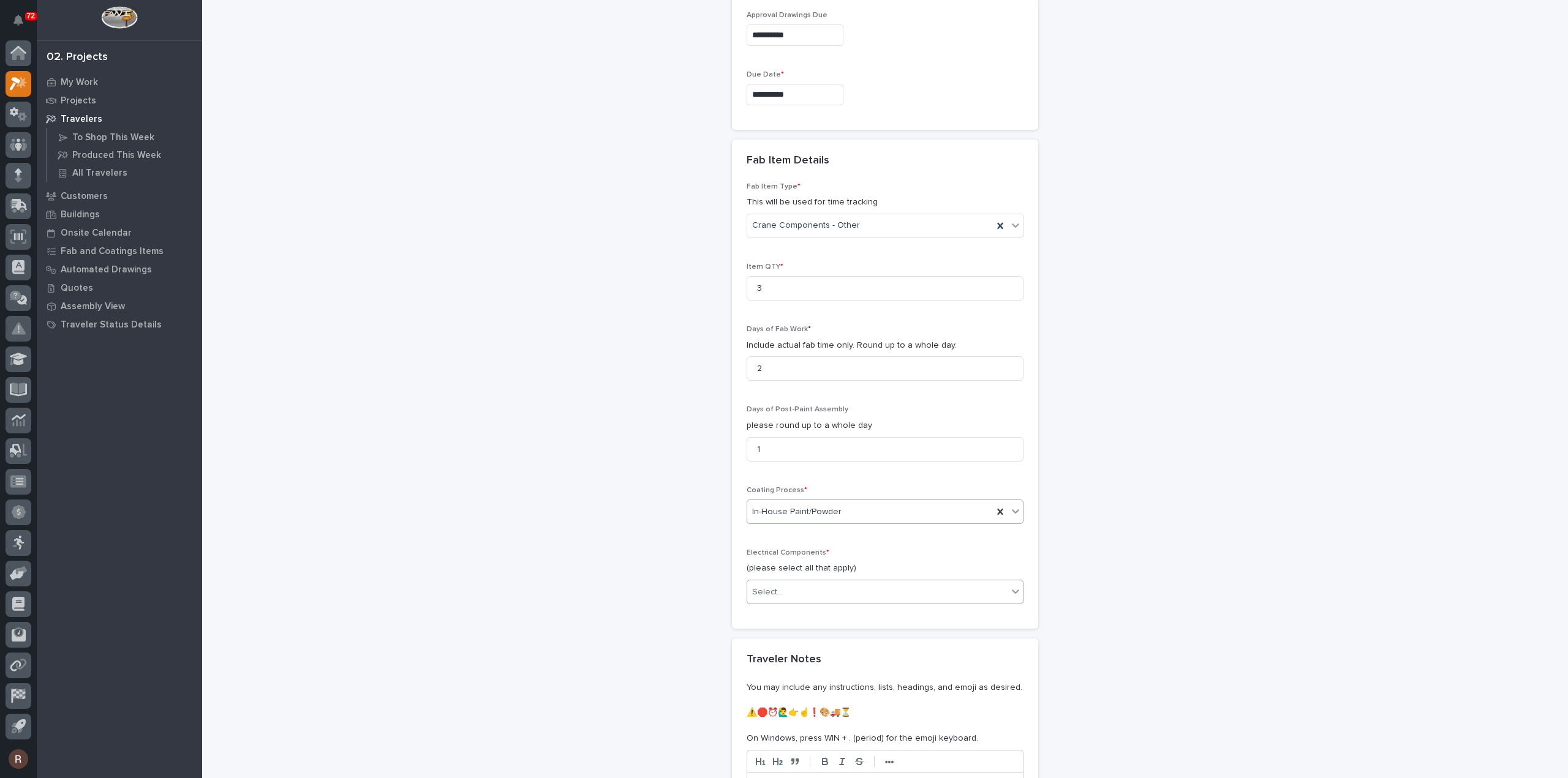
scroll to position [926, 0]
click at [807, 595] on div "Select..." at bounding box center [878, 592] width 260 height 20
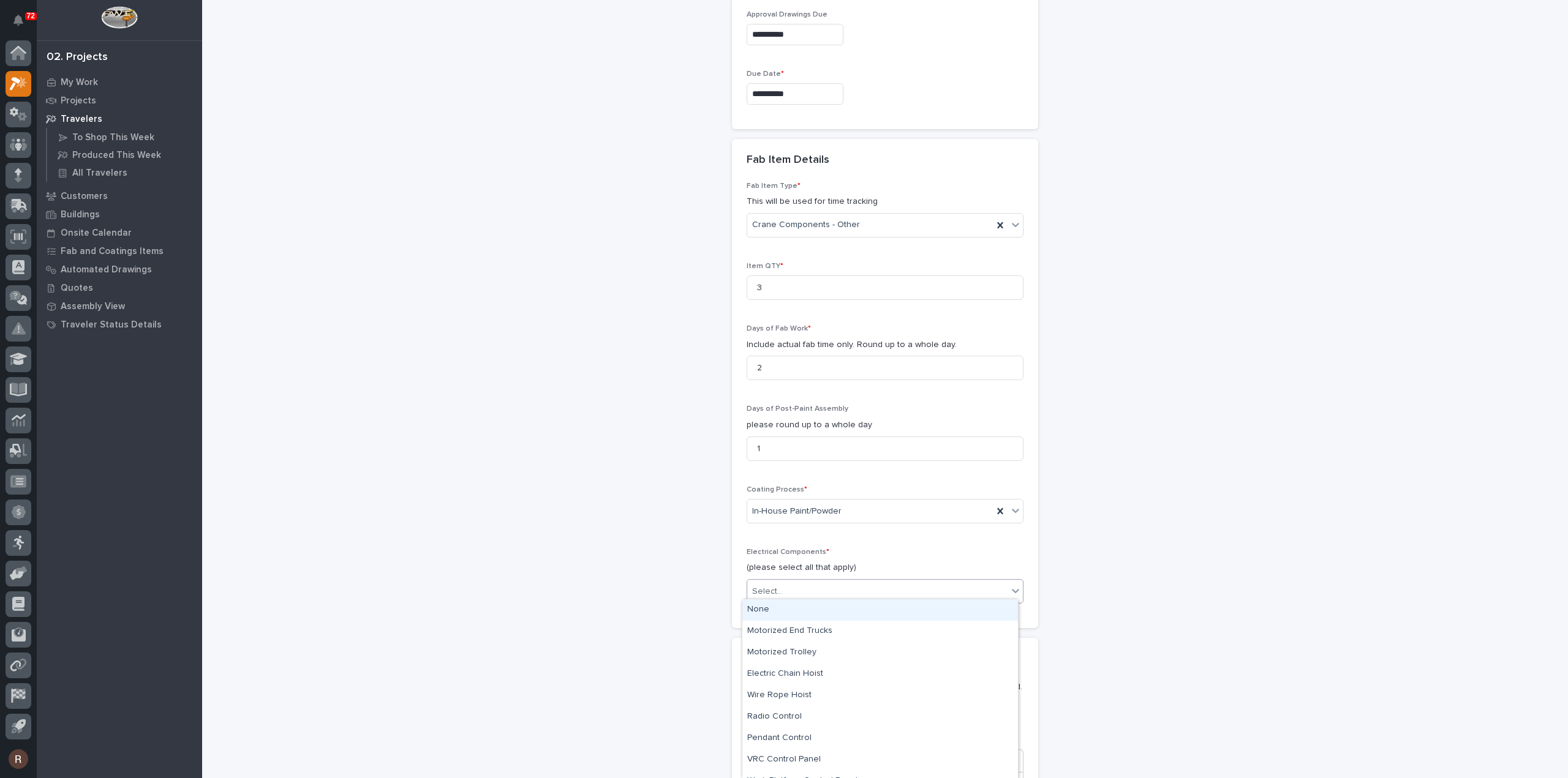
click at [769, 608] on div "None" at bounding box center [880, 610] width 276 height 21
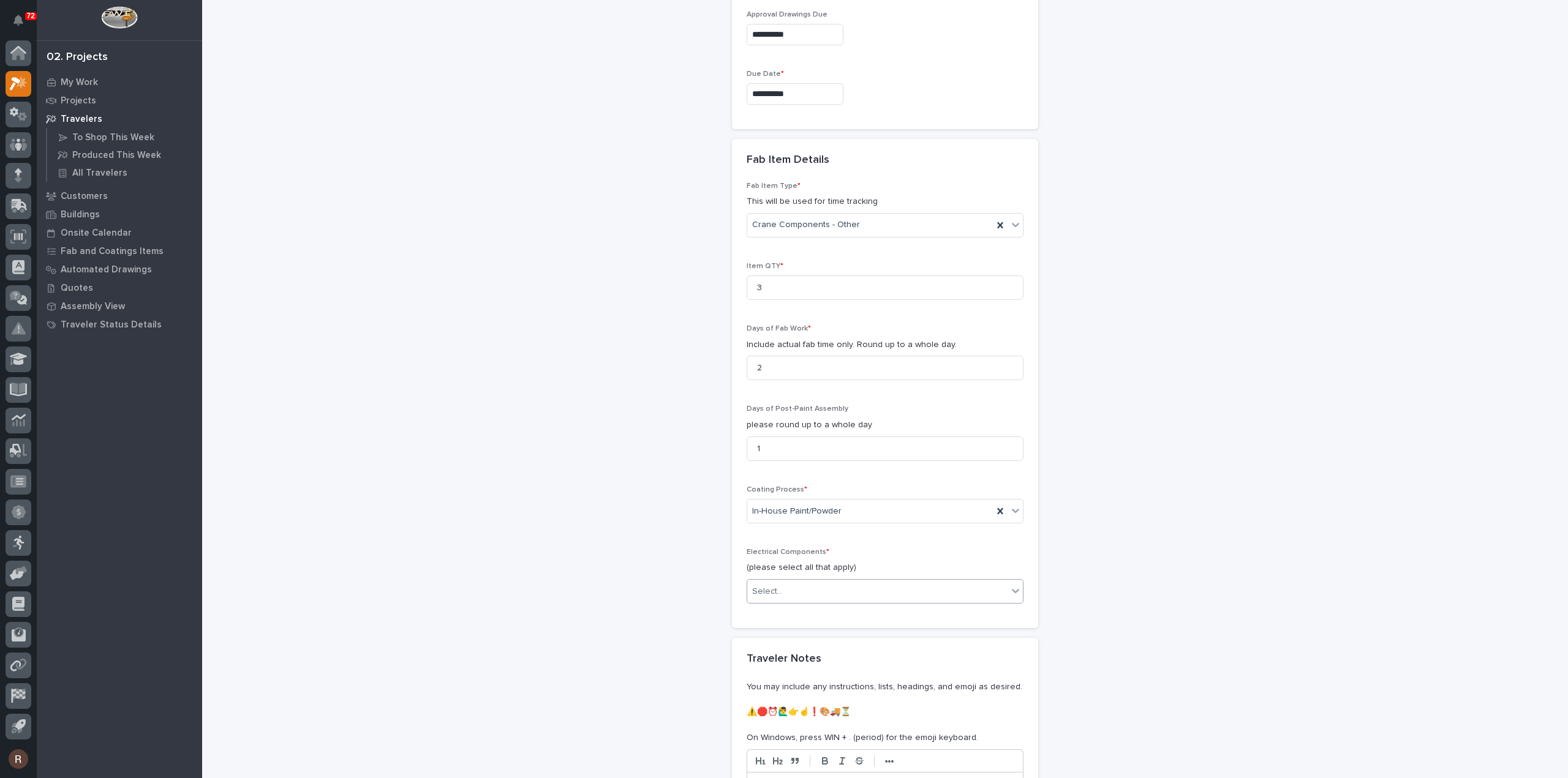
scroll to position [1110, 0]
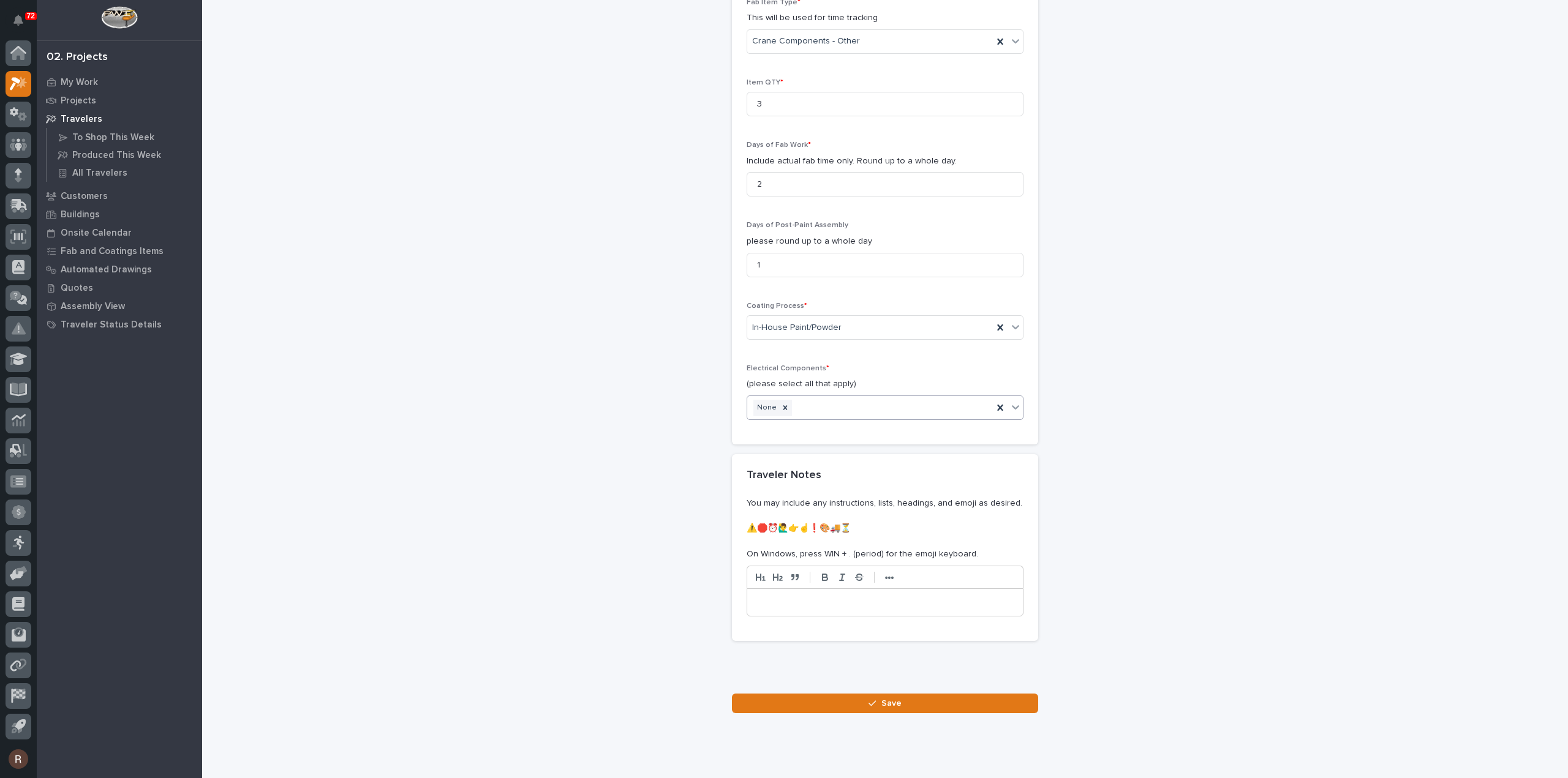
click at [826, 695] on button "Save" at bounding box center [885, 704] width 307 height 19
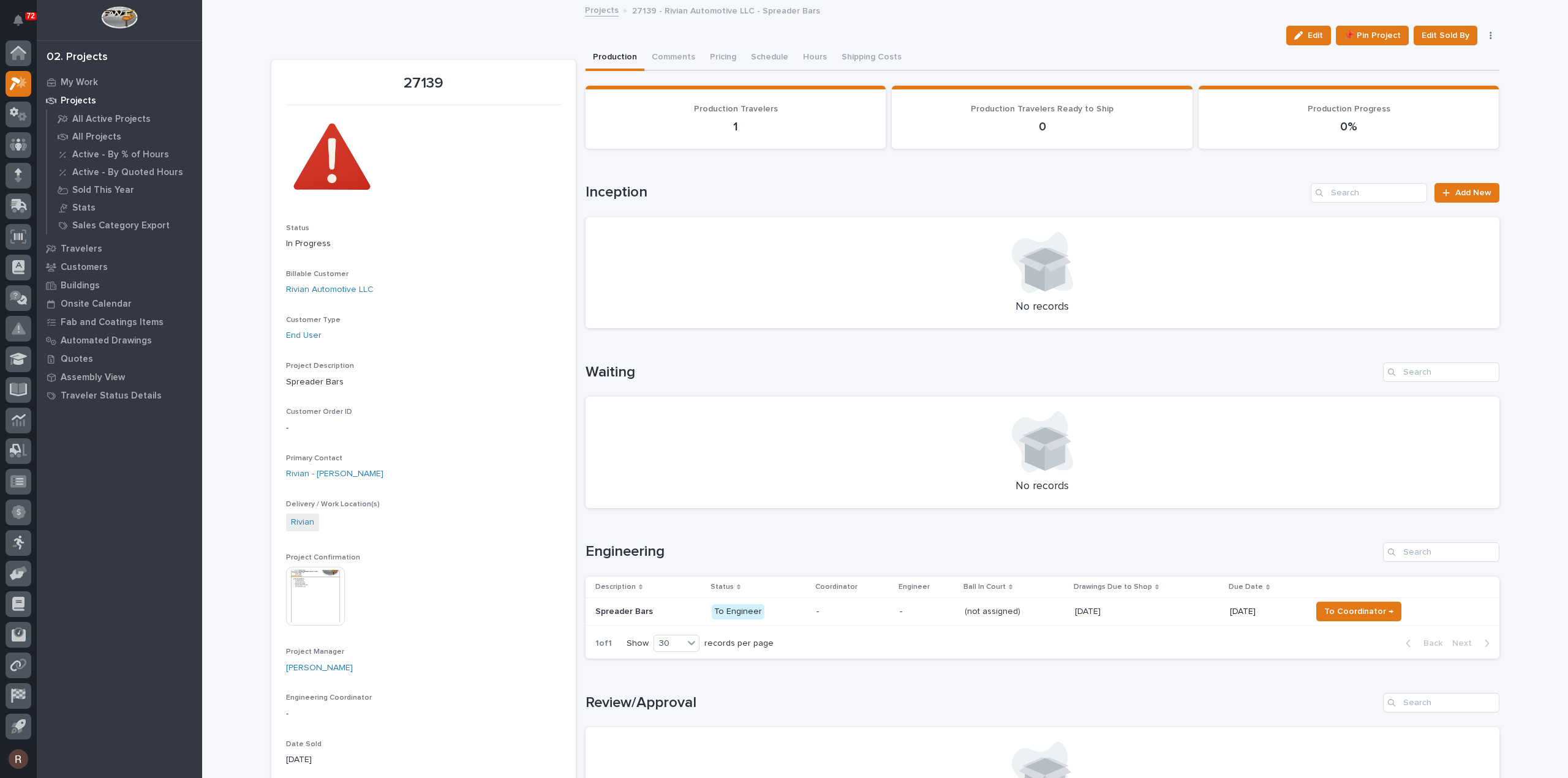
click at [936, 617] on div "-" at bounding box center [927, 612] width 55 height 20
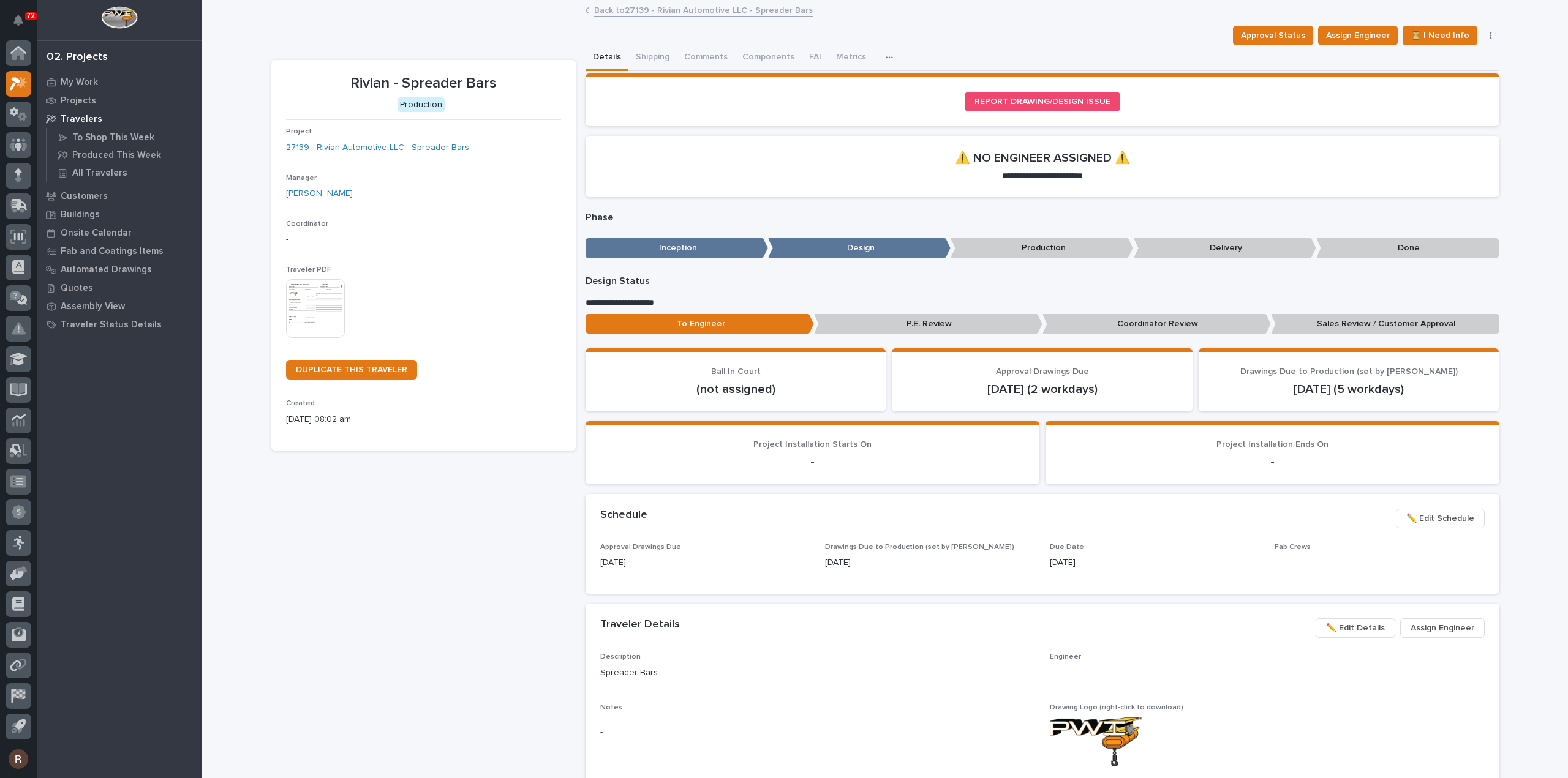
click at [305, 307] on img at bounding box center [315, 309] width 59 height 59
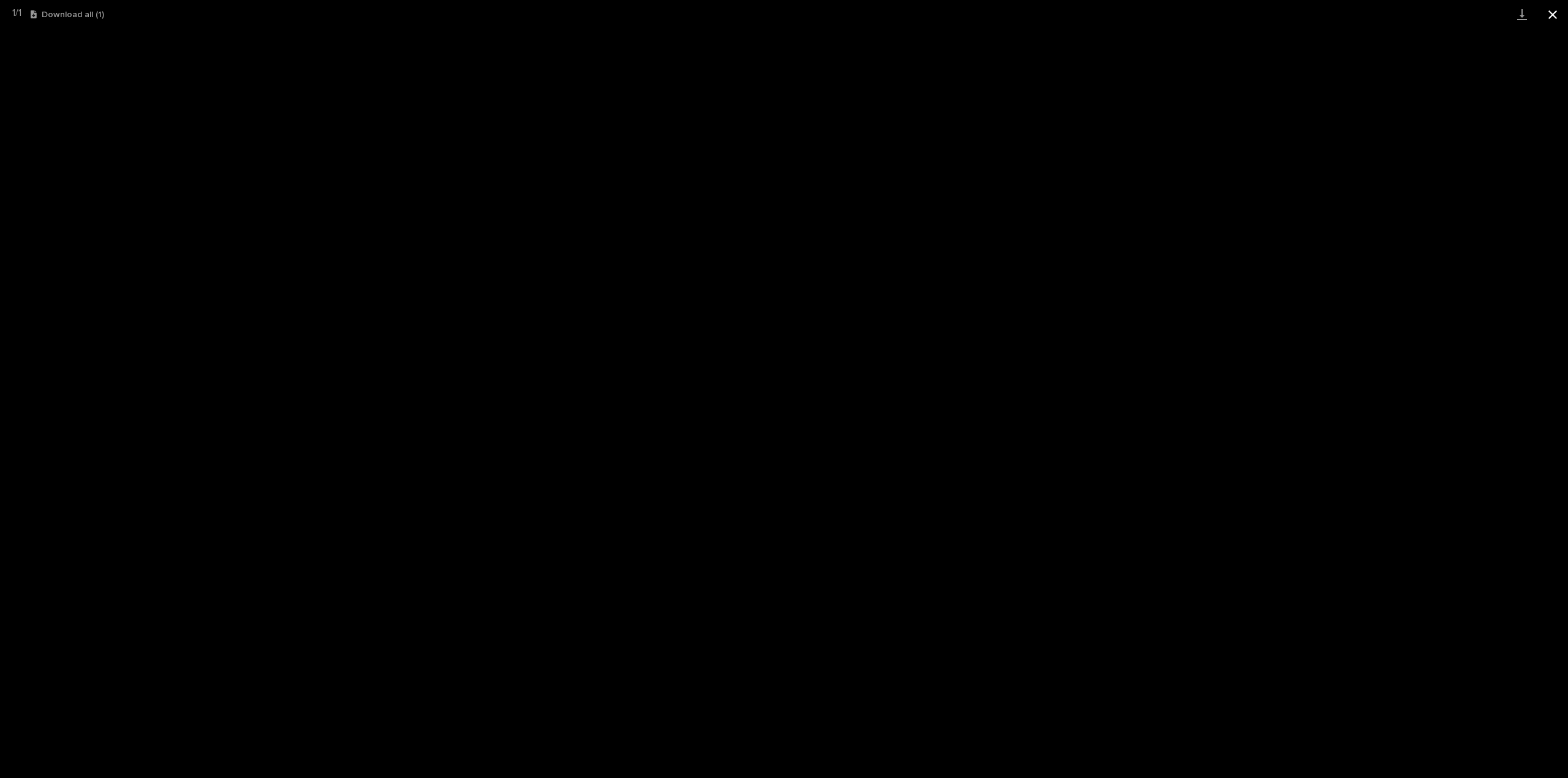
click at [1551, 11] on button "Close gallery" at bounding box center [1554, 14] width 31 height 29
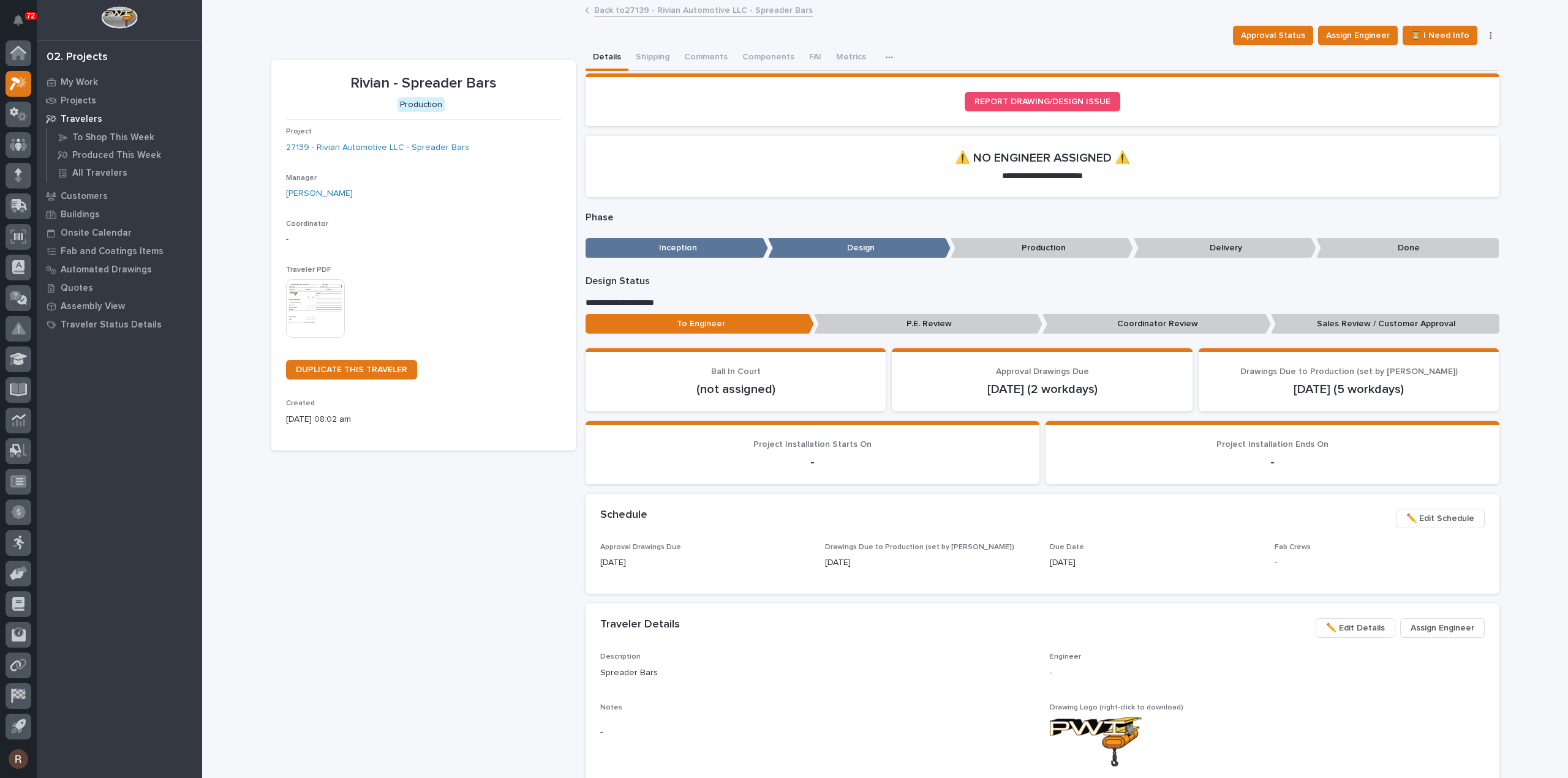
click at [637, 14] on link "Back to 27139 - Rivian Automotive LLC - Spreader Bars" at bounding box center [703, 10] width 219 height 14
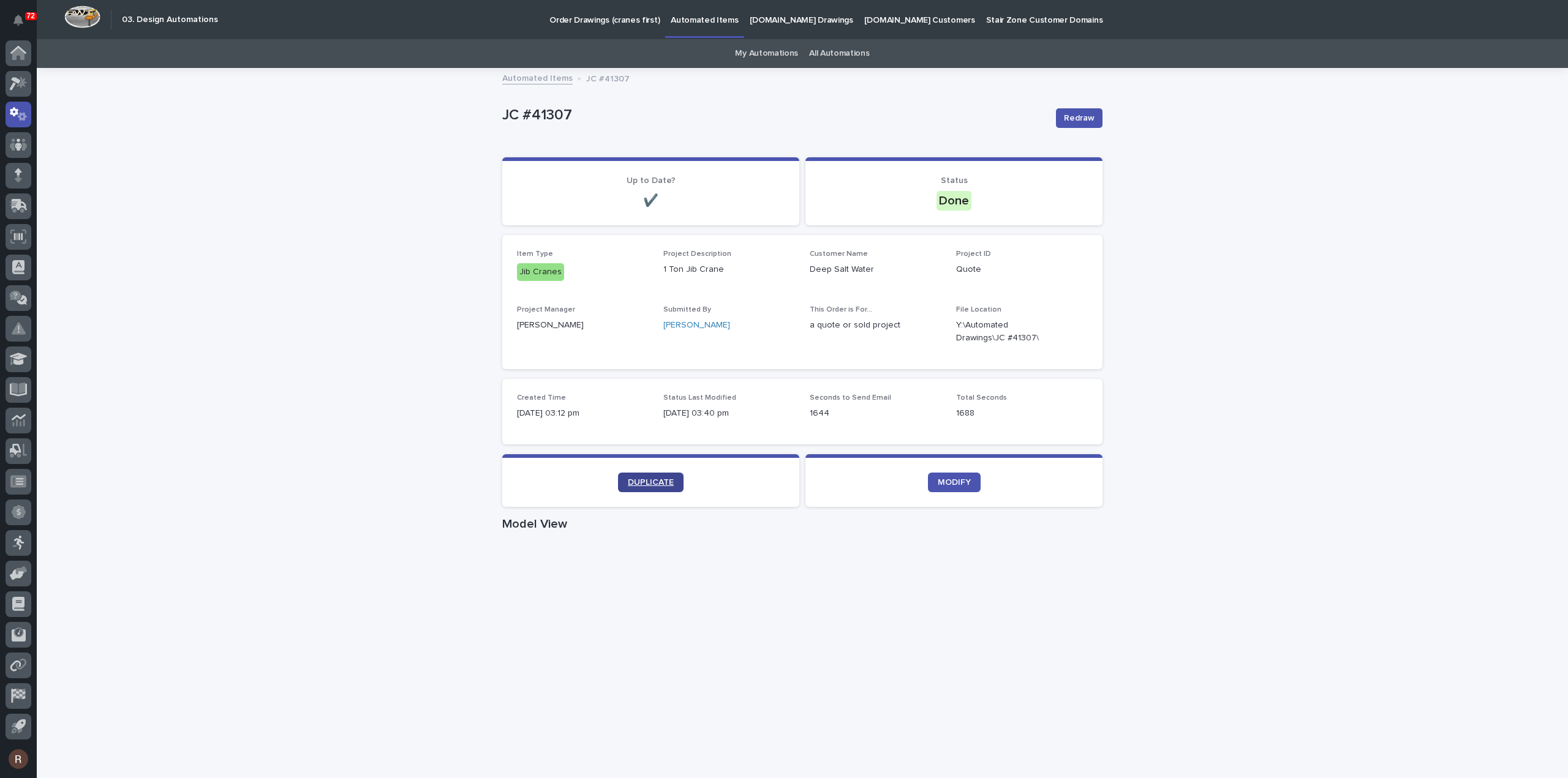
click at [660, 481] on span "DUPLICATE" at bounding box center [651, 482] width 46 height 9
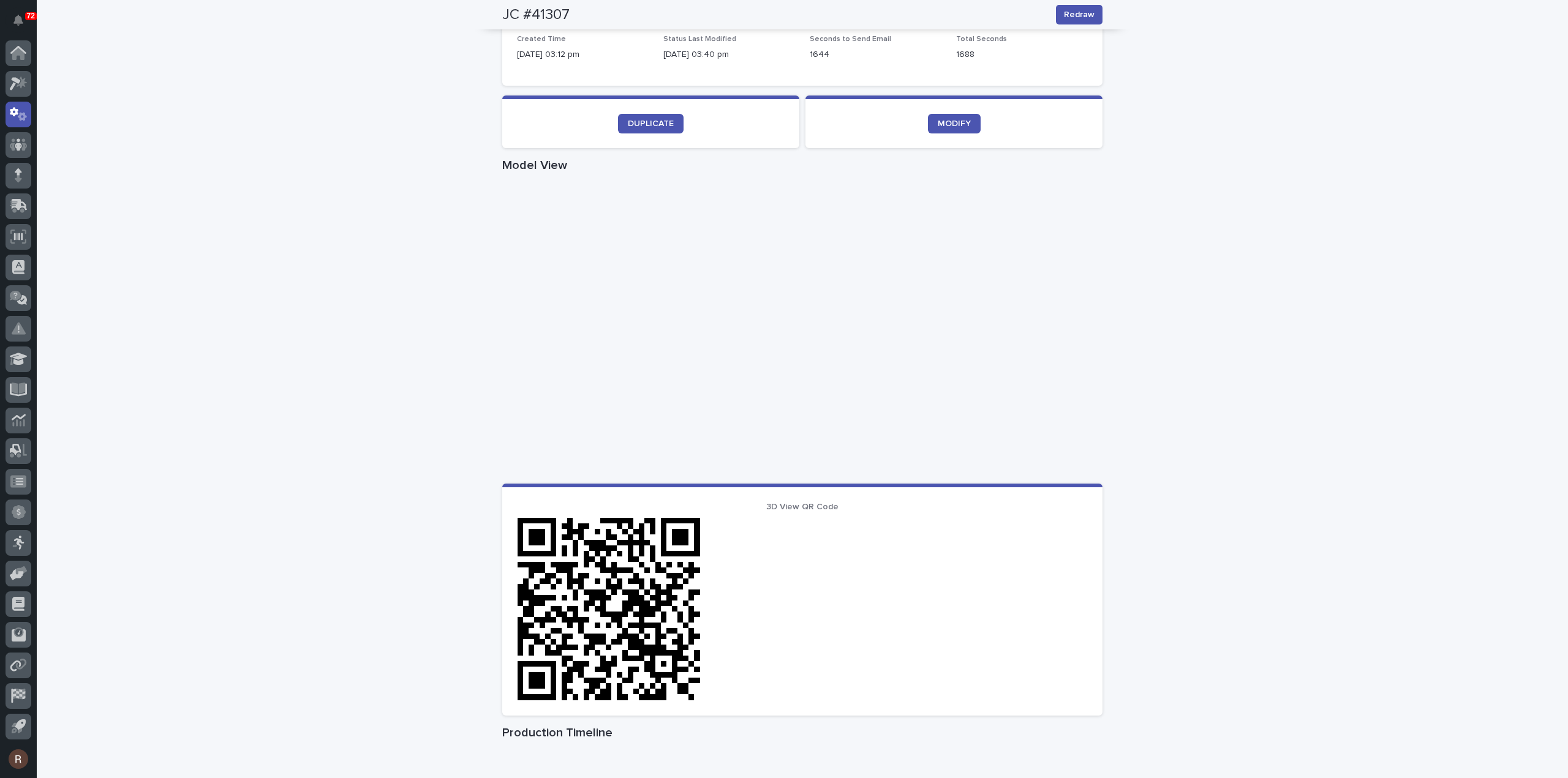
scroll to position [122, 0]
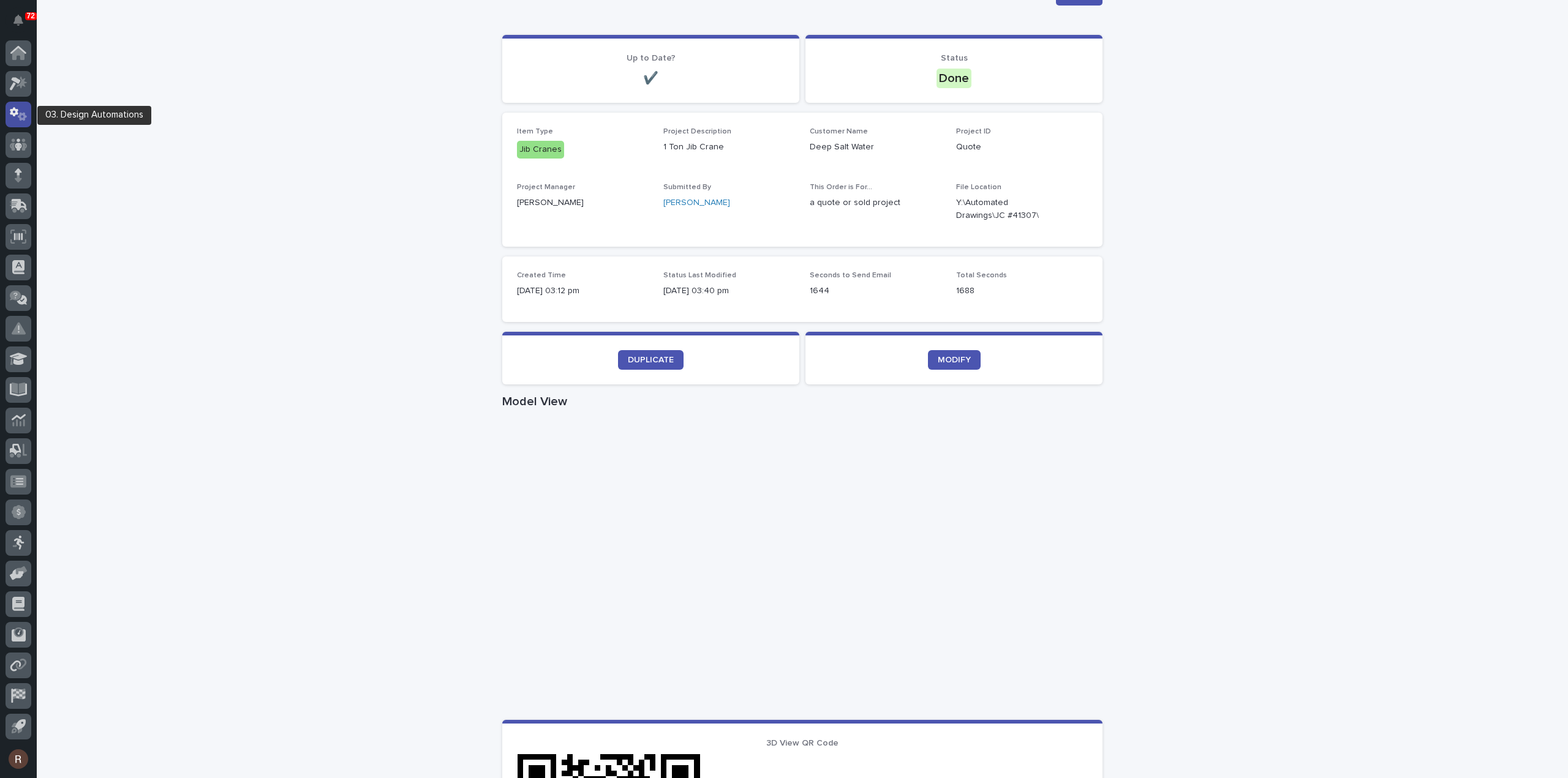
click at [24, 115] on icon at bounding box center [22, 116] width 10 height 9
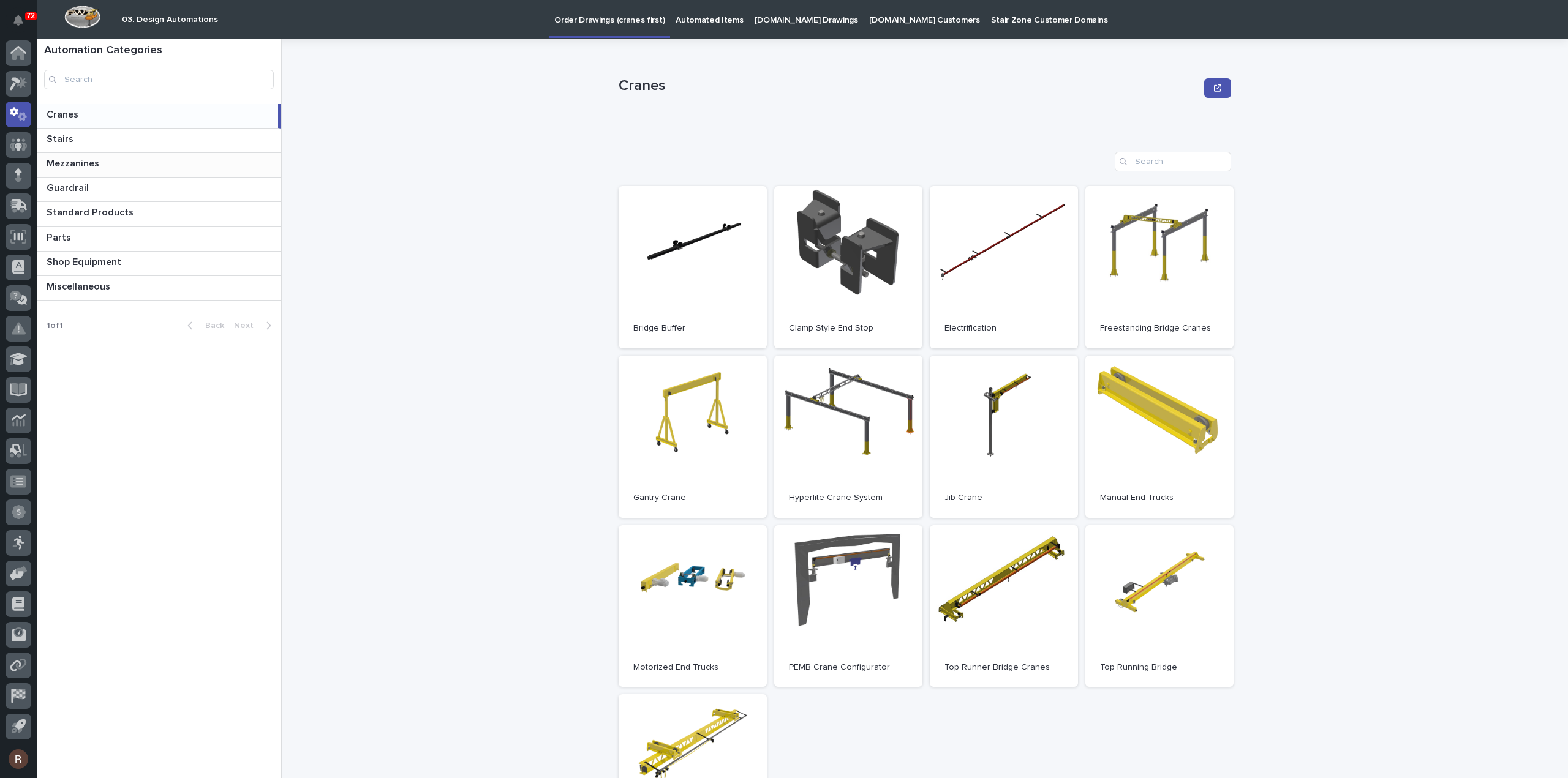
click at [132, 166] on p at bounding box center [161, 164] width 230 height 12
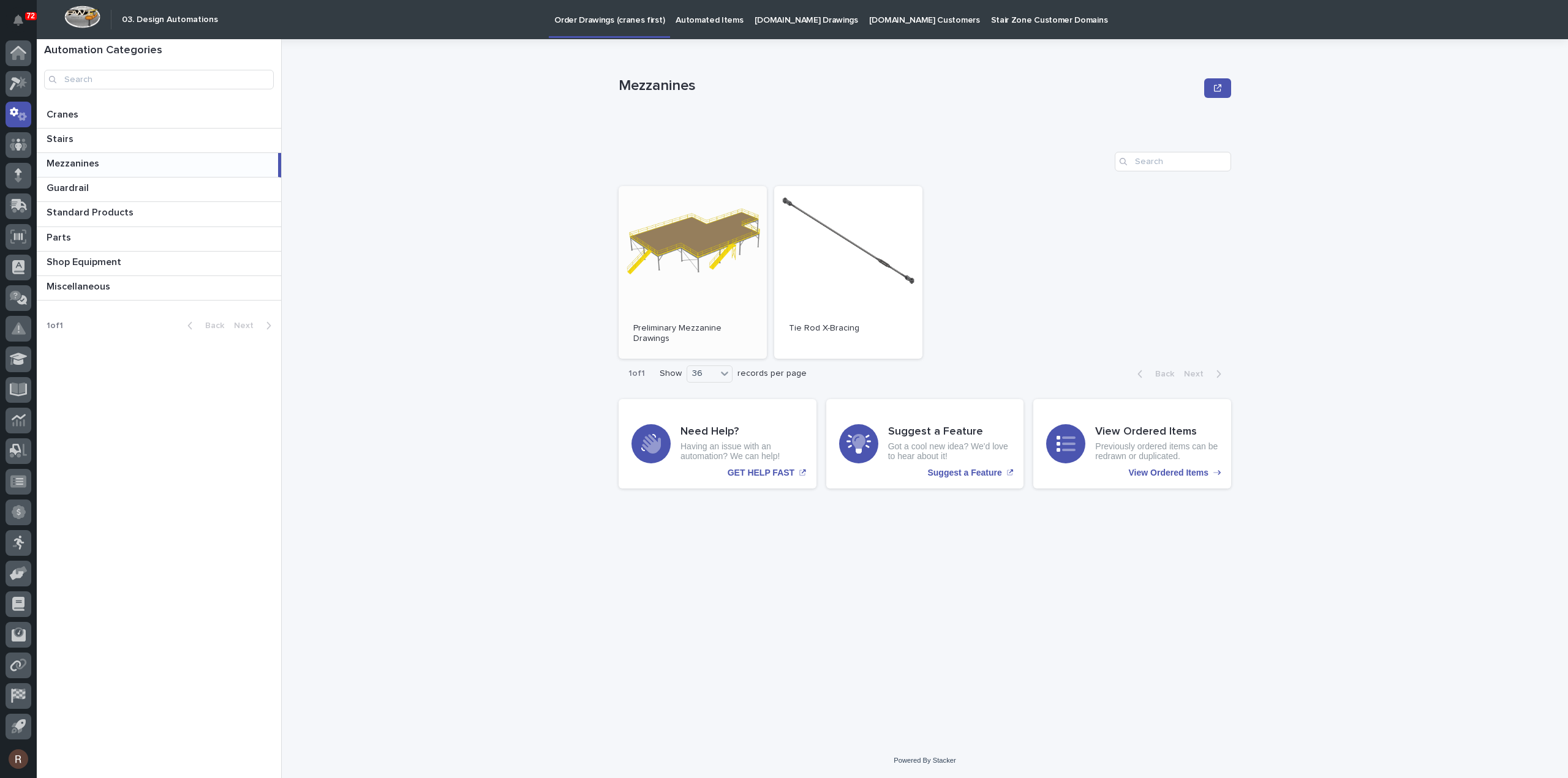
click at [686, 252] on link "Open" at bounding box center [693, 272] width 149 height 173
